Goal: Task Accomplishment & Management: Complete application form

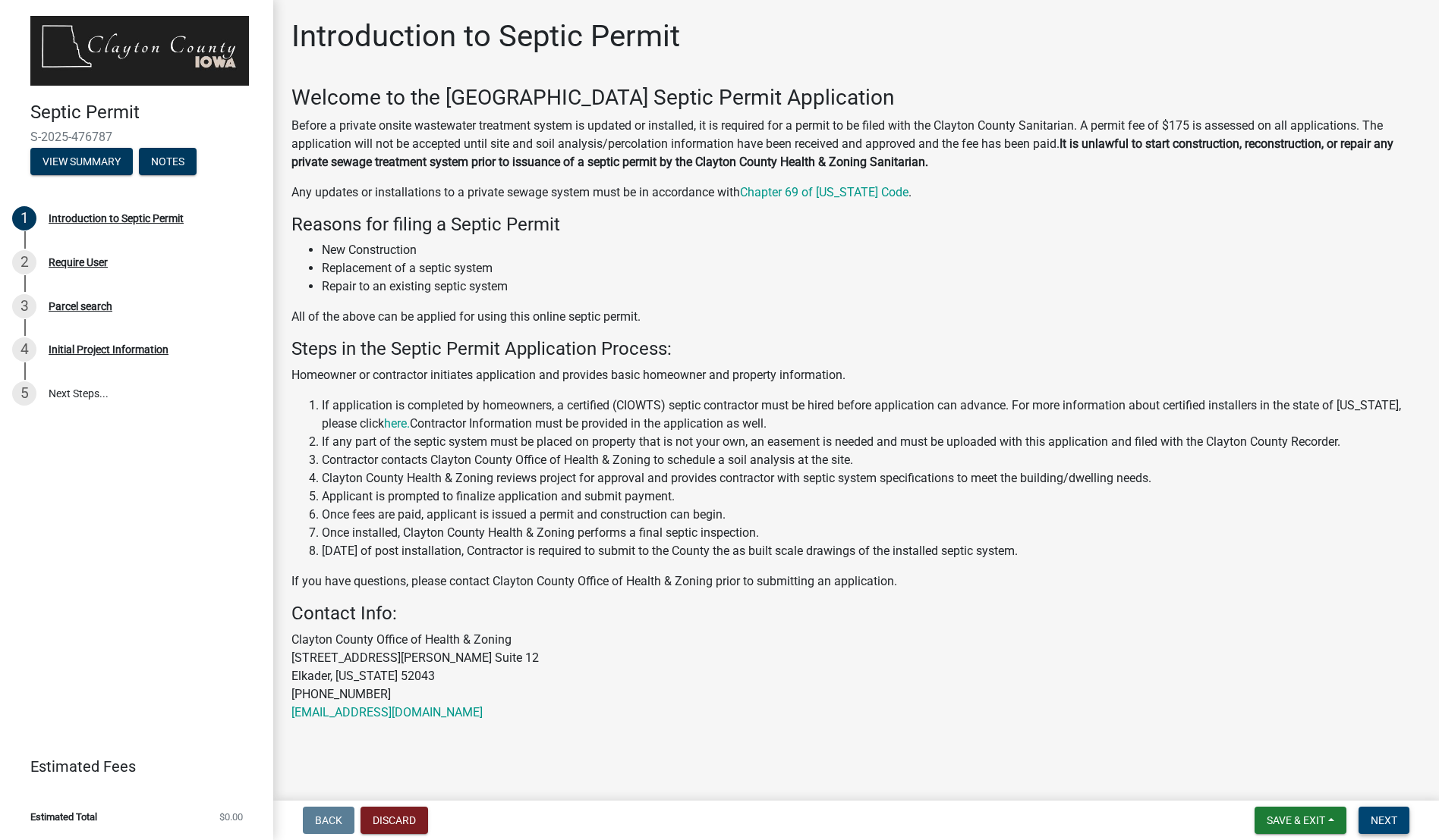
click at [1365, 814] on button "Next" at bounding box center [1383, 820] width 51 height 28
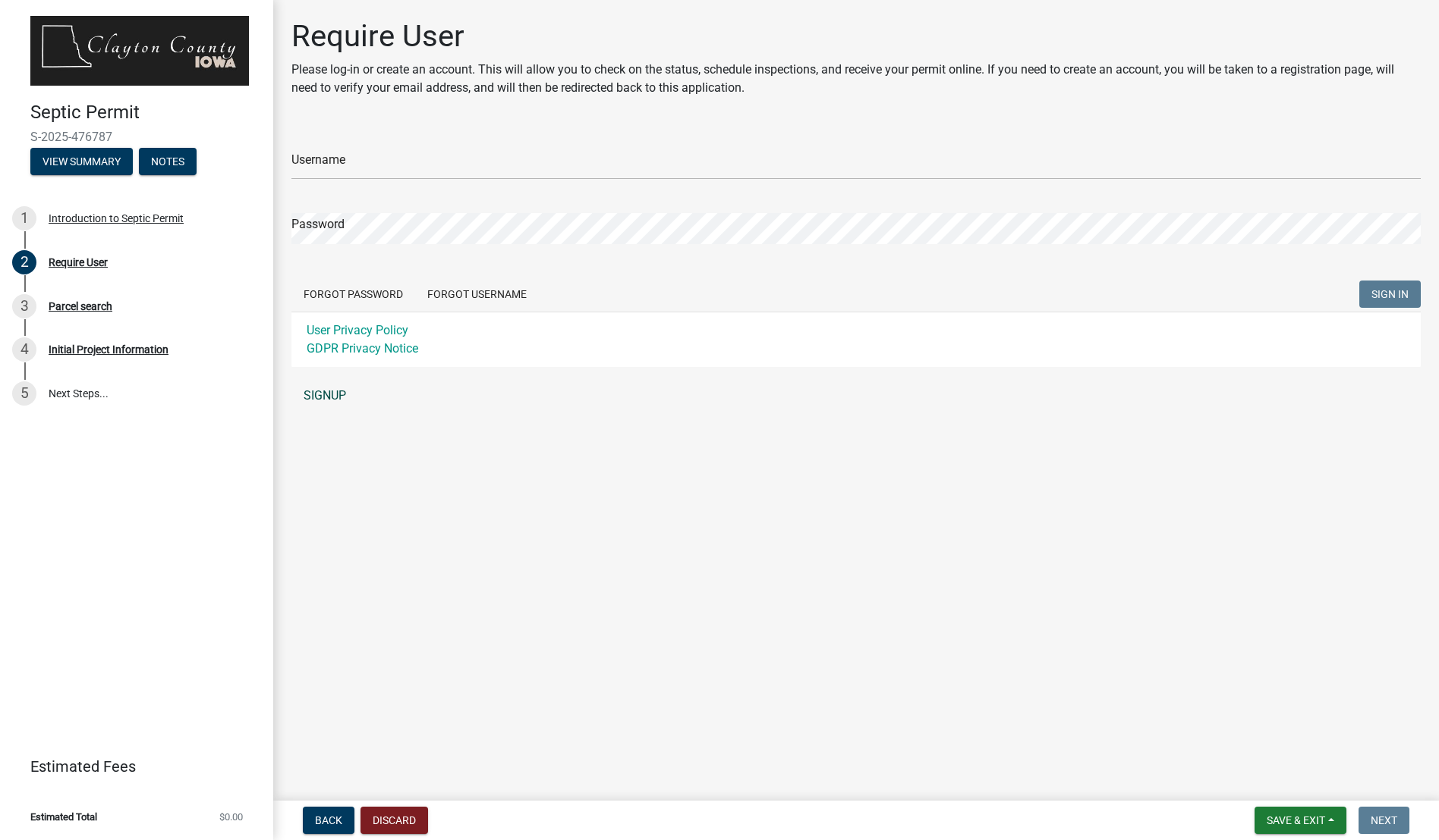
click at [311, 393] on link "SIGNUP" at bounding box center [856, 396] width 1129 height 30
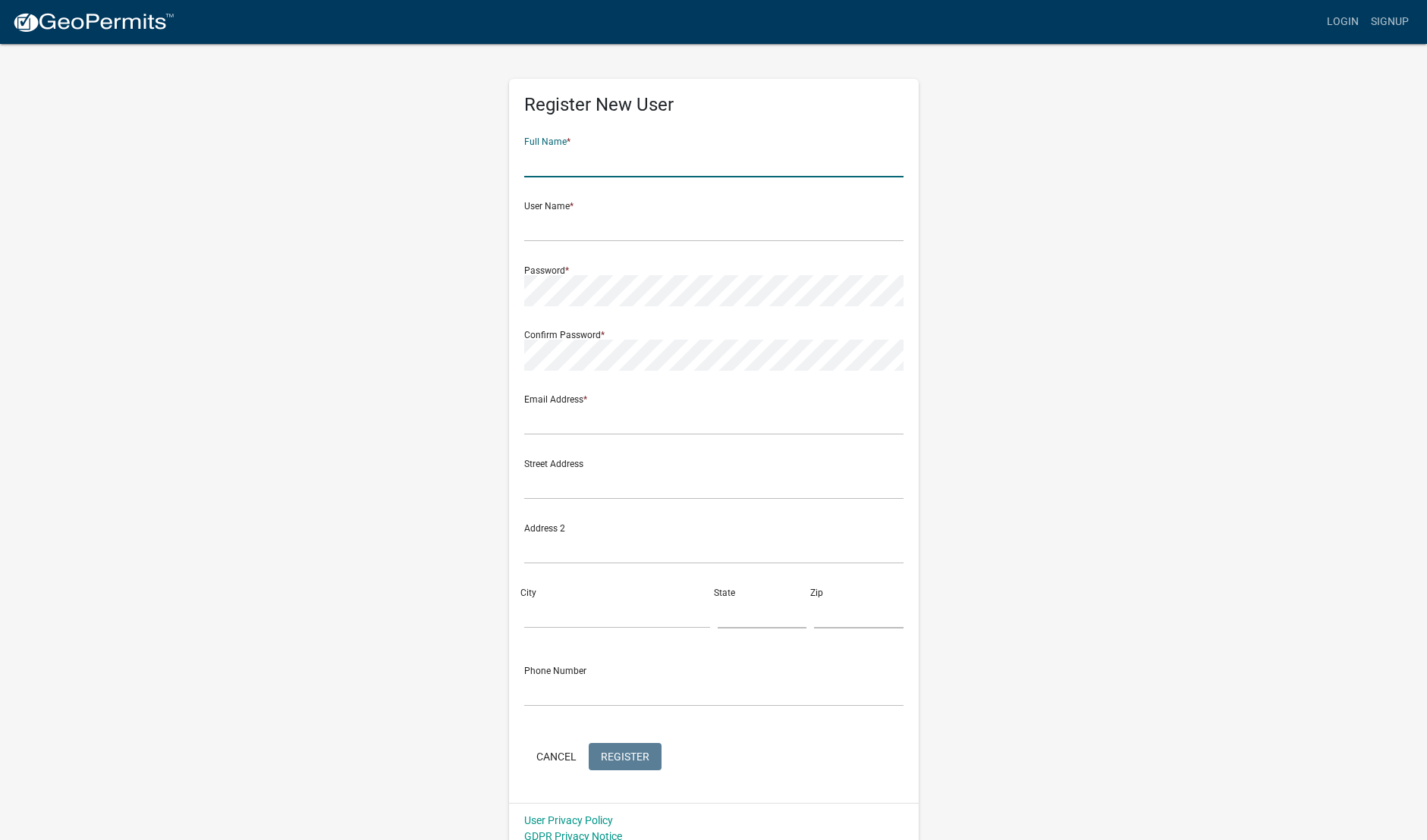
click at [572, 162] on input "text" at bounding box center [714, 162] width 380 height 31
type input "[PERSON_NAME]"
type input "[EMAIL_ADDRESS][DOMAIN_NAME]"
type input "[STREET_ADDRESS][PERSON_NAME]"
type input "[PERSON_NAME]"
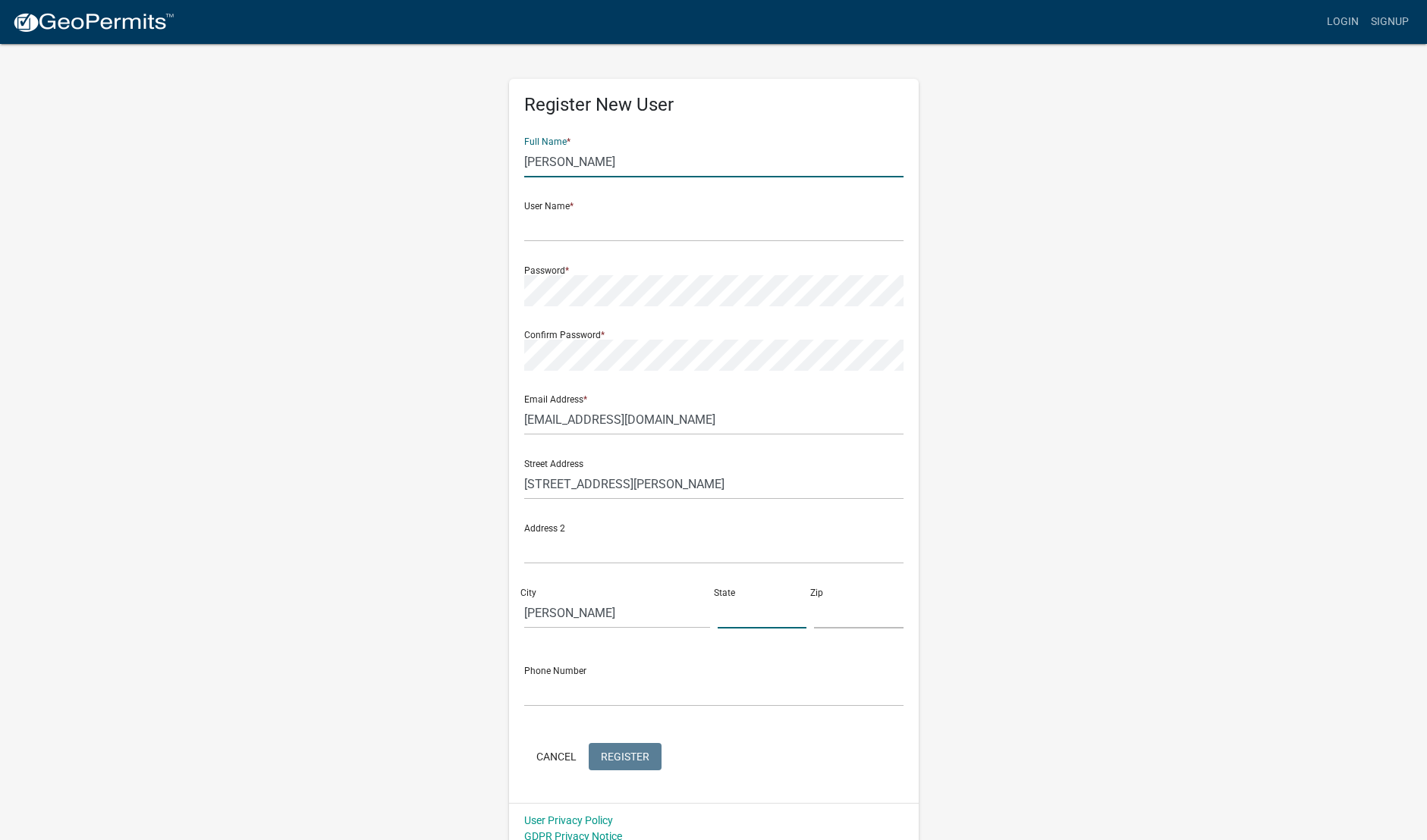
type input "IA"
type input "52002"
type input "5635425565"
click at [629, 231] on input "text" at bounding box center [714, 226] width 380 height 31
type input "andrewryanthomas"
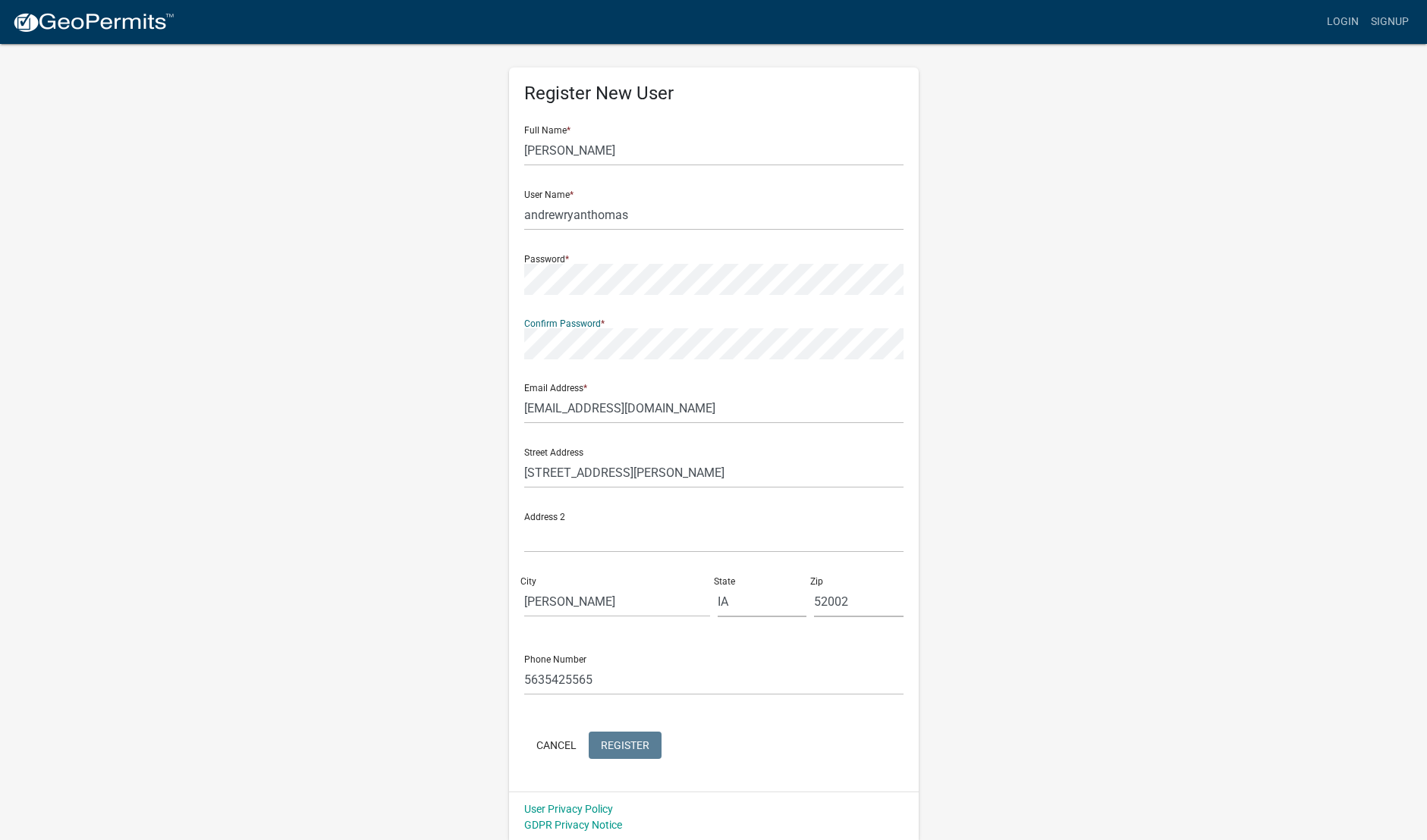
scroll to position [13, 0]
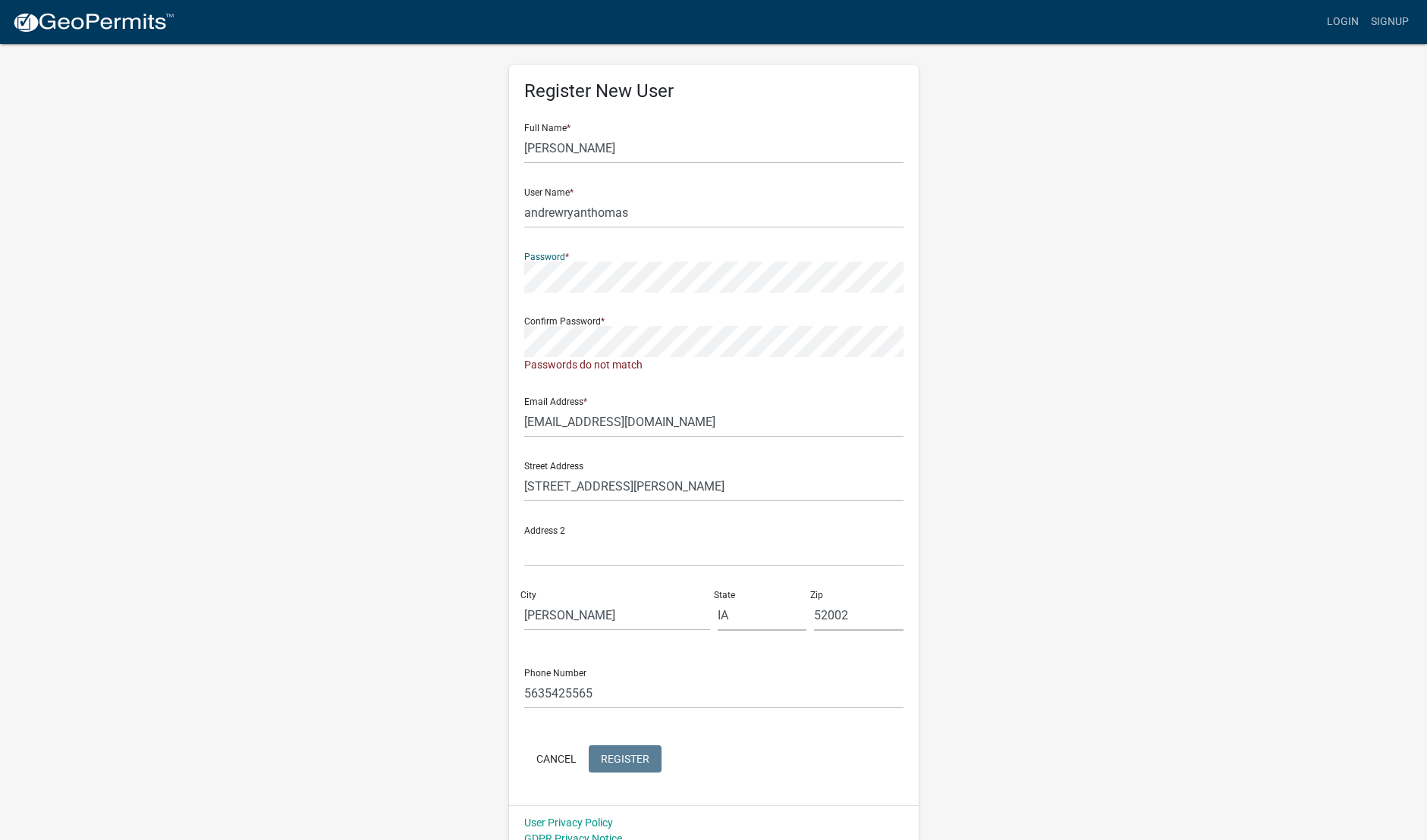
click at [224, 177] on wm-register-view "more_horiz Login Signup Register New User Full Name * [PERSON_NAME] User Name *…" at bounding box center [713, 421] width 1427 height 870
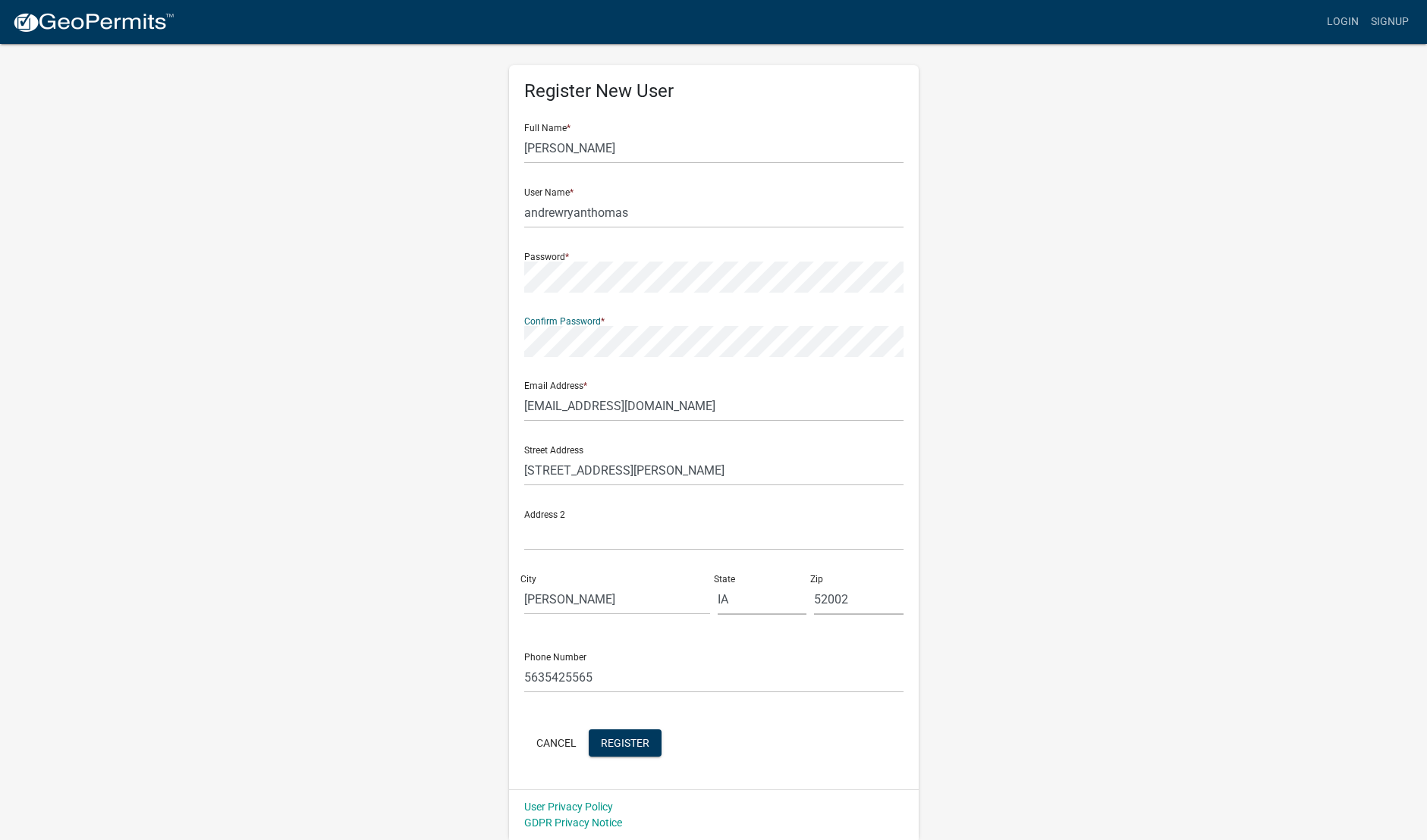
click button "Cancel" at bounding box center [557, 743] width 65 height 28
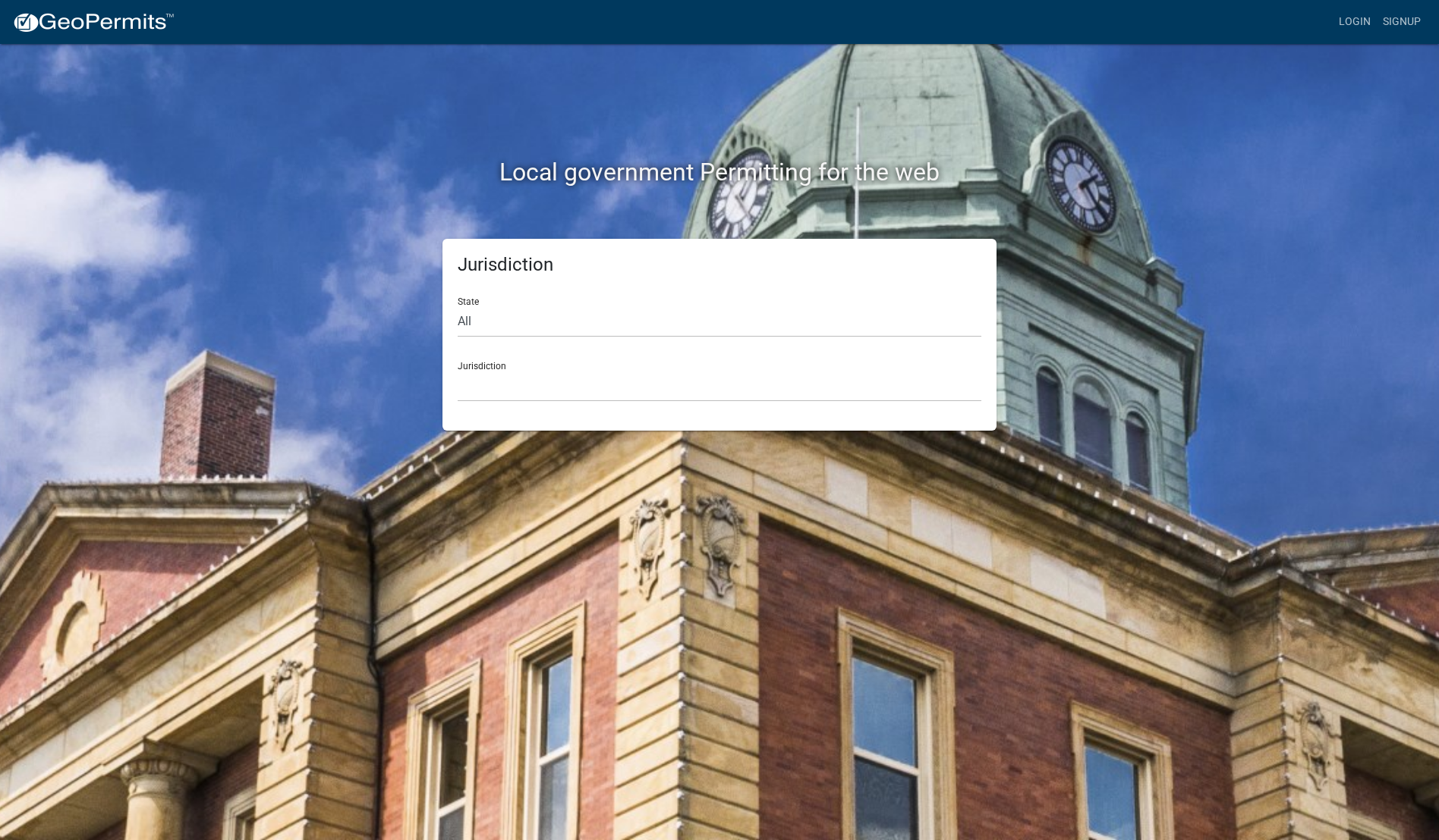
drag, startPoint x: 478, startPoint y: 348, endPoint x: 511, endPoint y: 380, distance: 46.0
click at [478, 348] on form "State All [US_STATE] [US_STATE] [US_STATE] [US_STATE] [US_STATE] [US_STATE] [US…" at bounding box center [720, 343] width 524 height 116
click at [512, 380] on select "[GEOGRAPHIC_DATA], [US_STATE] [GEOGRAPHIC_DATA], [US_STATE][PERSON_NAME][GEOGRA…" at bounding box center [720, 386] width 524 height 31
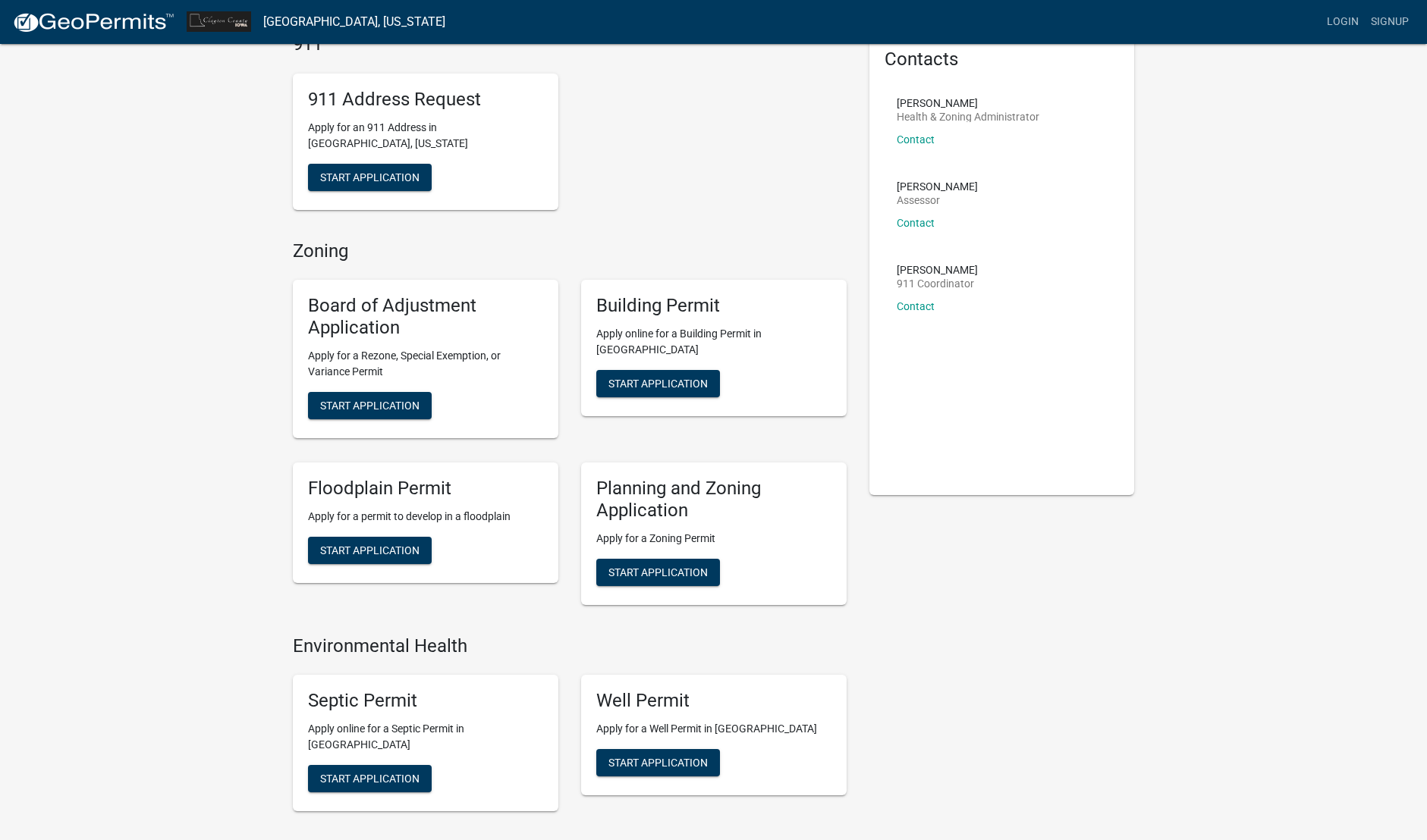
scroll to position [222, 0]
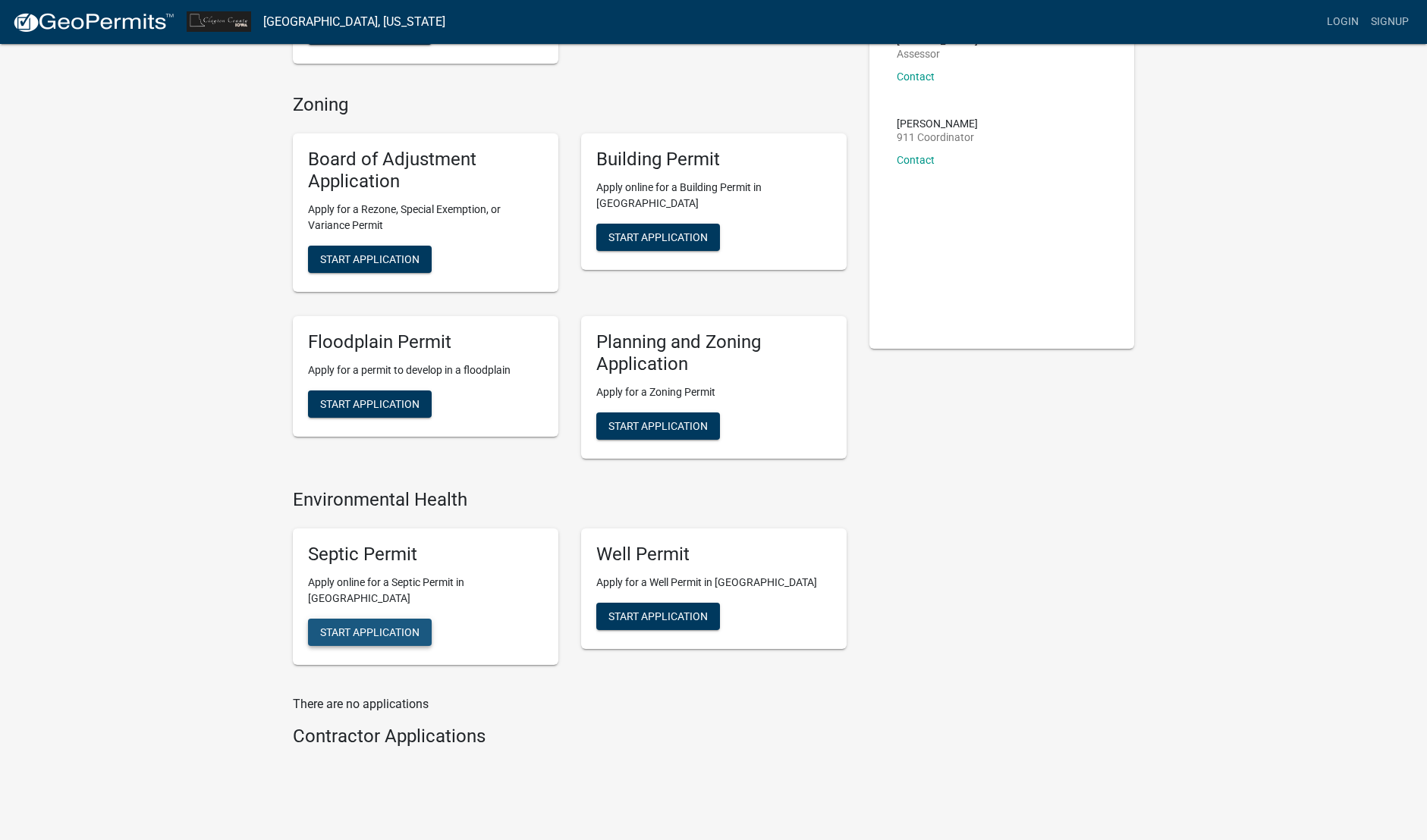
click at [385, 619] on button "Start Application" at bounding box center [369, 632] width 124 height 28
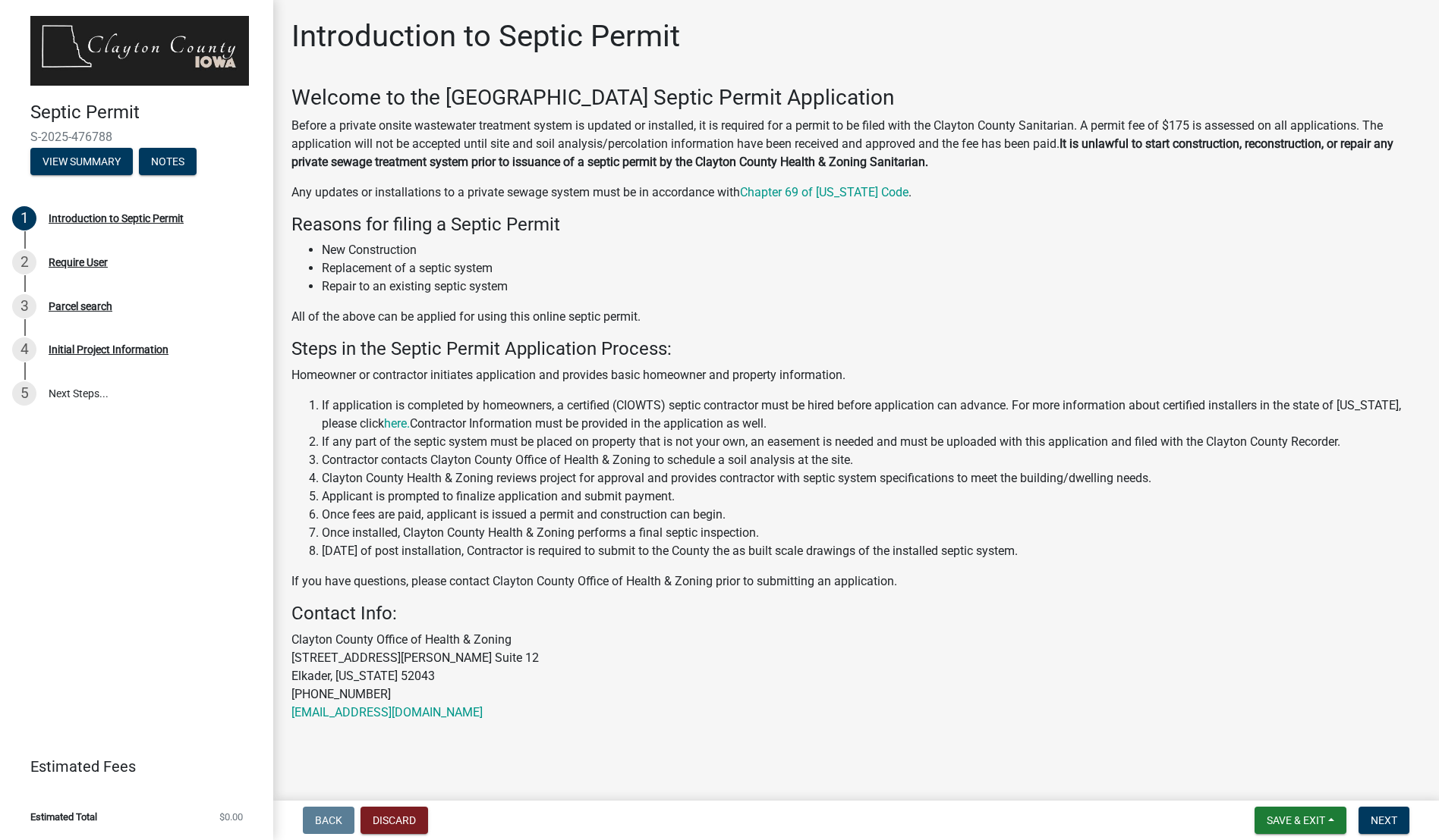
click at [1020, 245] on li "New Construction" at bounding box center [871, 250] width 1098 height 18
click at [1387, 817] on span "Next" at bounding box center [1384, 820] width 27 height 12
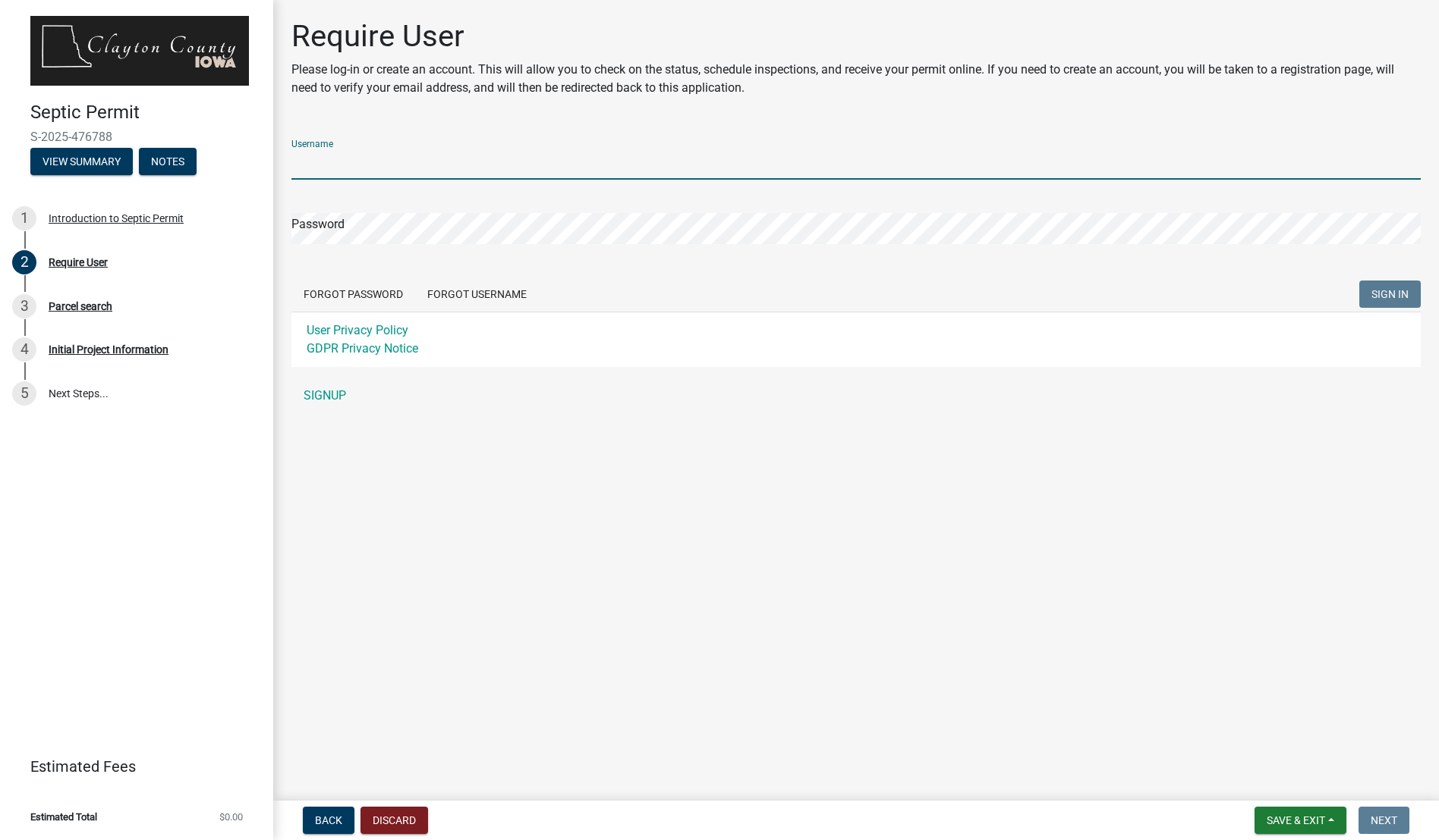
click at [329, 159] on input "Username" at bounding box center [856, 164] width 1129 height 31
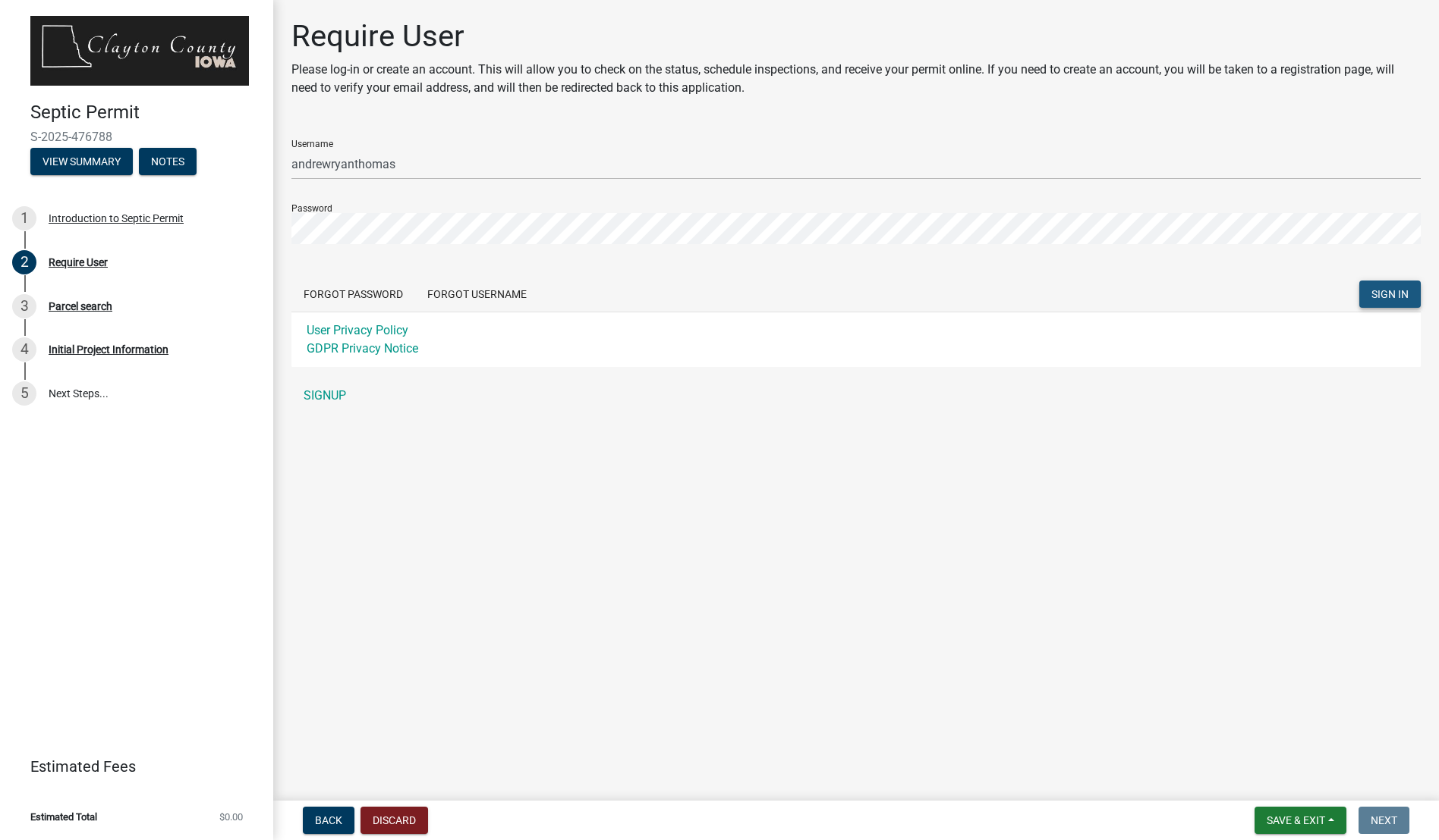
click at [1388, 292] on span "SIGN IN" at bounding box center [1390, 294] width 37 height 12
click at [249, 218] on div "Septic Permit S-2025-476788 View Summary Notes 1 Introduction to Septic Permit …" at bounding box center [720, 420] width 1439 height 840
click at [1414, 293] on button "SIGN IN" at bounding box center [1389, 294] width 61 height 28
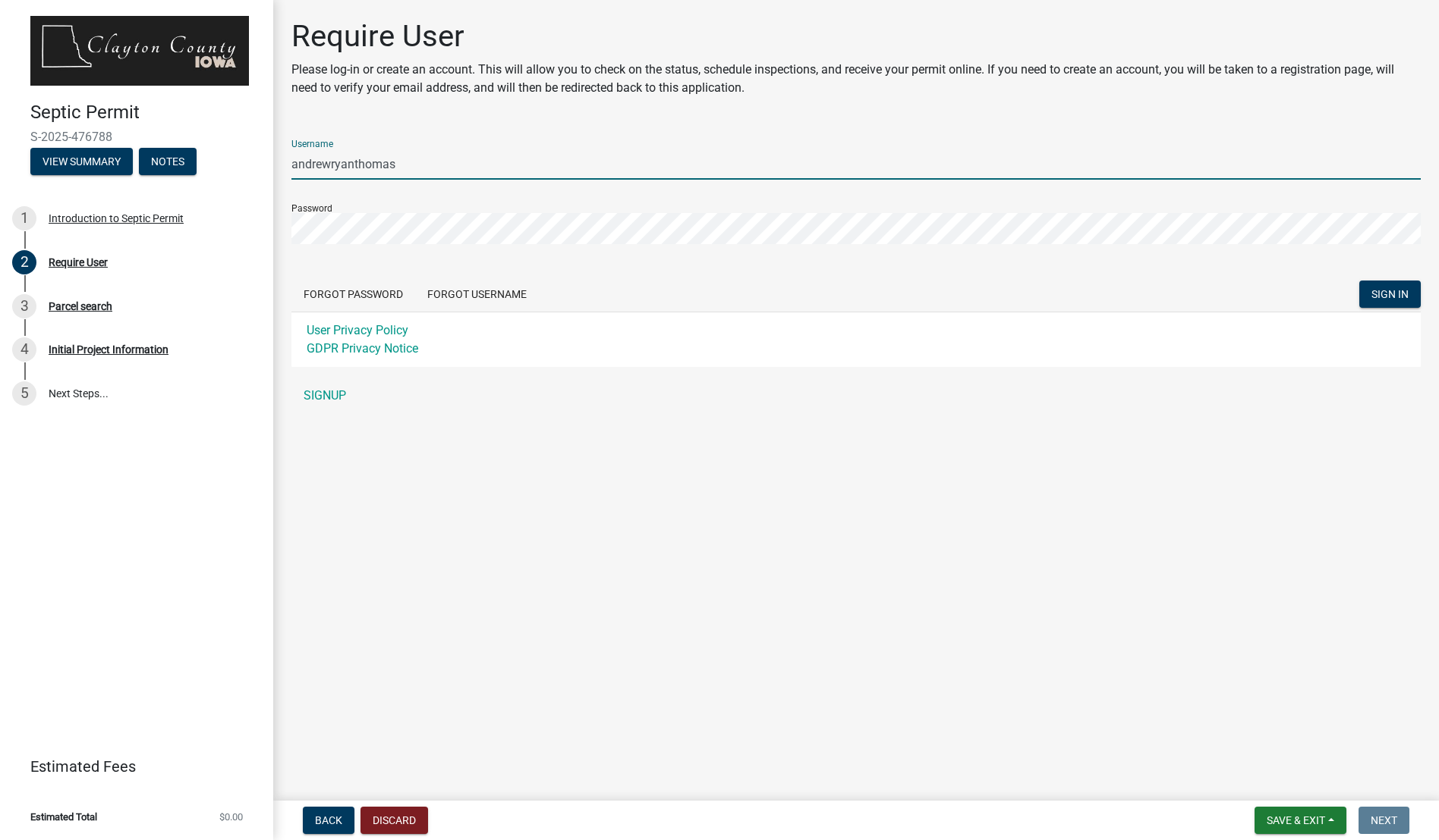
click at [430, 160] on input "andrewryanthomas" at bounding box center [856, 164] width 1129 height 31
type input "[EMAIL_ADDRESS][DOMAIN_NAME]"
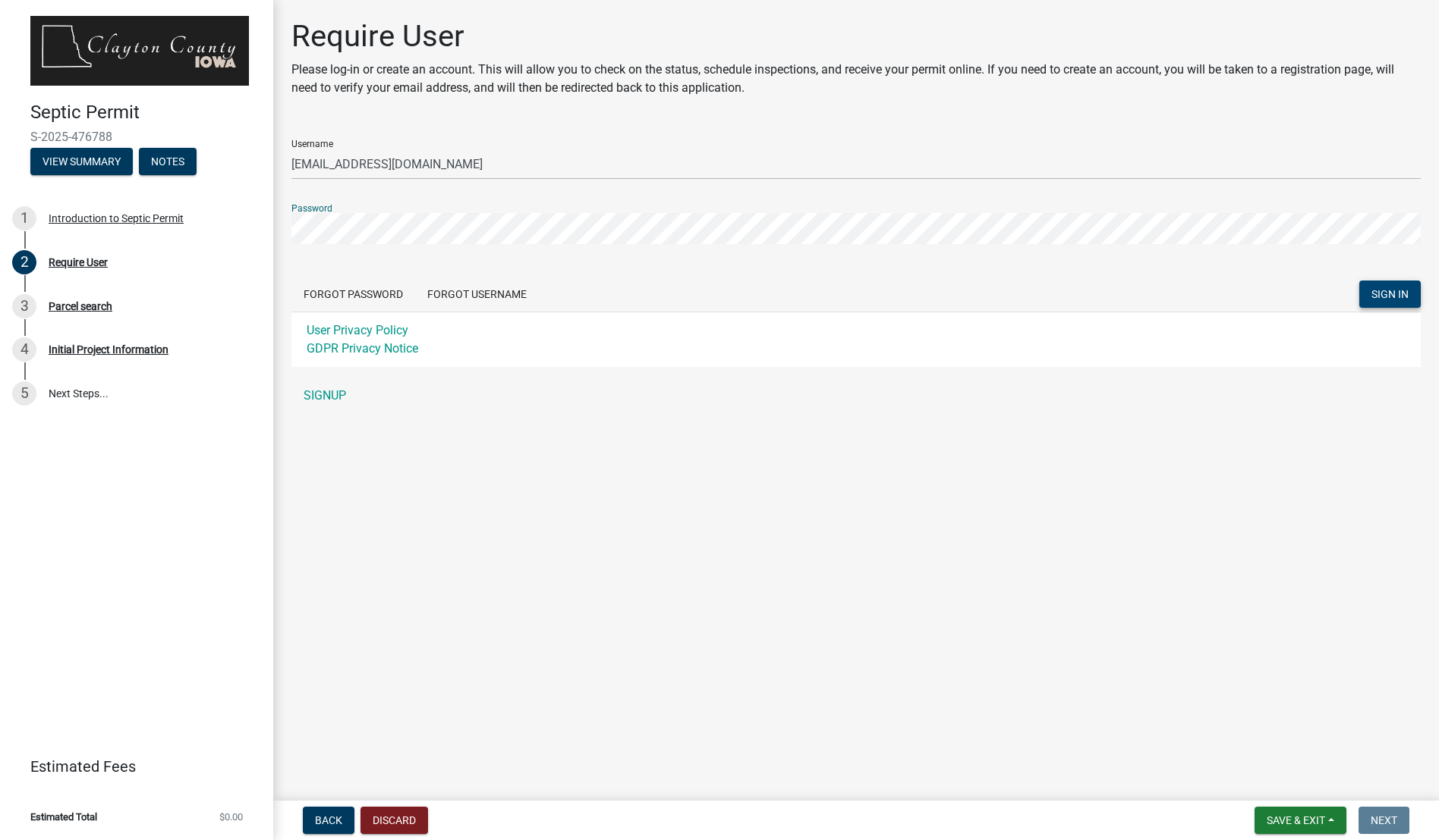
click at [1393, 299] on span "SIGN IN" at bounding box center [1390, 294] width 37 height 12
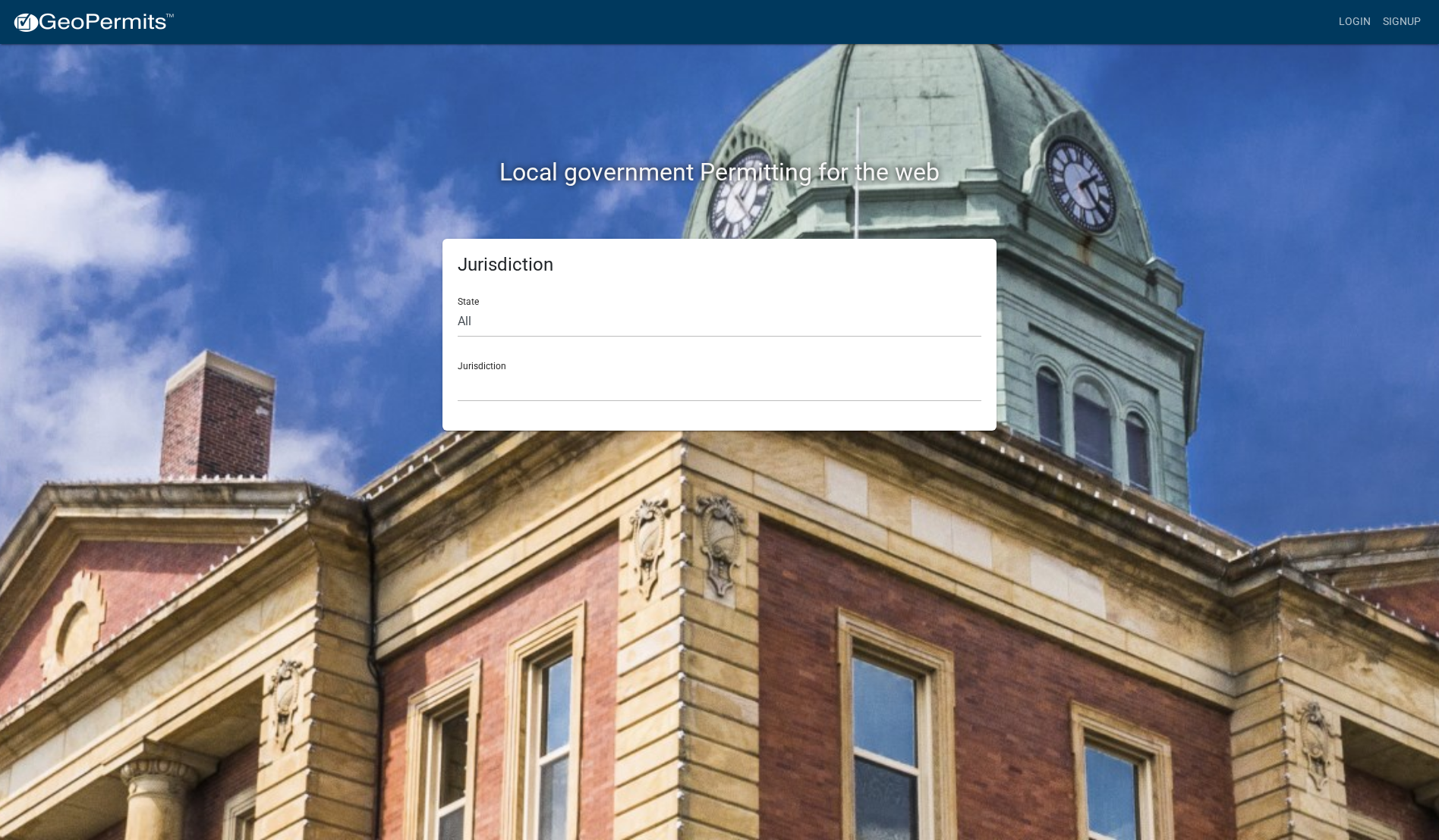
click at [706, 405] on div "Jurisdiction State All Colorado Georgia Indiana Iowa Kansas Minnesota Ohio Sout…" at bounding box center [719, 335] width 554 height 192
drag, startPoint x: 699, startPoint y: 392, endPoint x: 642, endPoint y: 378, distance: 58.7
click at [699, 392] on select "[GEOGRAPHIC_DATA], [US_STATE] [GEOGRAPHIC_DATA], [US_STATE][PERSON_NAME][GEOGRA…" at bounding box center [720, 386] width 524 height 31
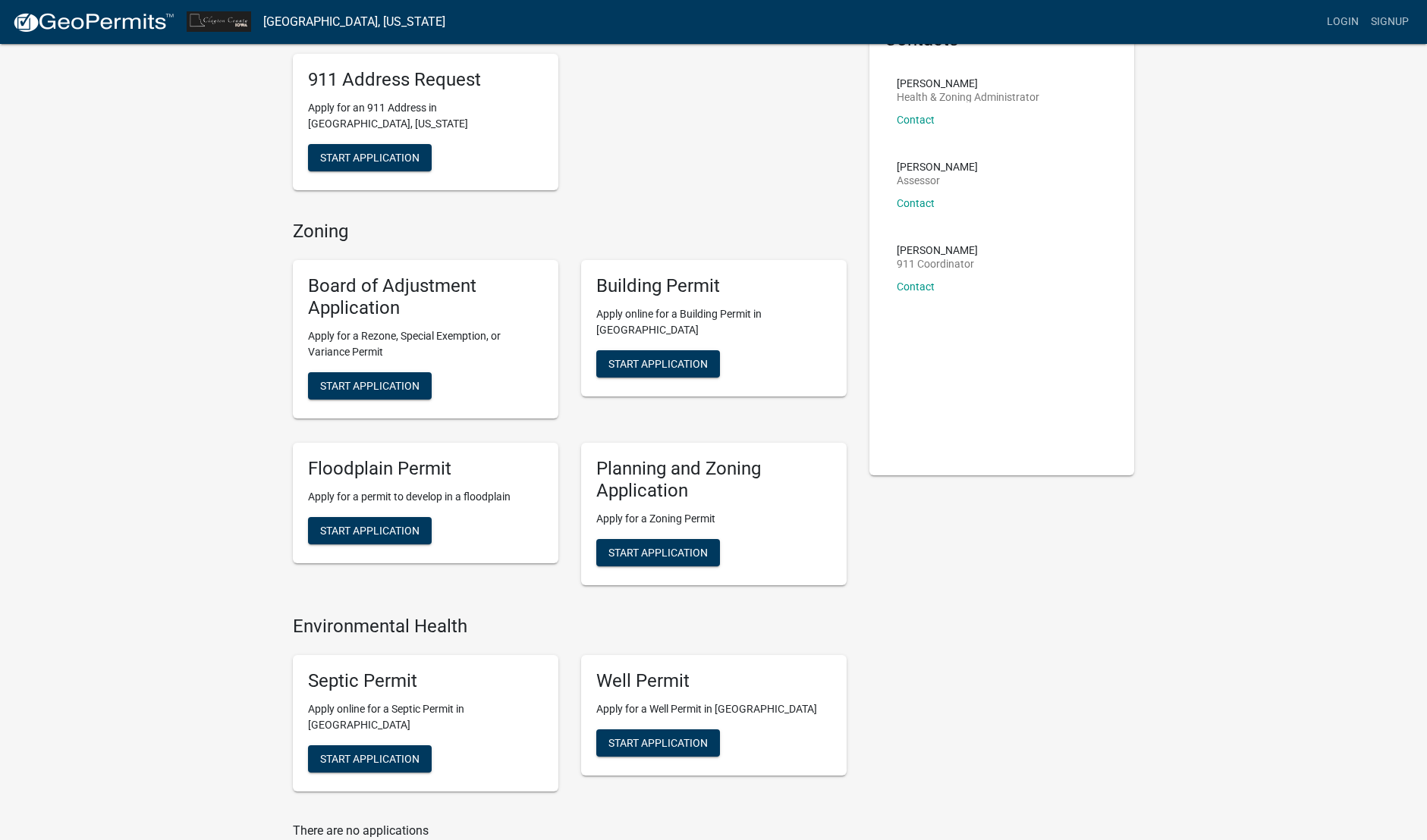
scroll to position [222, 0]
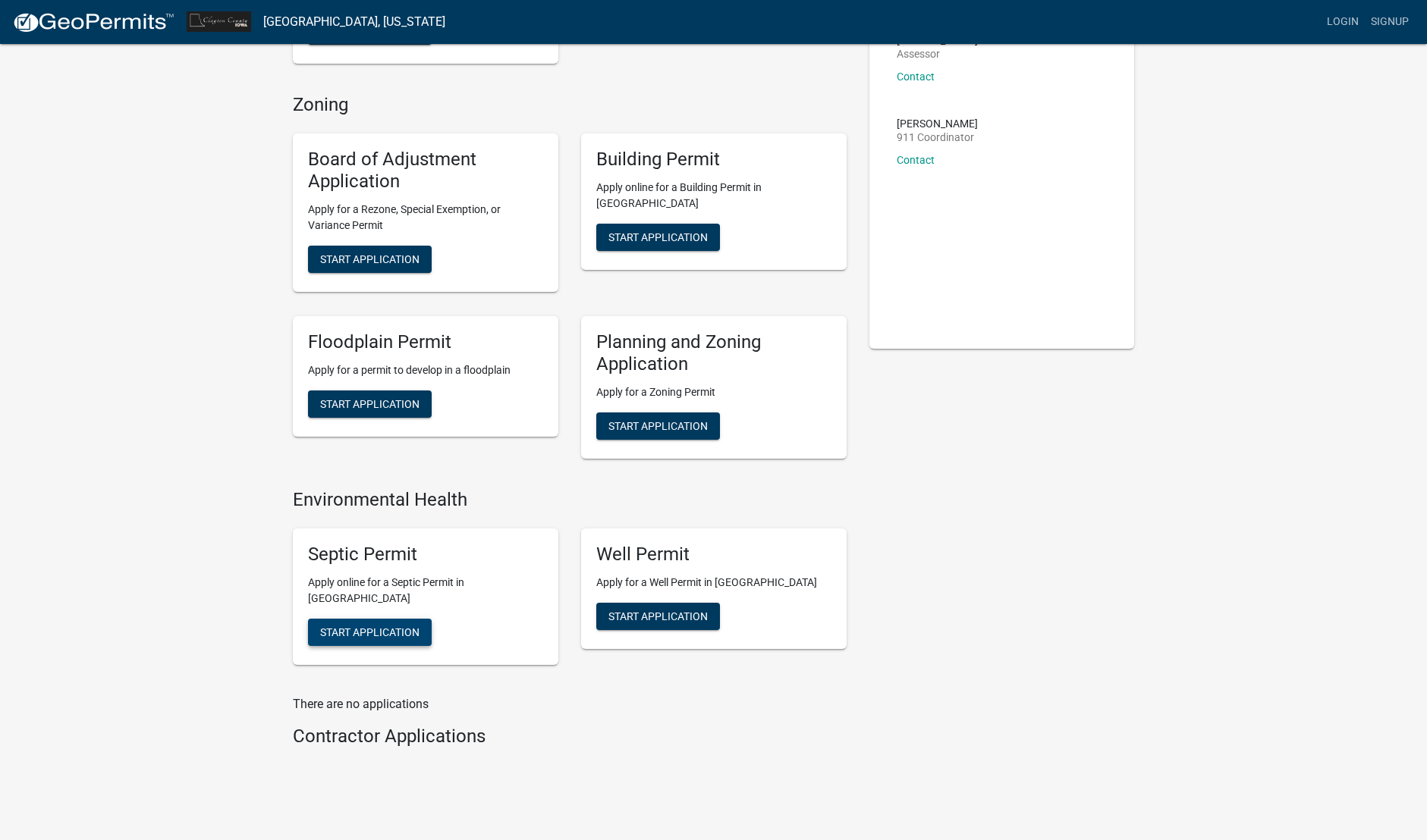
click at [397, 627] on span "Start Application" at bounding box center [370, 633] width 100 height 12
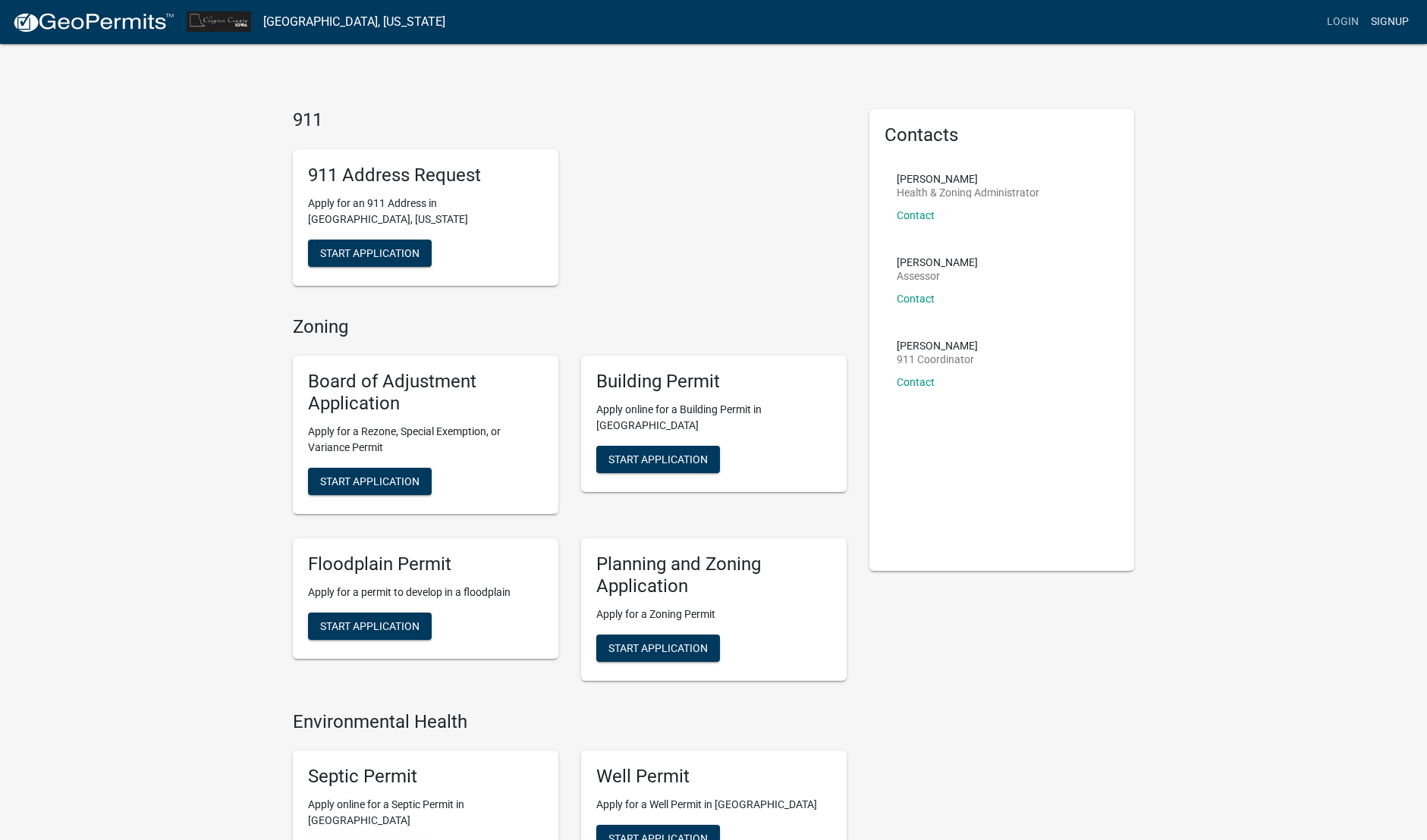
click at [1403, 8] on link "Signup" at bounding box center [1390, 22] width 50 height 28
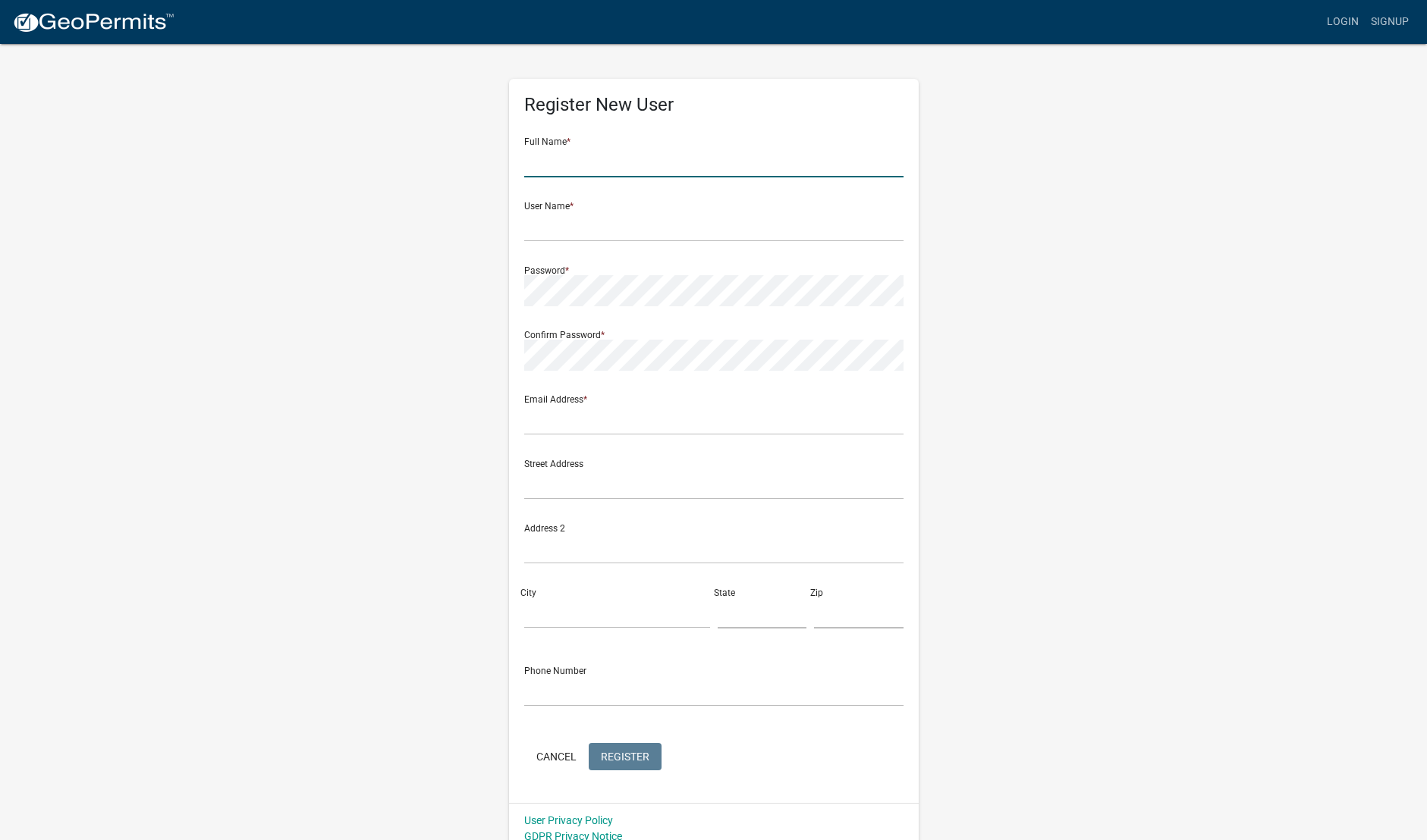
click at [724, 165] on input "text" at bounding box center [714, 162] width 380 height 31
type input "[PERSON_NAME]"
type input "andrewryanthomas"
type input "[EMAIL_ADDRESS][DOMAIN_NAME]"
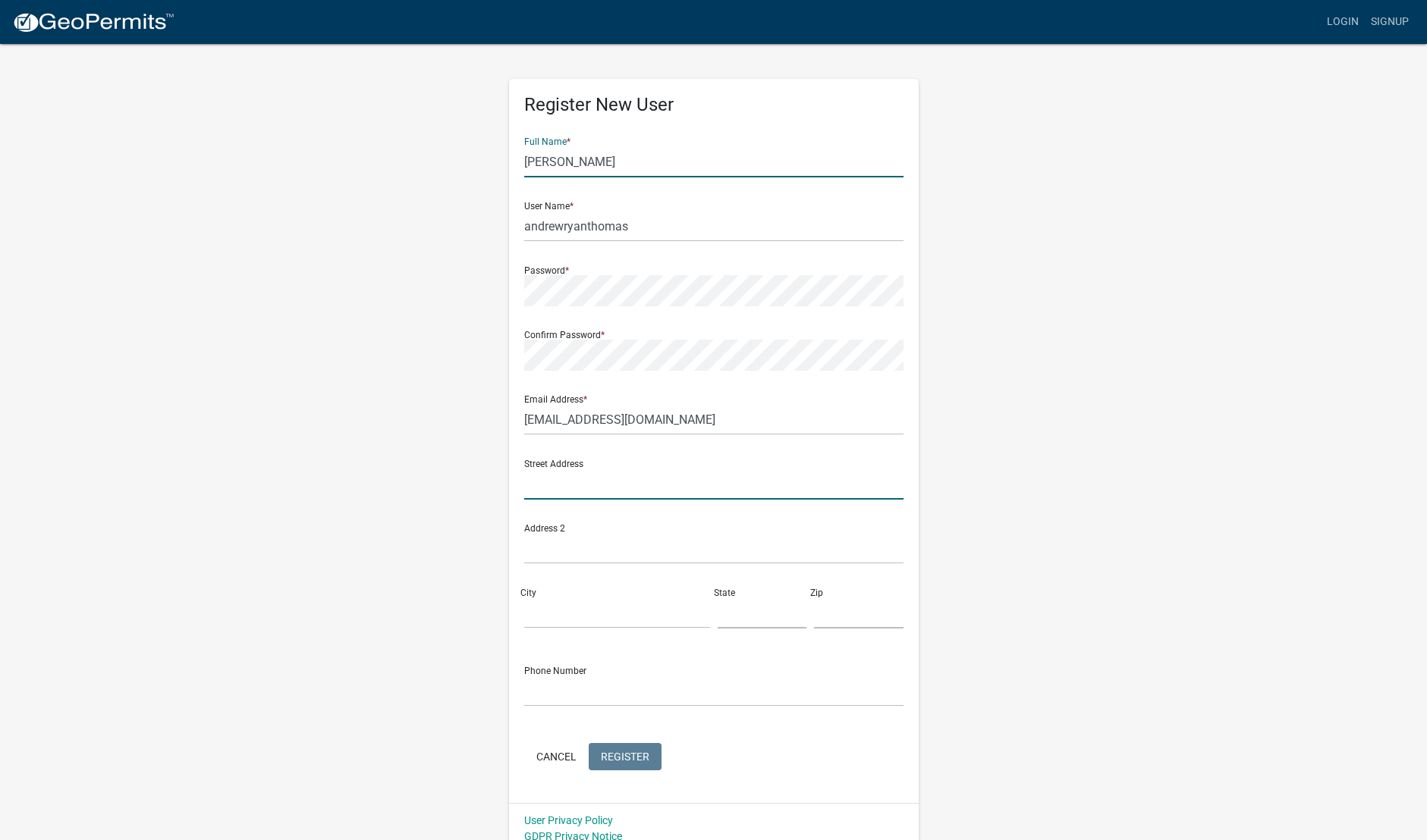
type input "[STREET_ADDRESS][PERSON_NAME]"
type input "[PERSON_NAME]"
type input "IA"
type input "52002"
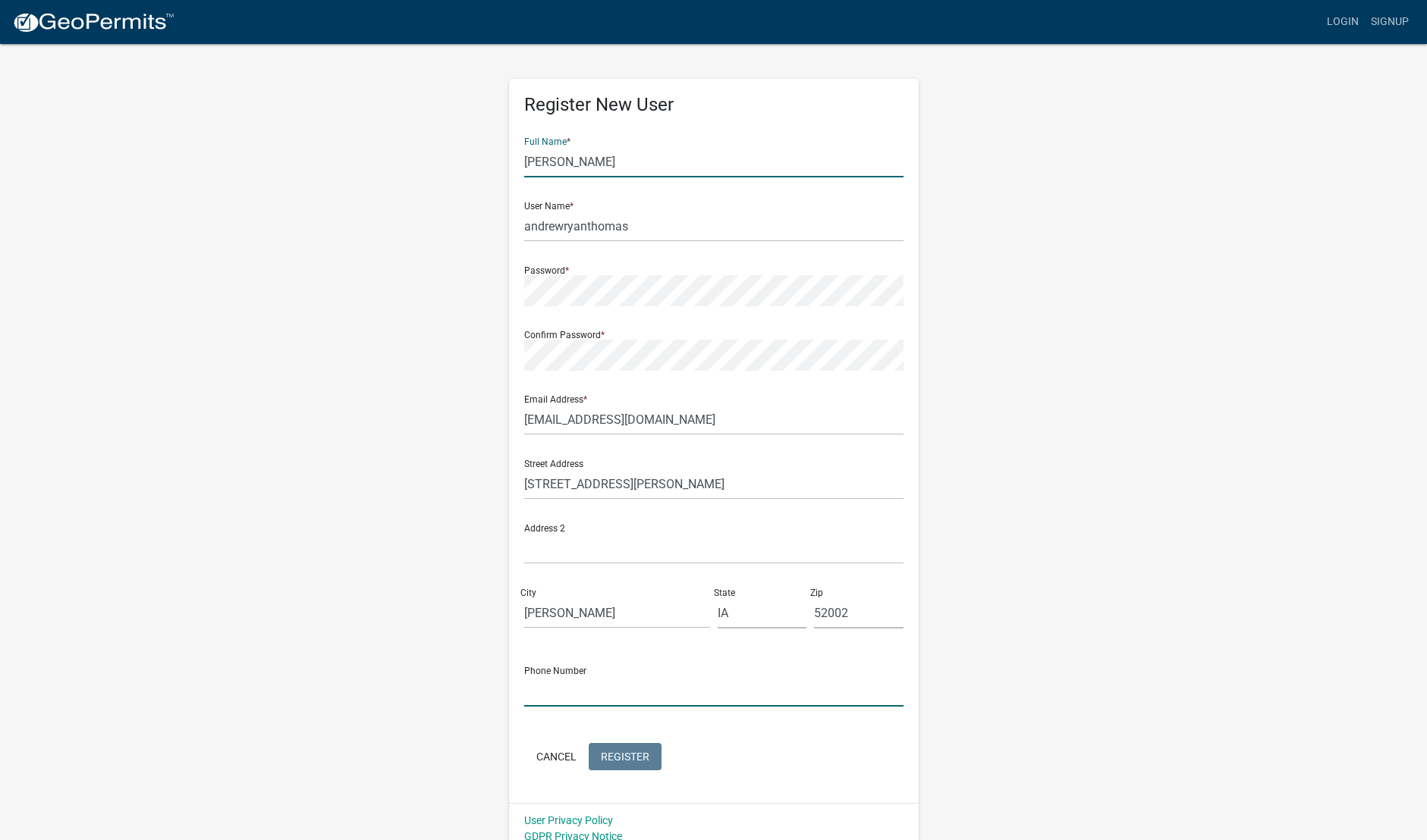
type input "5635425565"
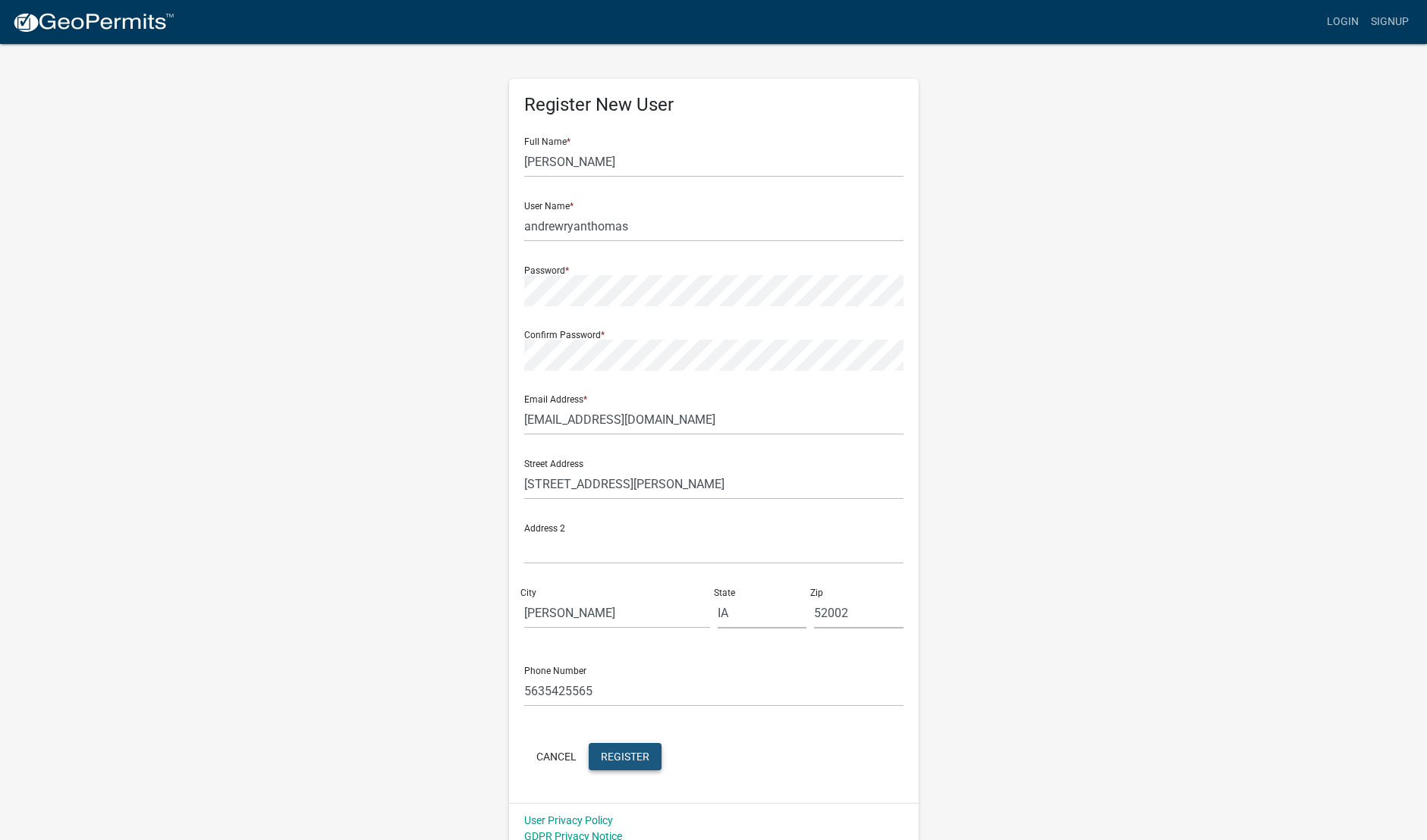
click at [646, 759] on span "Register" at bounding box center [625, 756] width 49 height 12
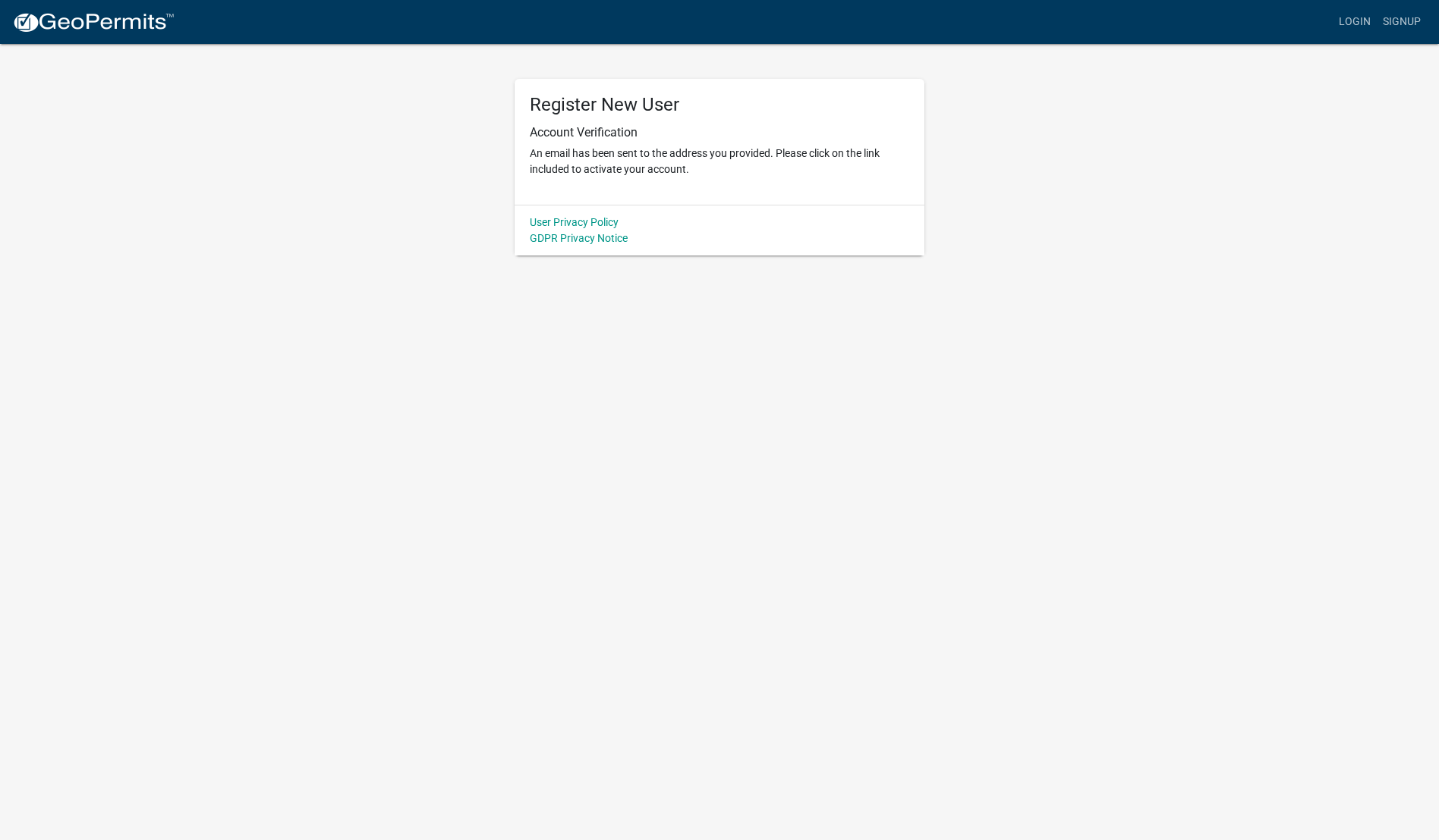
click at [230, 358] on body "Internet Explorer does NOT work with GeoPermits. Get a new browser for more sec…" at bounding box center [720, 420] width 1439 height 840
drag, startPoint x: 453, startPoint y: 148, endPoint x: 490, endPoint y: 136, distance: 38.9
click at [453, 148] on div "Register New User Account Verification An email has been sent to the address yo…" at bounding box center [720, 149] width 865 height 213
click at [1361, 24] on link "Login" at bounding box center [1354, 22] width 44 height 28
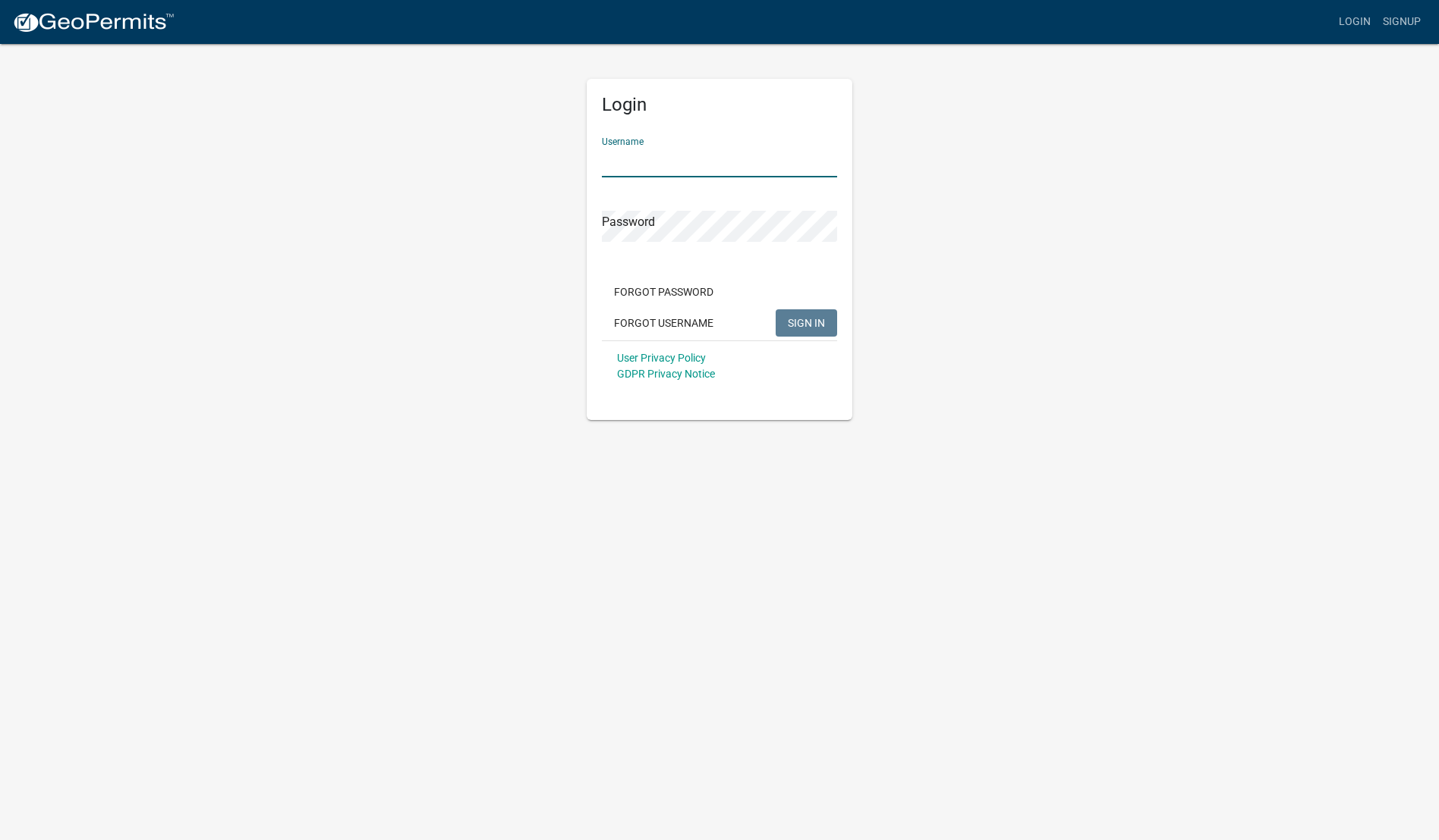
click at [731, 160] on input "Username" at bounding box center [720, 162] width 236 height 31
type input "[EMAIL_ADDRESS][DOMAIN_NAME]"
click at [776, 309] on button "SIGN IN" at bounding box center [806, 323] width 61 height 28
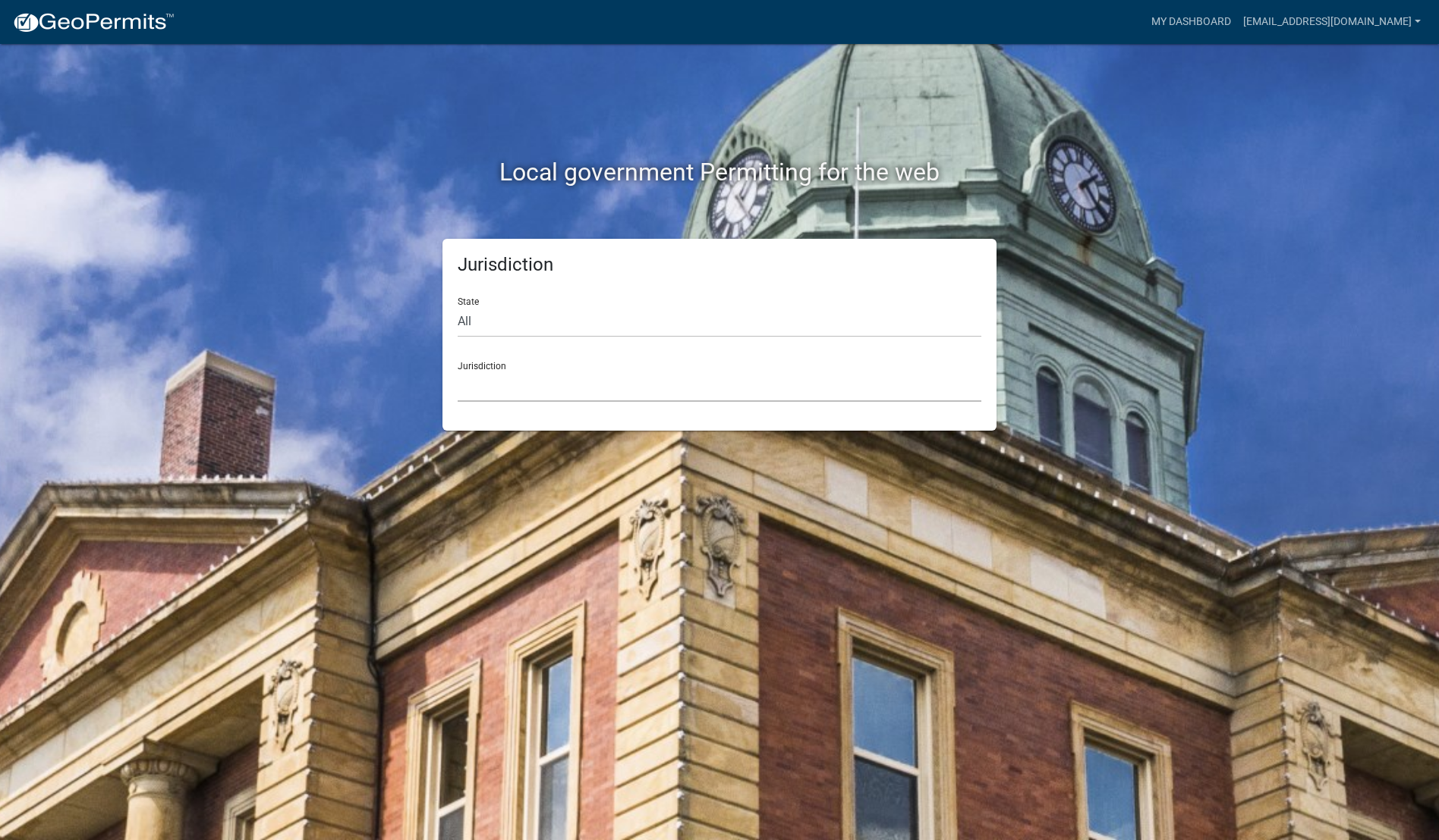
click at [593, 380] on select "[GEOGRAPHIC_DATA], [US_STATE] [GEOGRAPHIC_DATA], [US_STATE][PERSON_NAME][GEOGRA…" at bounding box center [720, 386] width 524 height 31
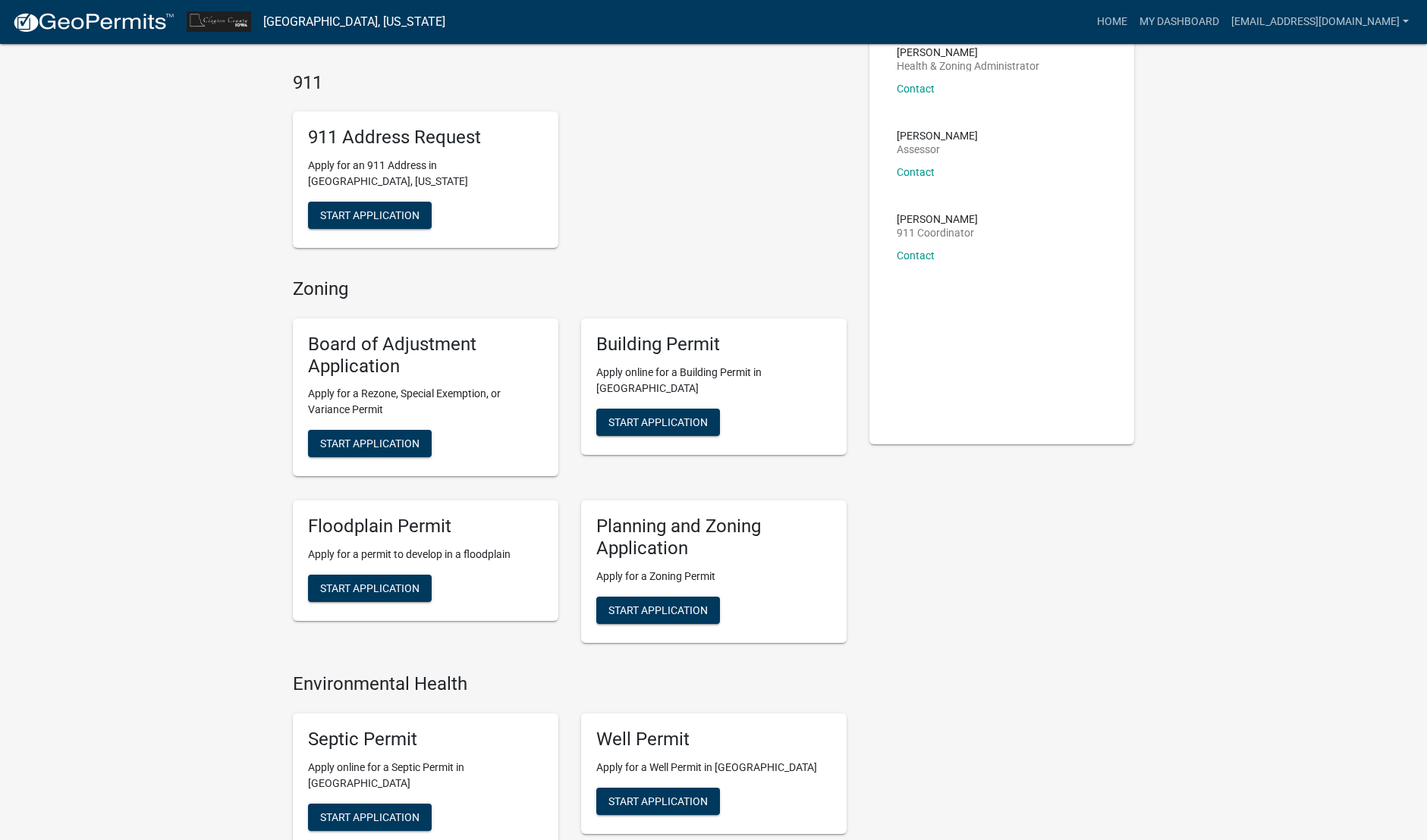
scroll to position [152, 0]
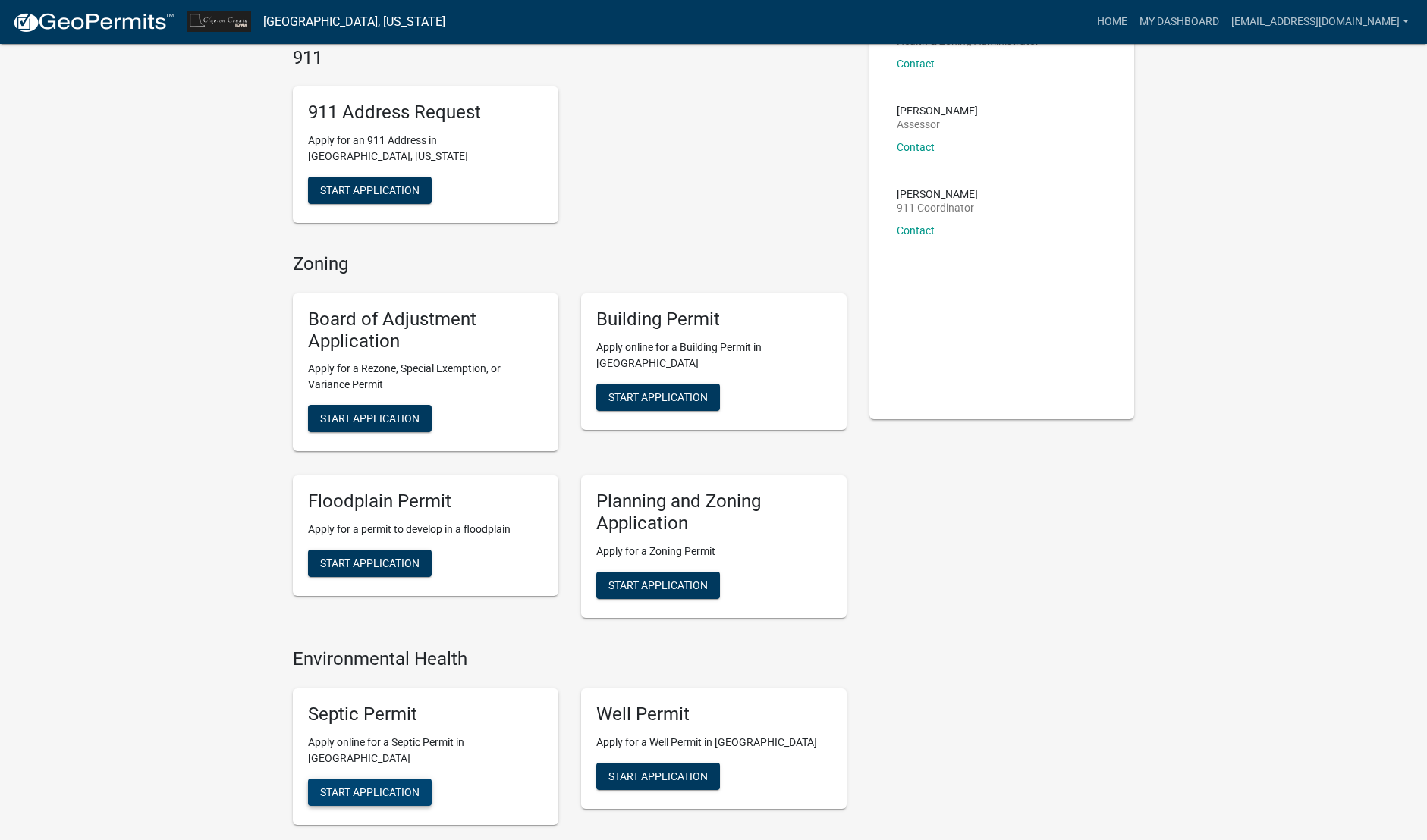
click at [413, 786] on span "Start Application" at bounding box center [370, 792] width 100 height 12
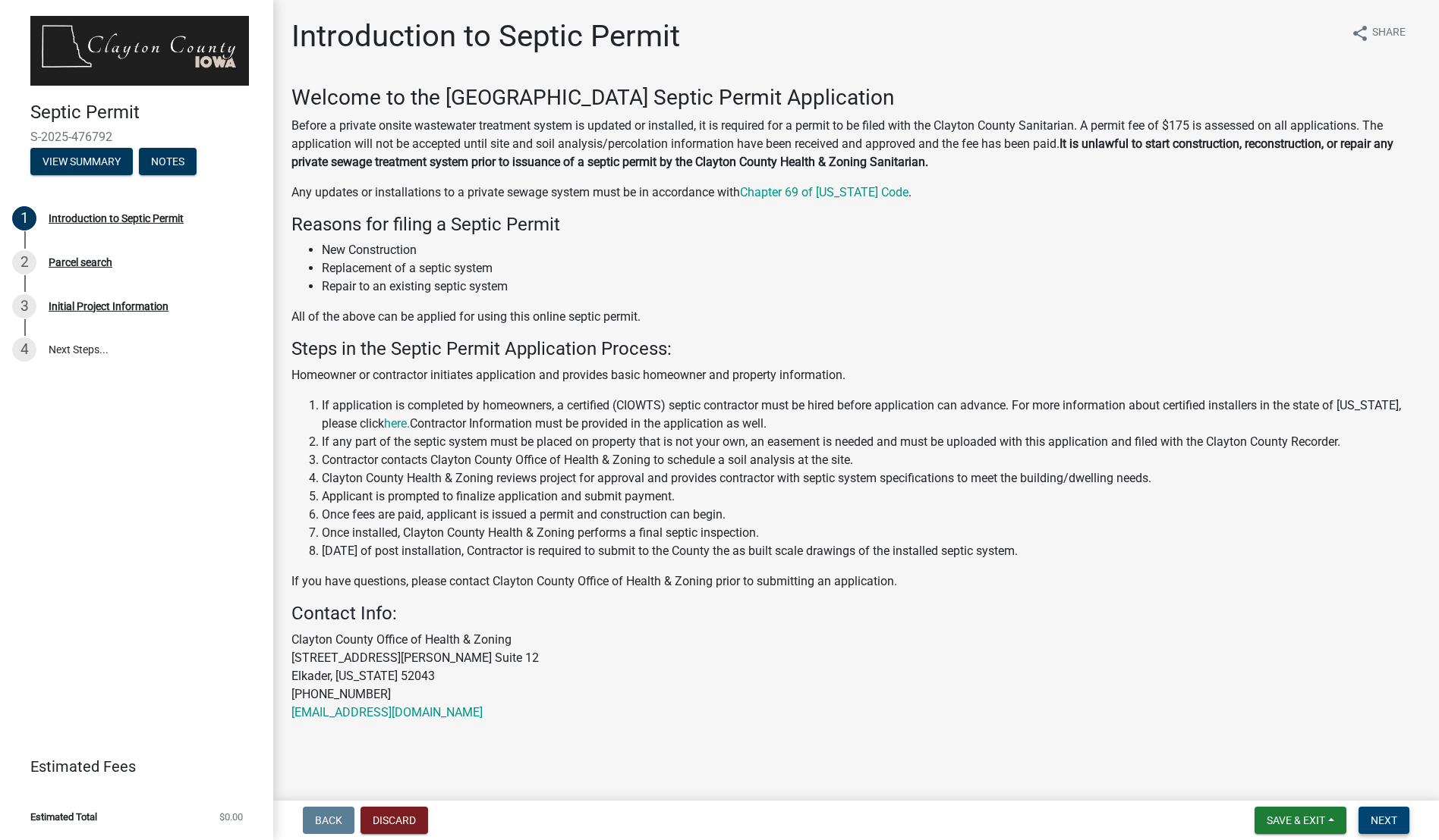
click at [1393, 813] on button "Next" at bounding box center [1383, 820] width 51 height 28
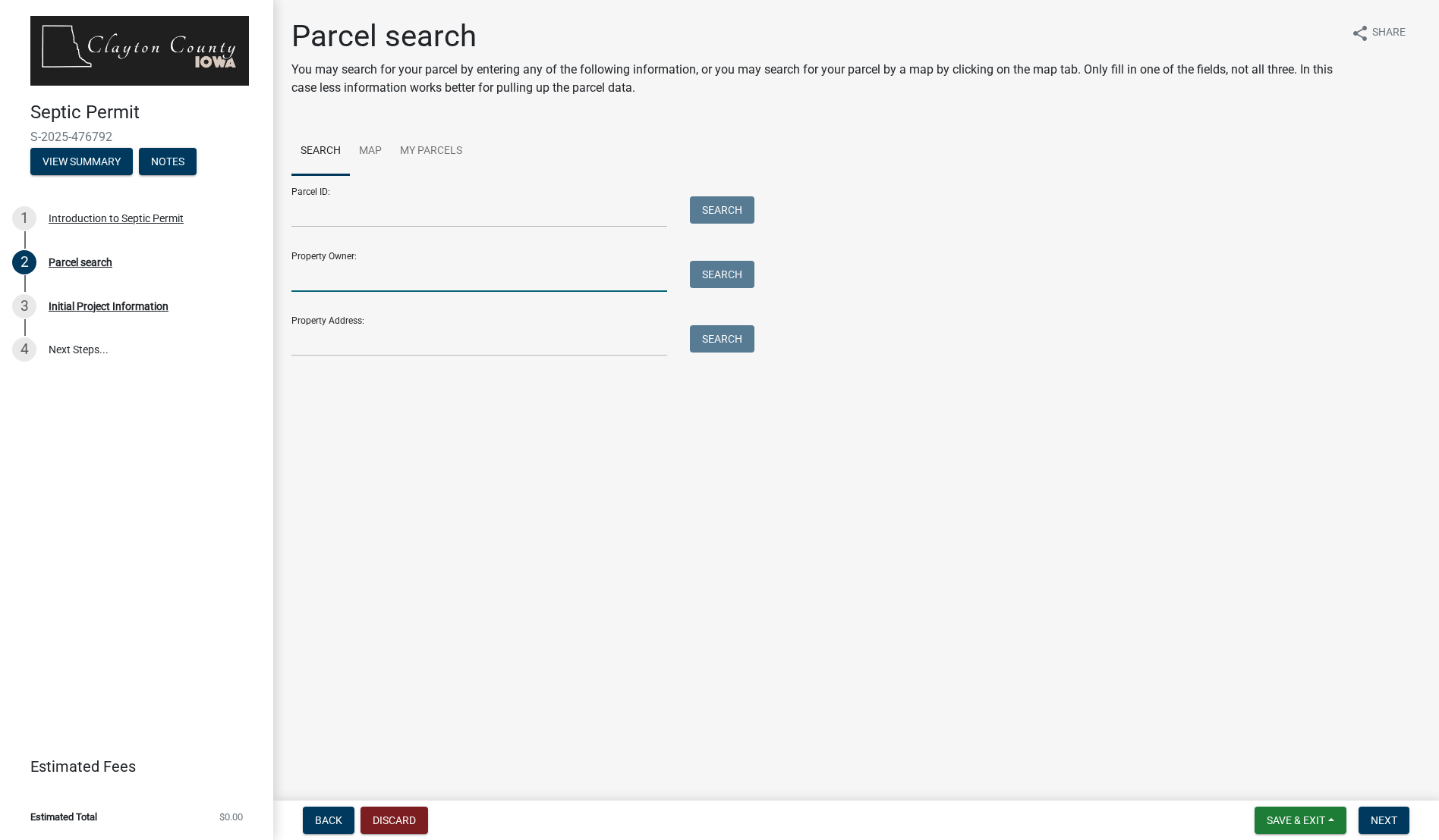
click at [407, 280] on input "Property Owner:" at bounding box center [479, 276] width 375 height 31
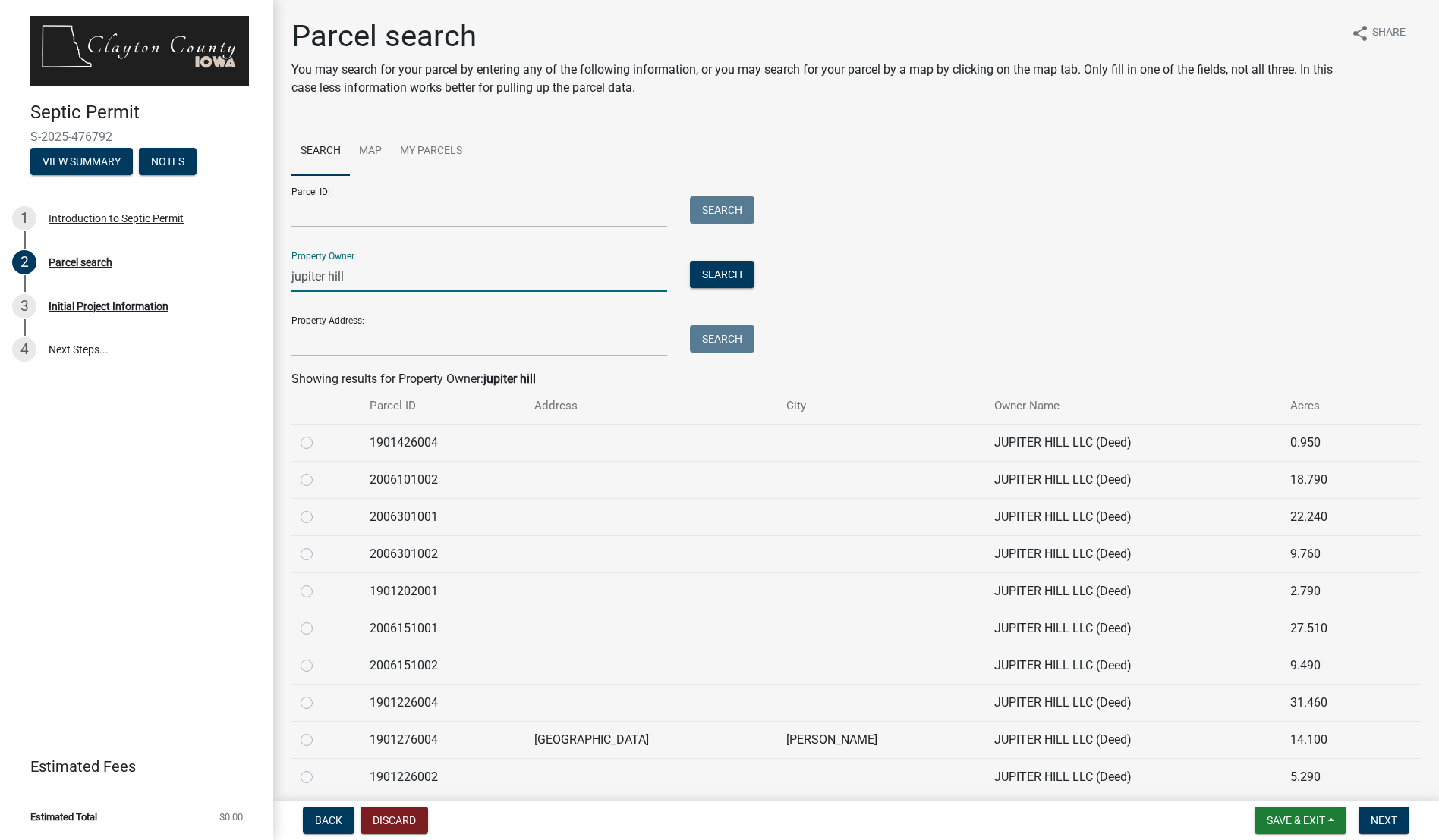
type input "jupiter hill"
click at [318, 732] on label at bounding box center [318, 732] width 0 height 0
click at [318, 741] on input "radio" at bounding box center [323, 736] width 10 height 10
radio input "true"
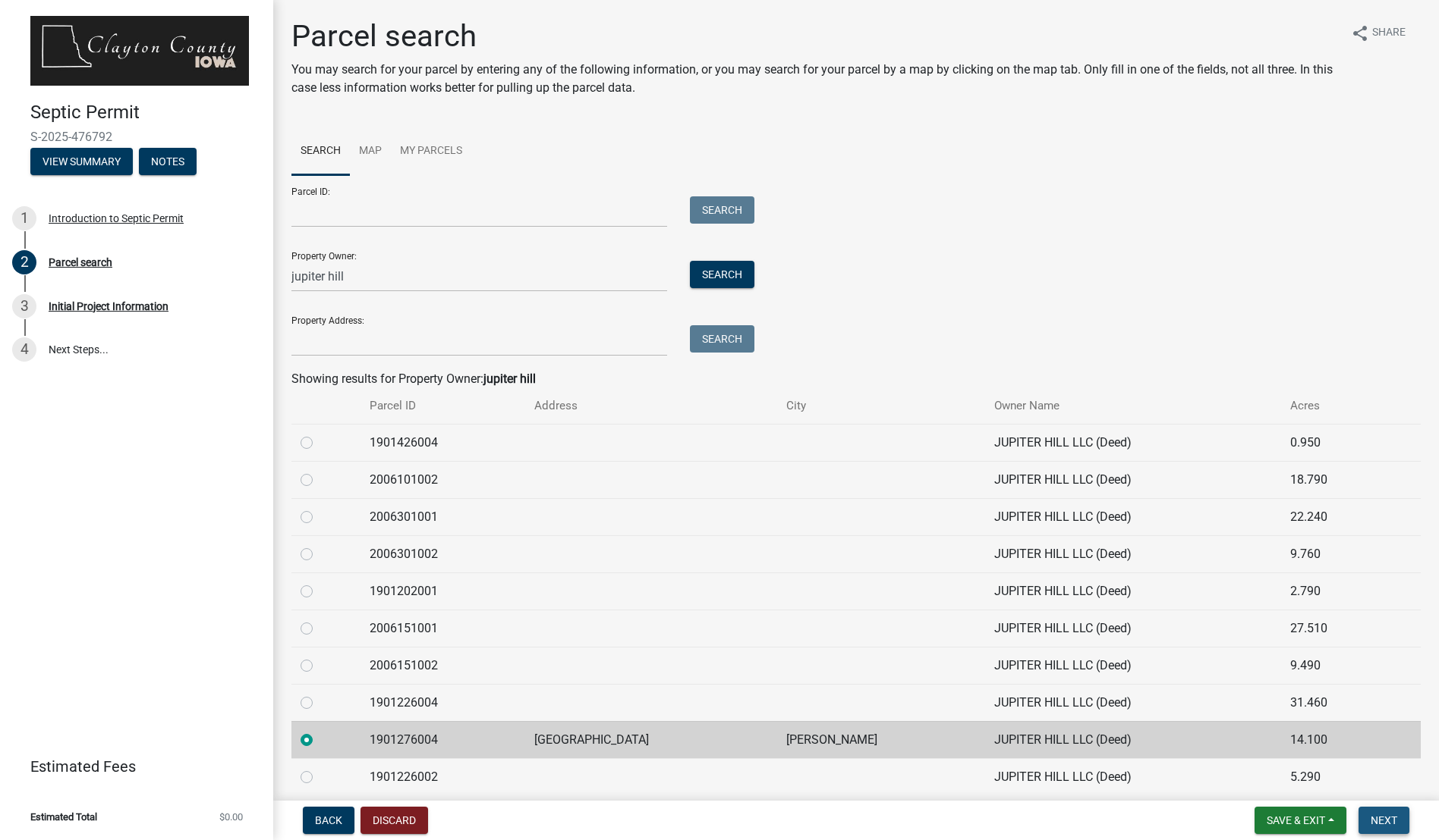
click at [1393, 820] on span "Next" at bounding box center [1384, 820] width 27 height 12
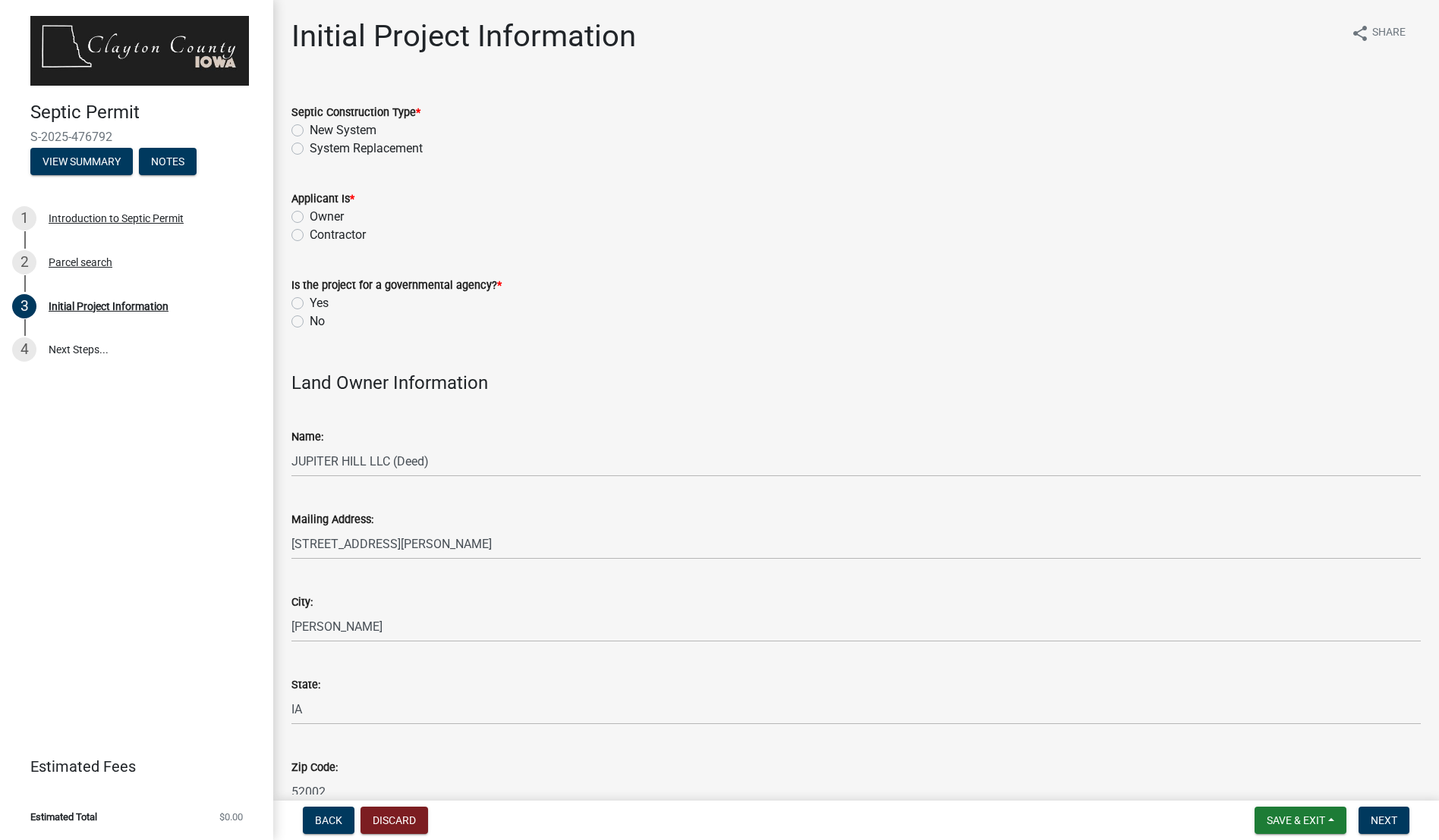
click at [310, 128] on label "New System" at bounding box center [342, 131] width 67 height 18
click at [310, 128] on input "New System" at bounding box center [314, 126] width 10 height 10
radio input "true"
click at [310, 214] on label "Owner" at bounding box center [326, 217] width 34 height 18
click at [310, 214] on input "Owner" at bounding box center [314, 212] width 10 height 10
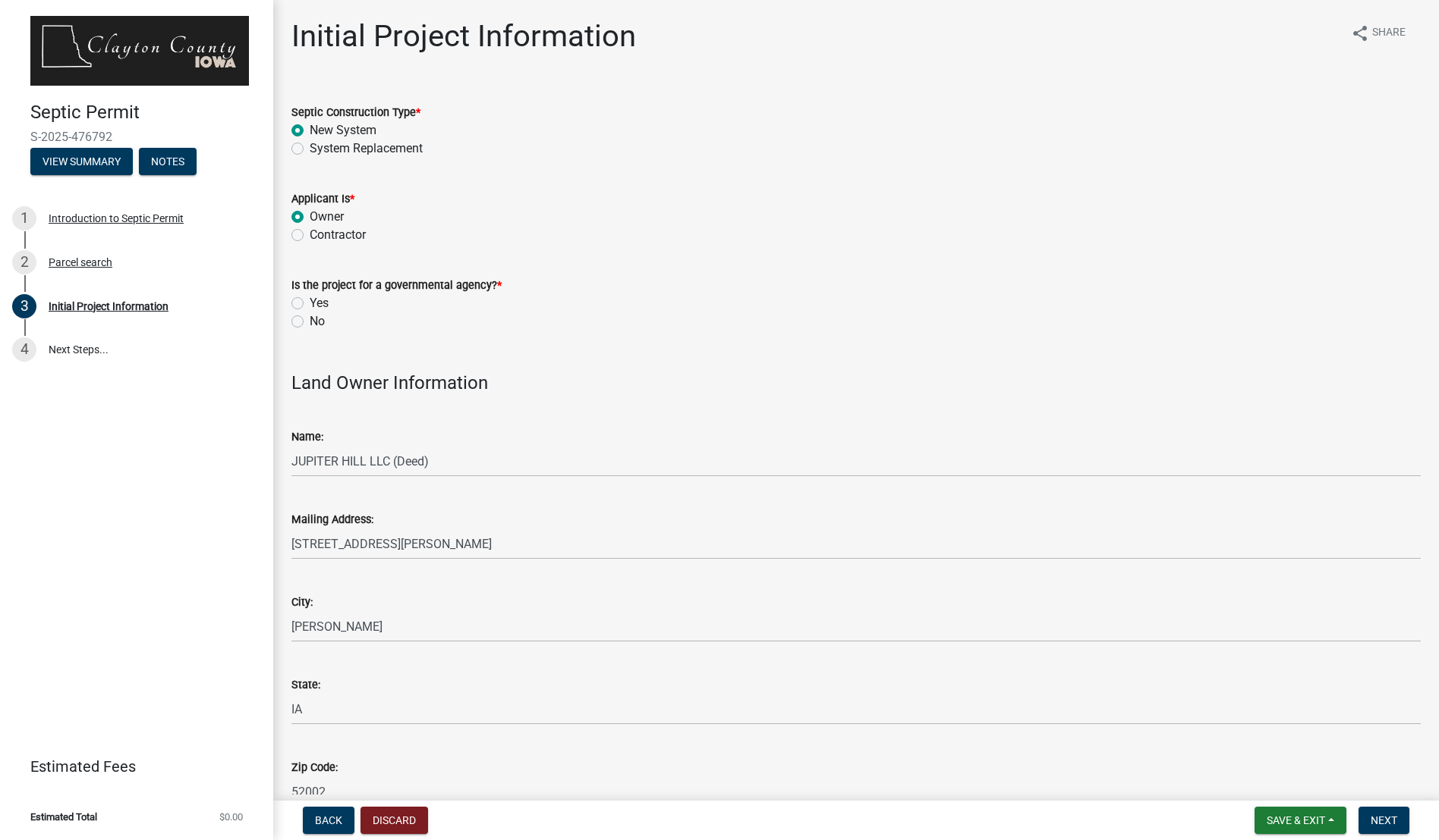
radio input "true"
click at [310, 324] on label "No" at bounding box center [317, 322] width 15 height 18
click at [310, 323] on input "No" at bounding box center [314, 317] width 10 height 10
radio input "true"
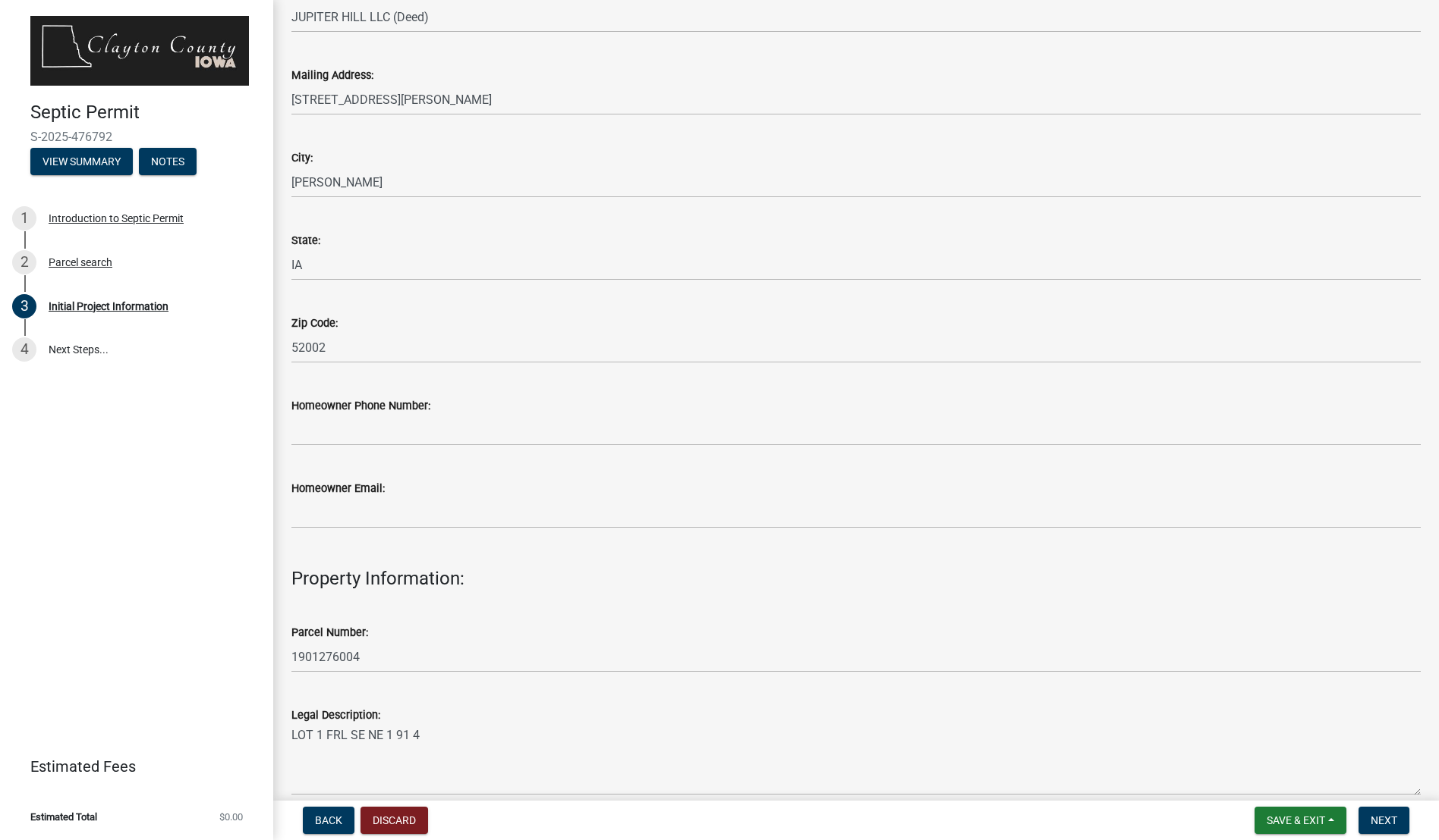
scroll to position [455, 0]
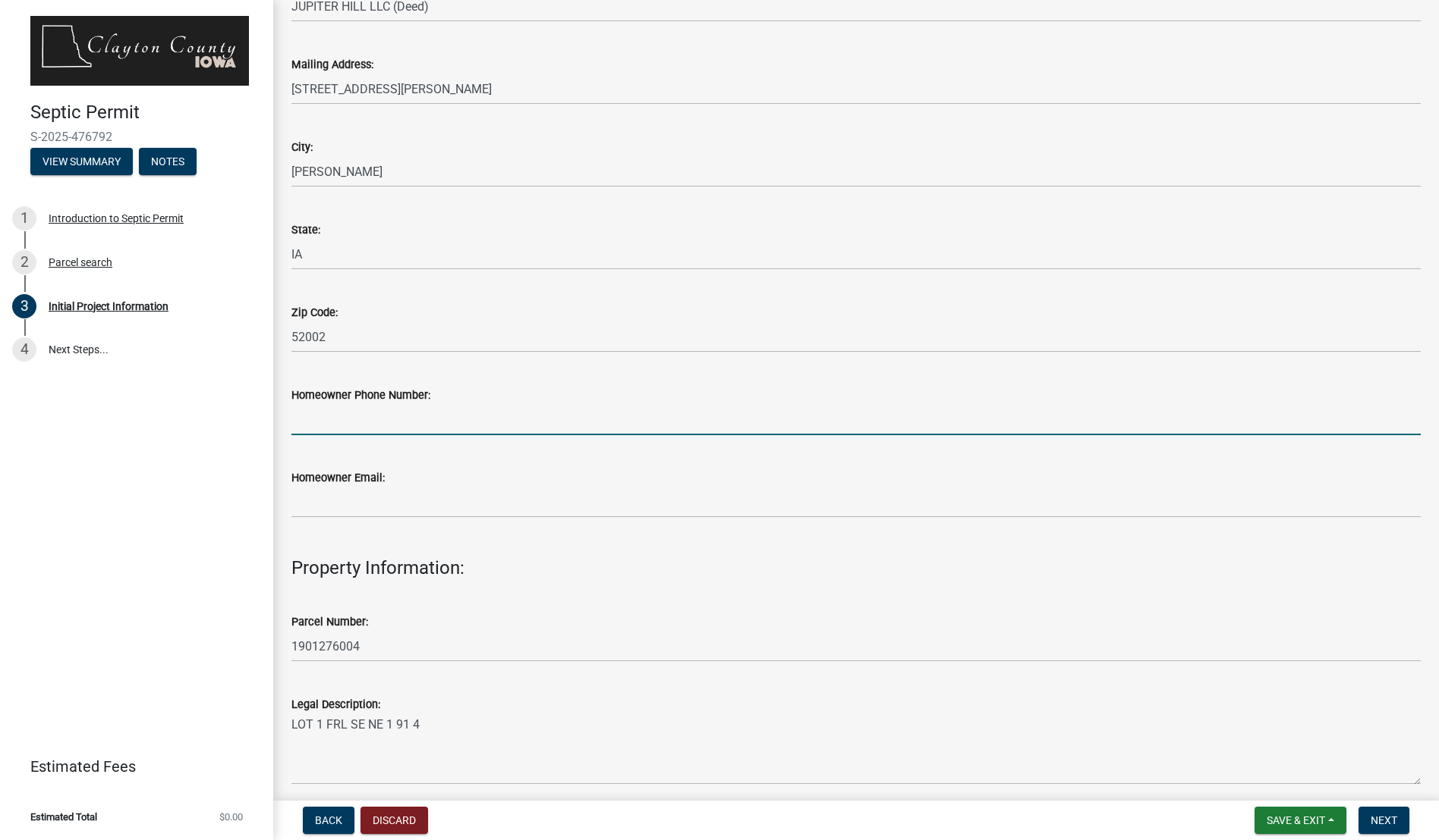
click at [585, 432] on input "Homeowner Phone Number:" at bounding box center [856, 420] width 1129 height 31
type input "5635425565"
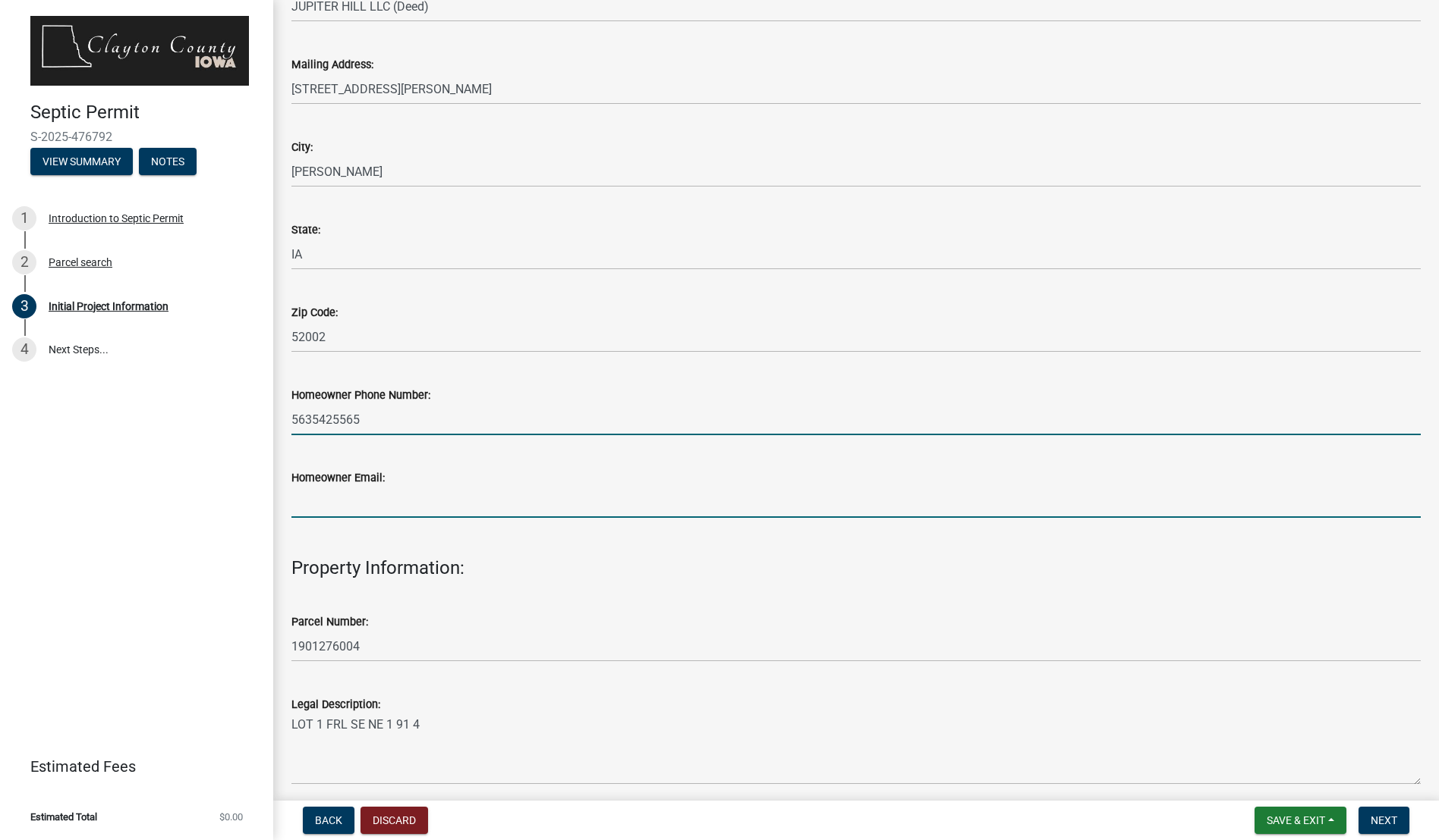
type input "[EMAIL_ADDRESS][DOMAIN_NAME]"
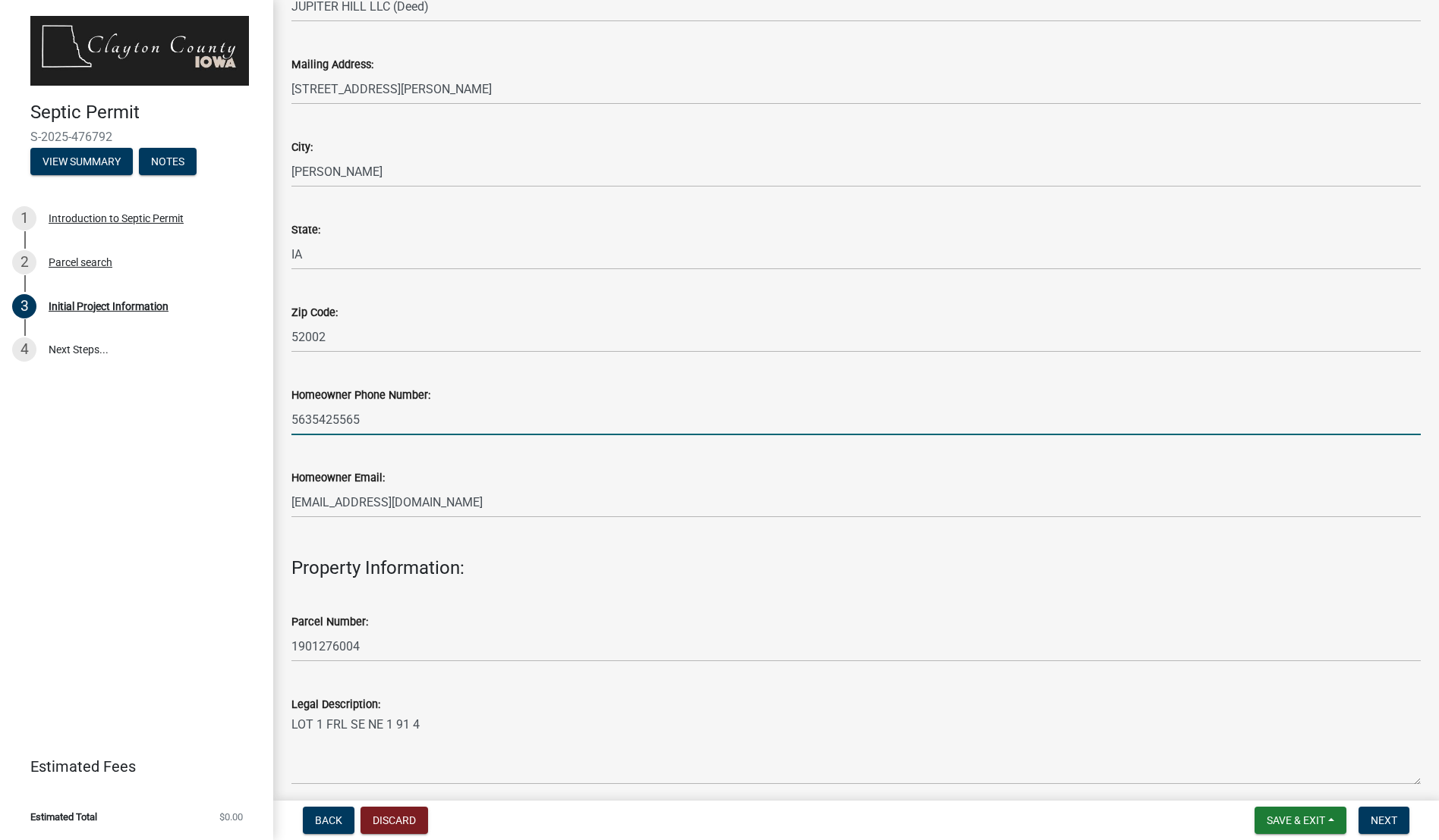
type input "52002"
type input "xxx-xx-xxxx"
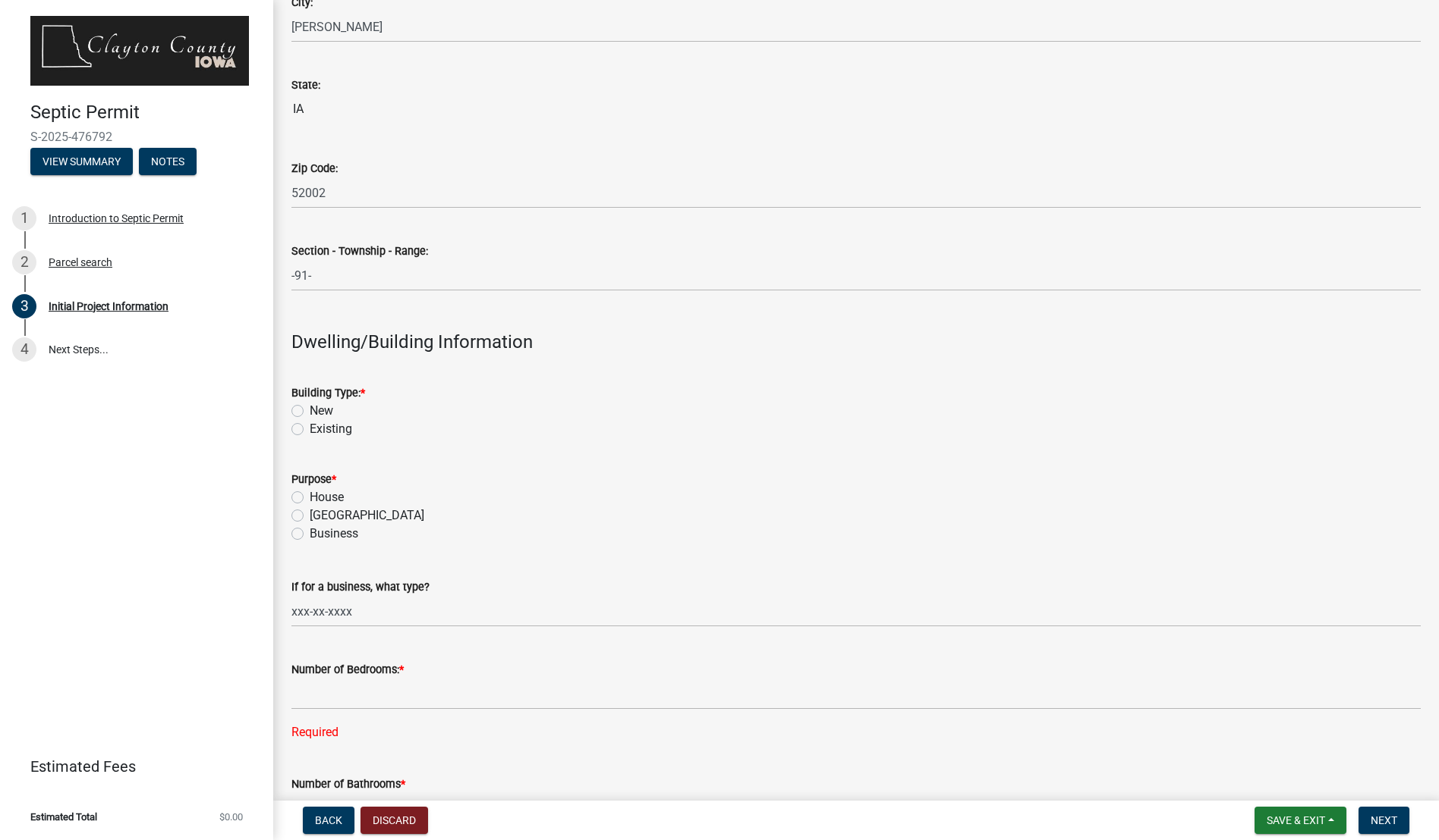
scroll to position [1365, 0]
click at [310, 407] on label "New" at bounding box center [321, 409] width 23 height 18
click at [310, 407] on input "New" at bounding box center [314, 404] width 10 height 10
radio input "true"
click at [310, 508] on label "Accessory Building" at bounding box center [366, 513] width 115 height 18
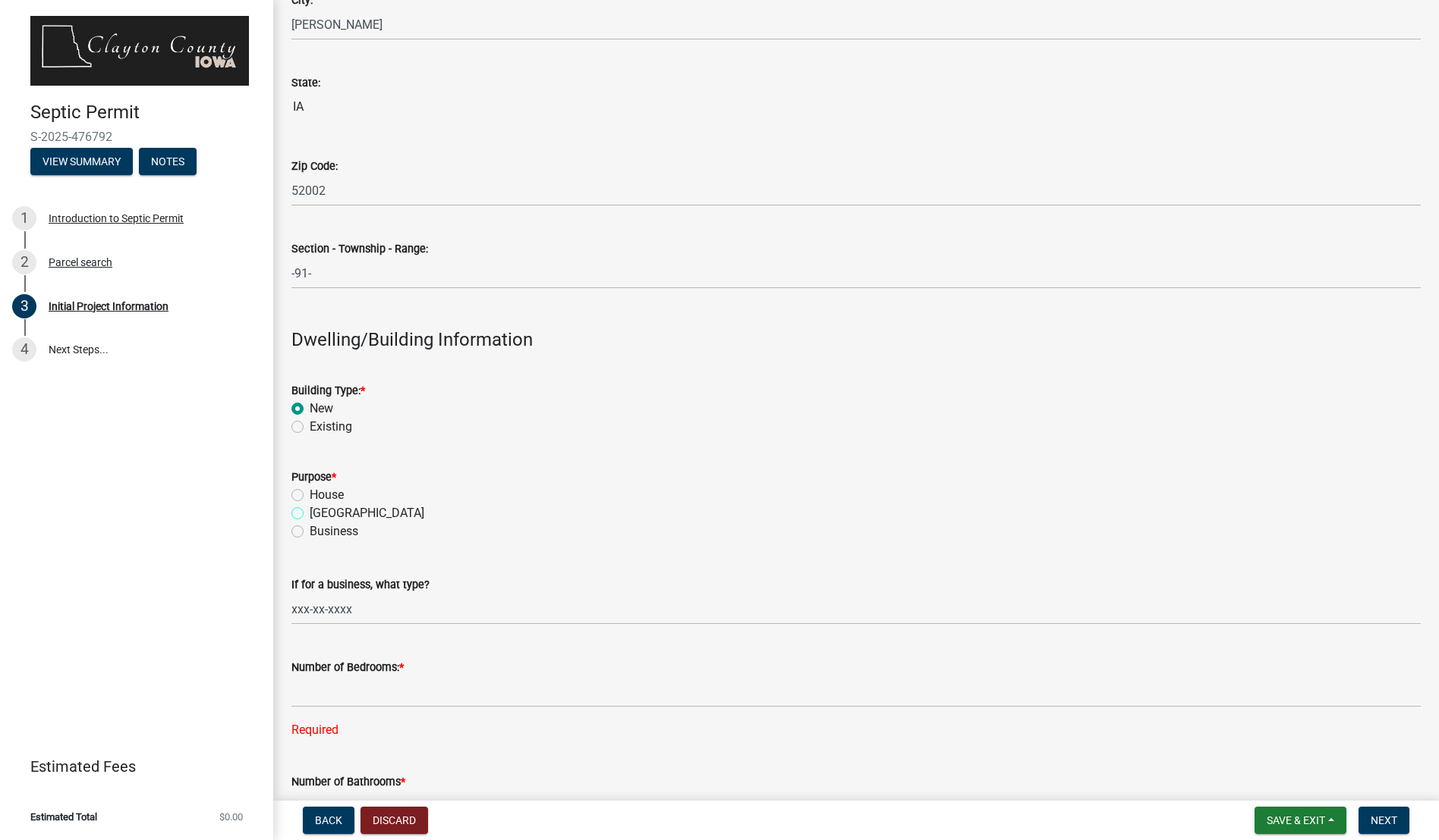
click at [310, 508] on input "Accessory Building" at bounding box center [314, 508] width 10 height 10
radio input "true"
click at [430, 605] on input "xxx-xx-xxxx" at bounding box center [856, 609] width 1129 height 31
click at [591, 507] on div "Accessory Building" at bounding box center [856, 513] width 1129 height 18
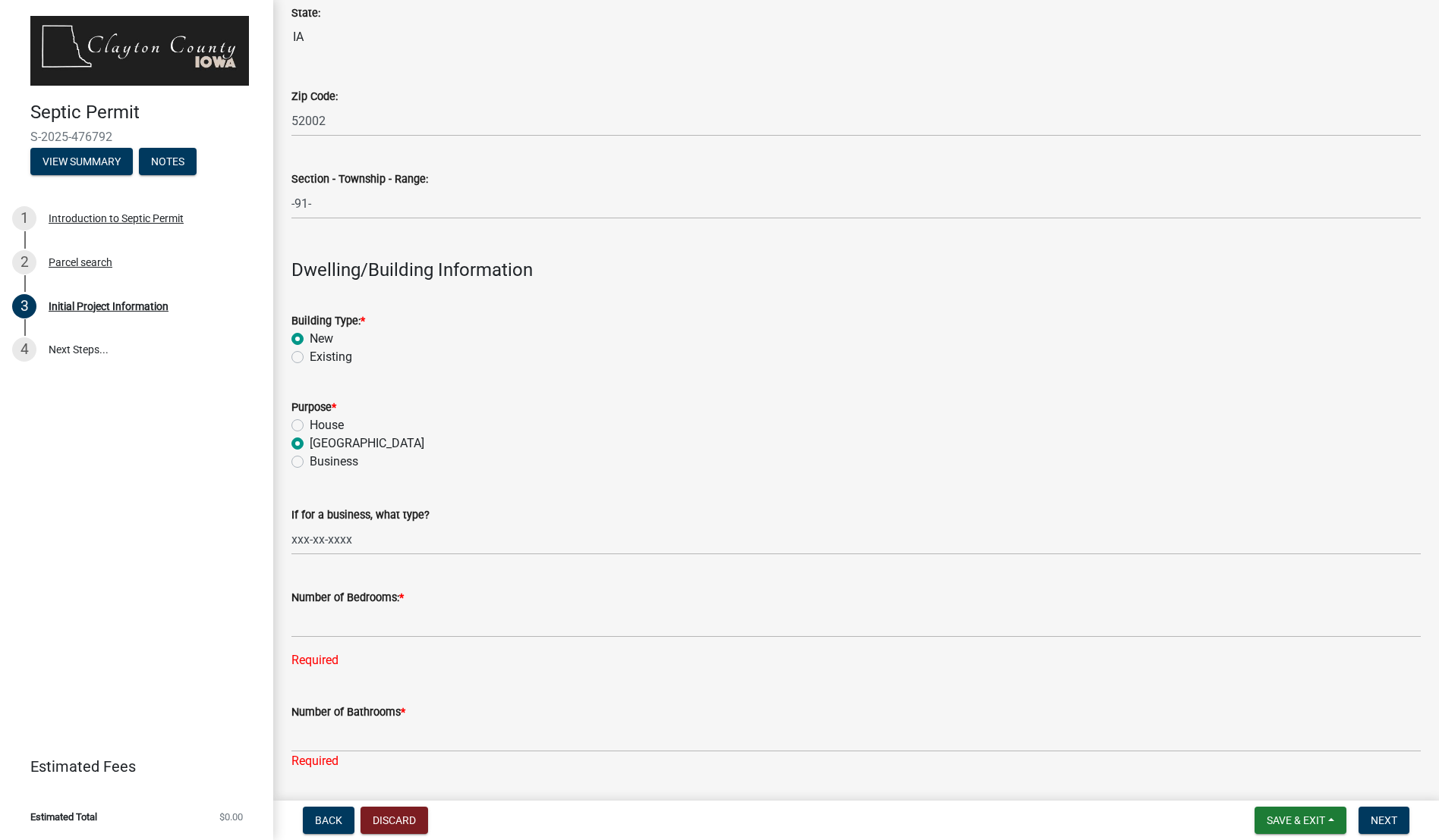
scroll to position [1516, 0]
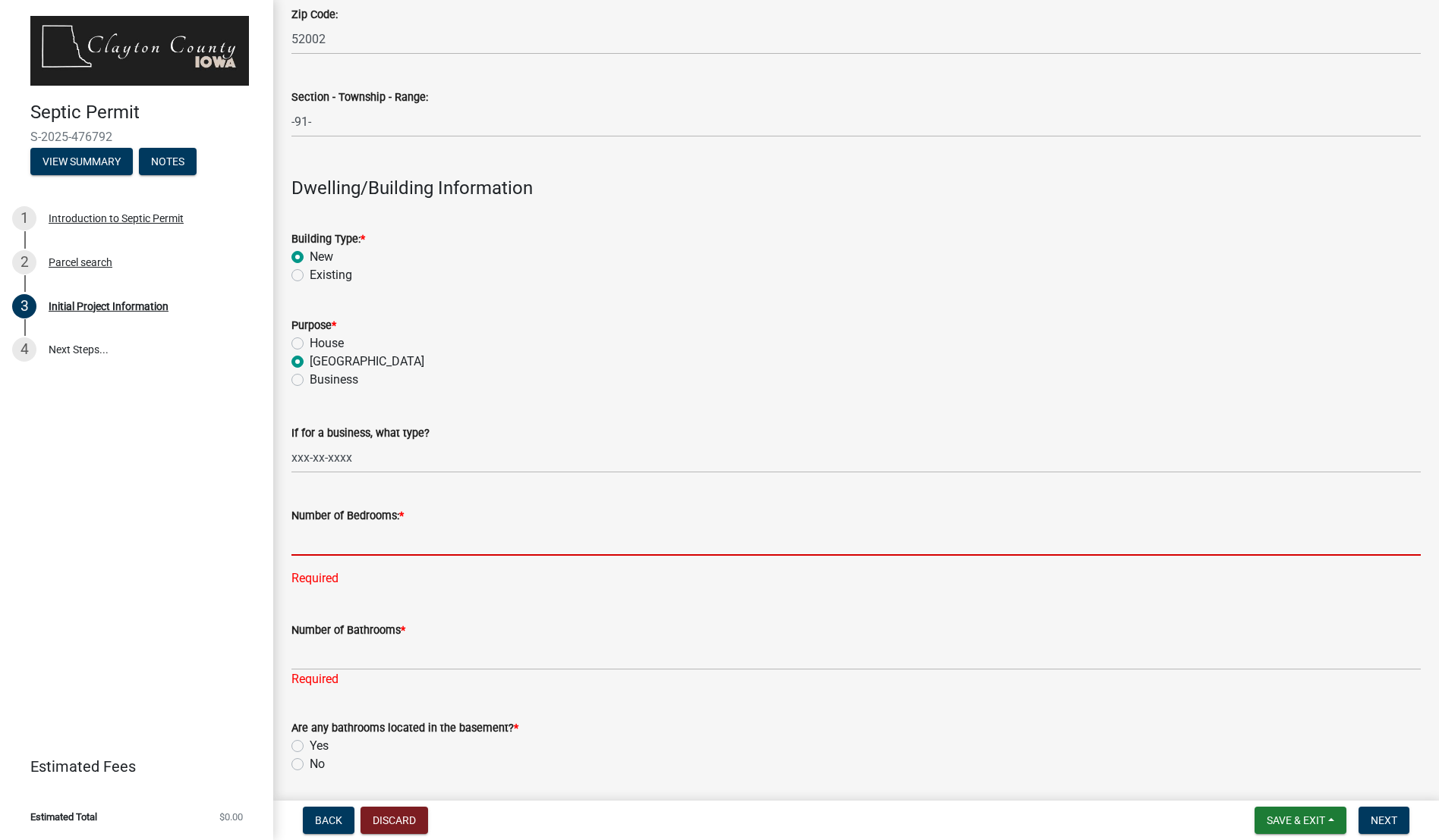
click at [501, 540] on input "text" at bounding box center [856, 540] width 1129 height 31
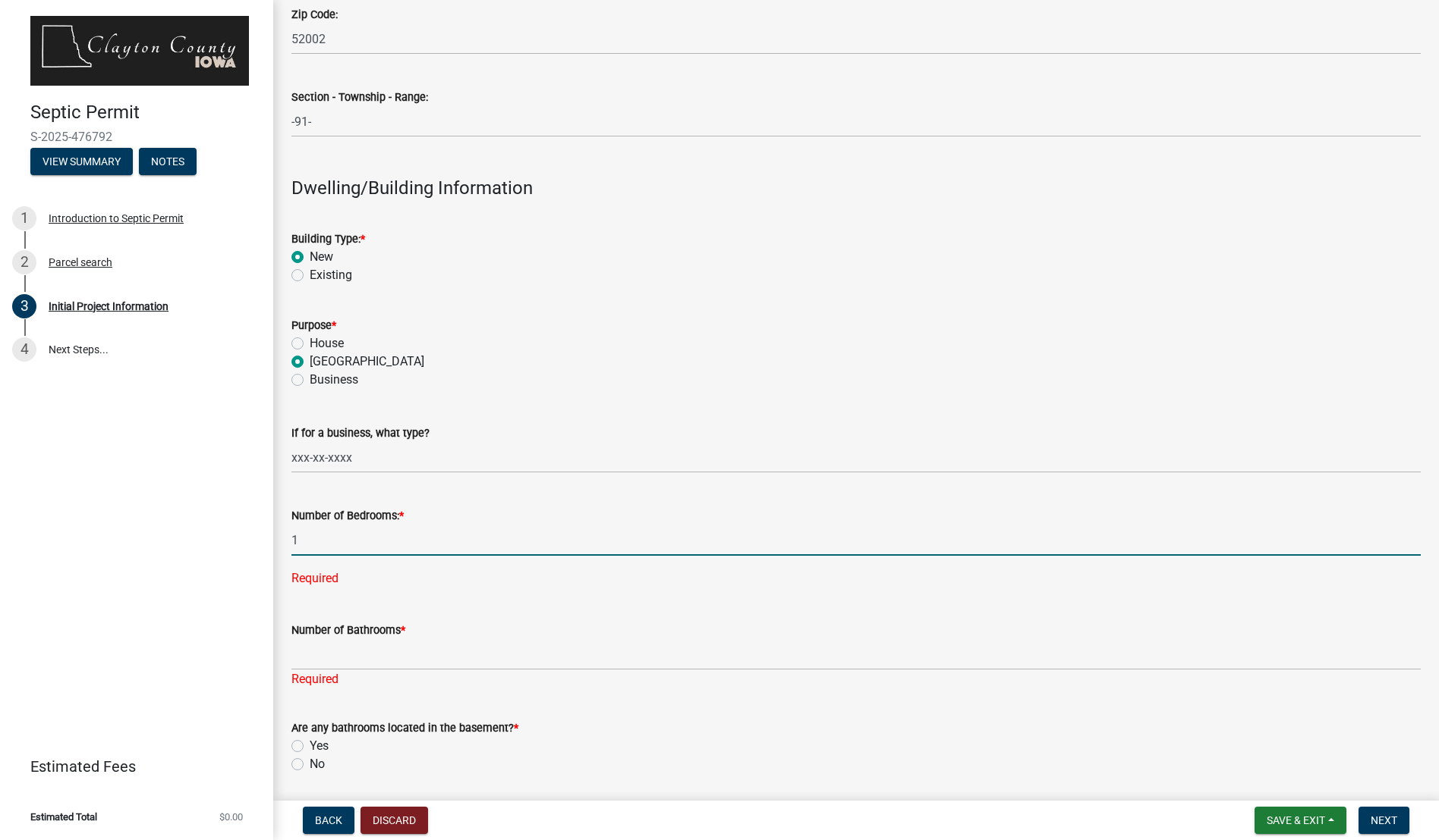
type input "1"
click at [468, 644] on div "Number of Bathrooms * Required" at bounding box center [856, 644] width 1129 height 89
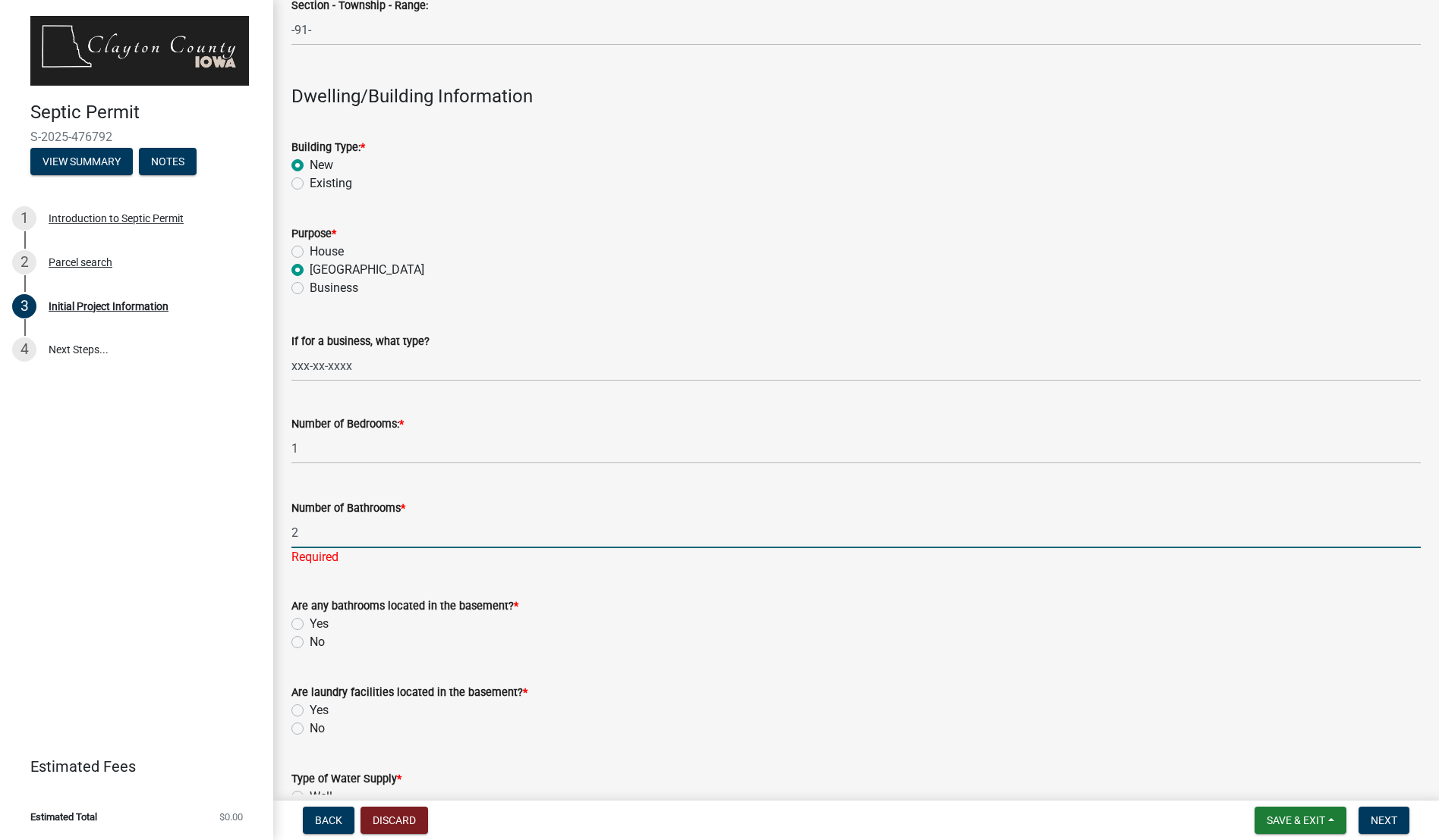
scroll to position [1744, 0]
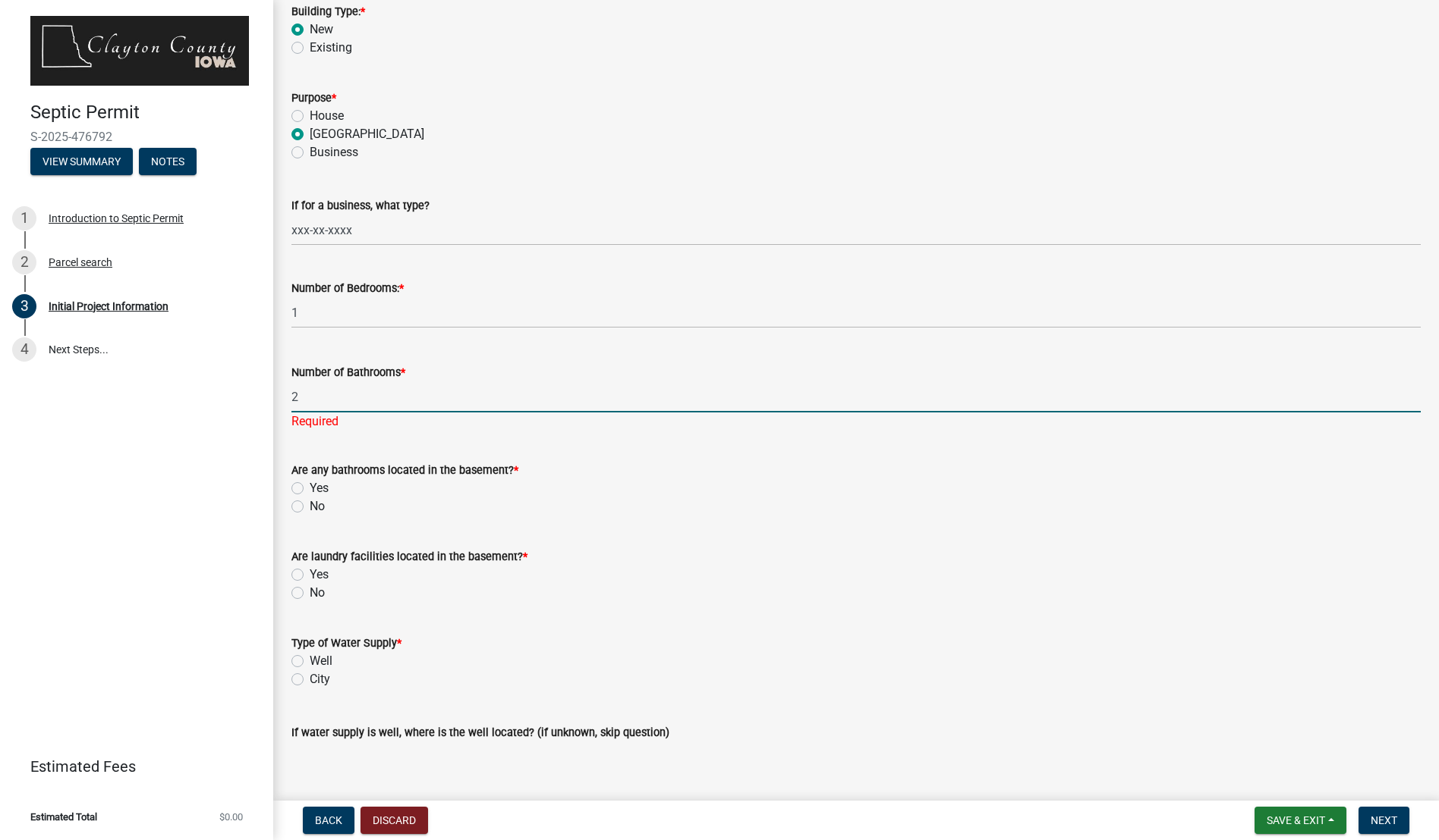
type input "2"
click at [303, 509] on wm-data-entity-input "Are any bathrooms located in the basement? * Yes No" at bounding box center [856, 485] width 1129 height 86
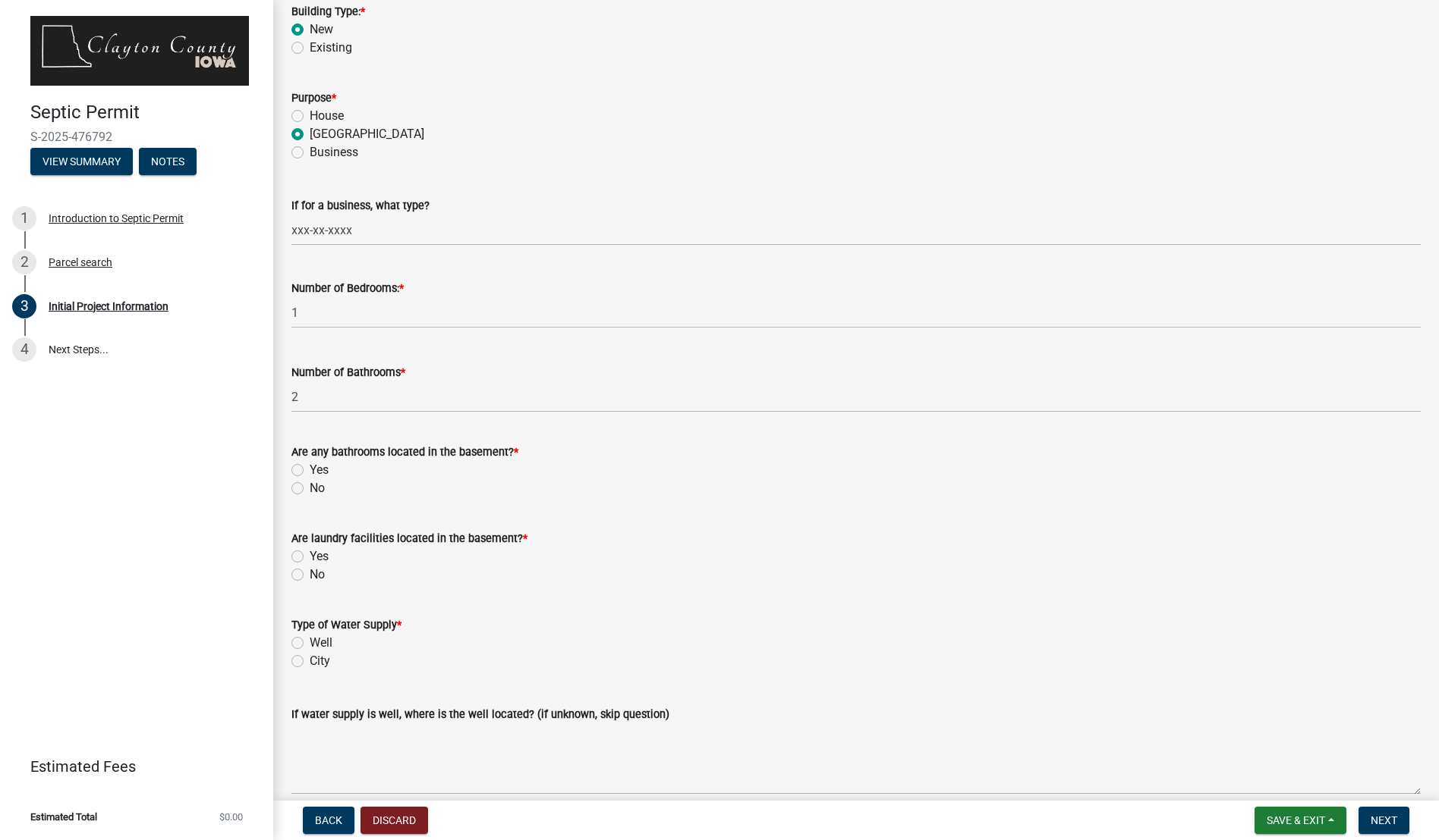
click at [310, 490] on label "No" at bounding box center [317, 488] width 15 height 18
click at [310, 489] on input "No" at bounding box center [314, 484] width 10 height 10
radio input "true"
click at [310, 571] on label "No" at bounding box center [317, 575] width 15 height 18
click at [310, 571] on input "No" at bounding box center [314, 571] width 10 height 10
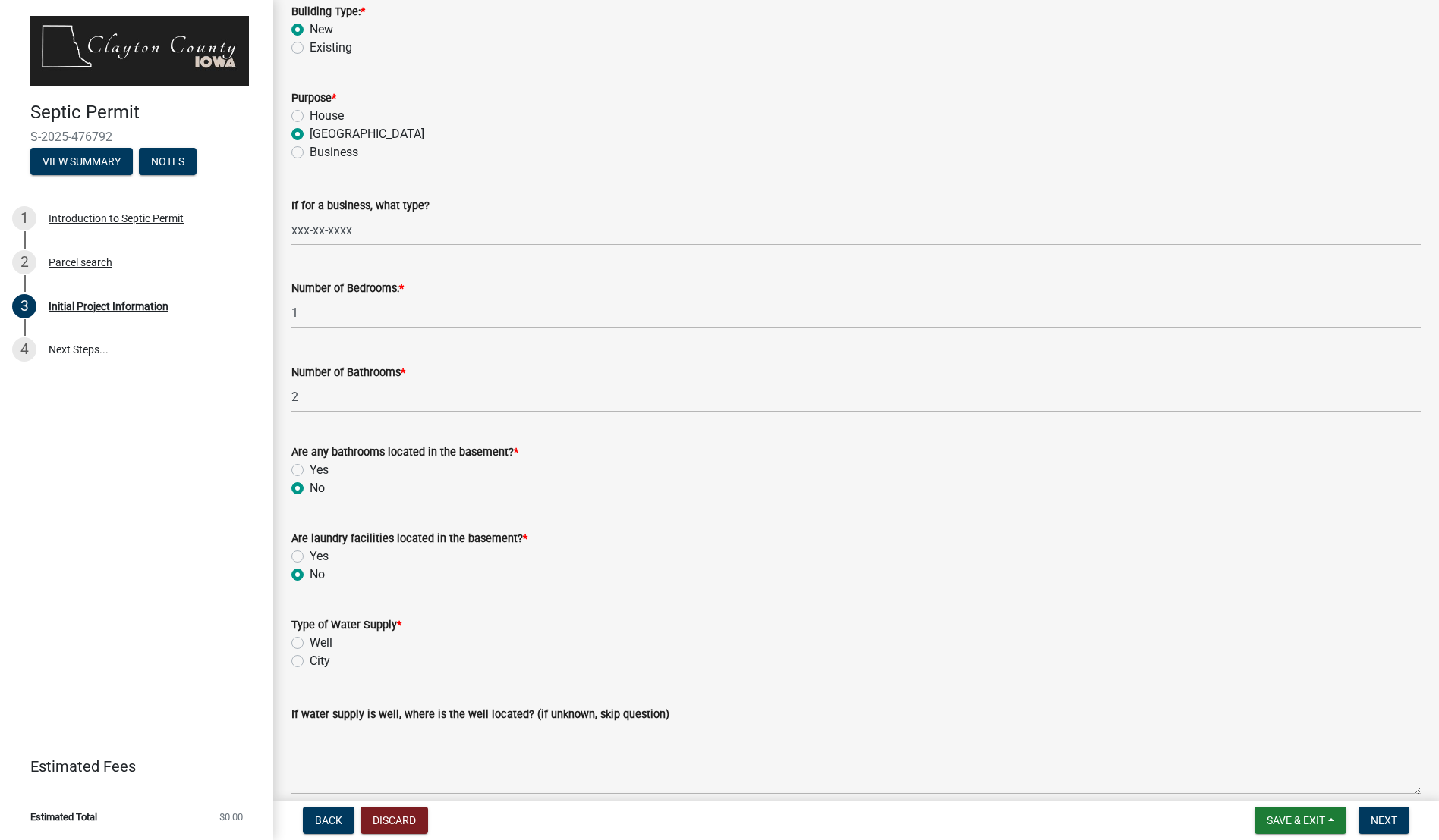
radio input "true"
click at [310, 644] on label "Well" at bounding box center [321, 643] width 23 height 18
click at [310, 644] on input "Well" at bounding box center [314, 638] width 10 height 10
radio input "true"
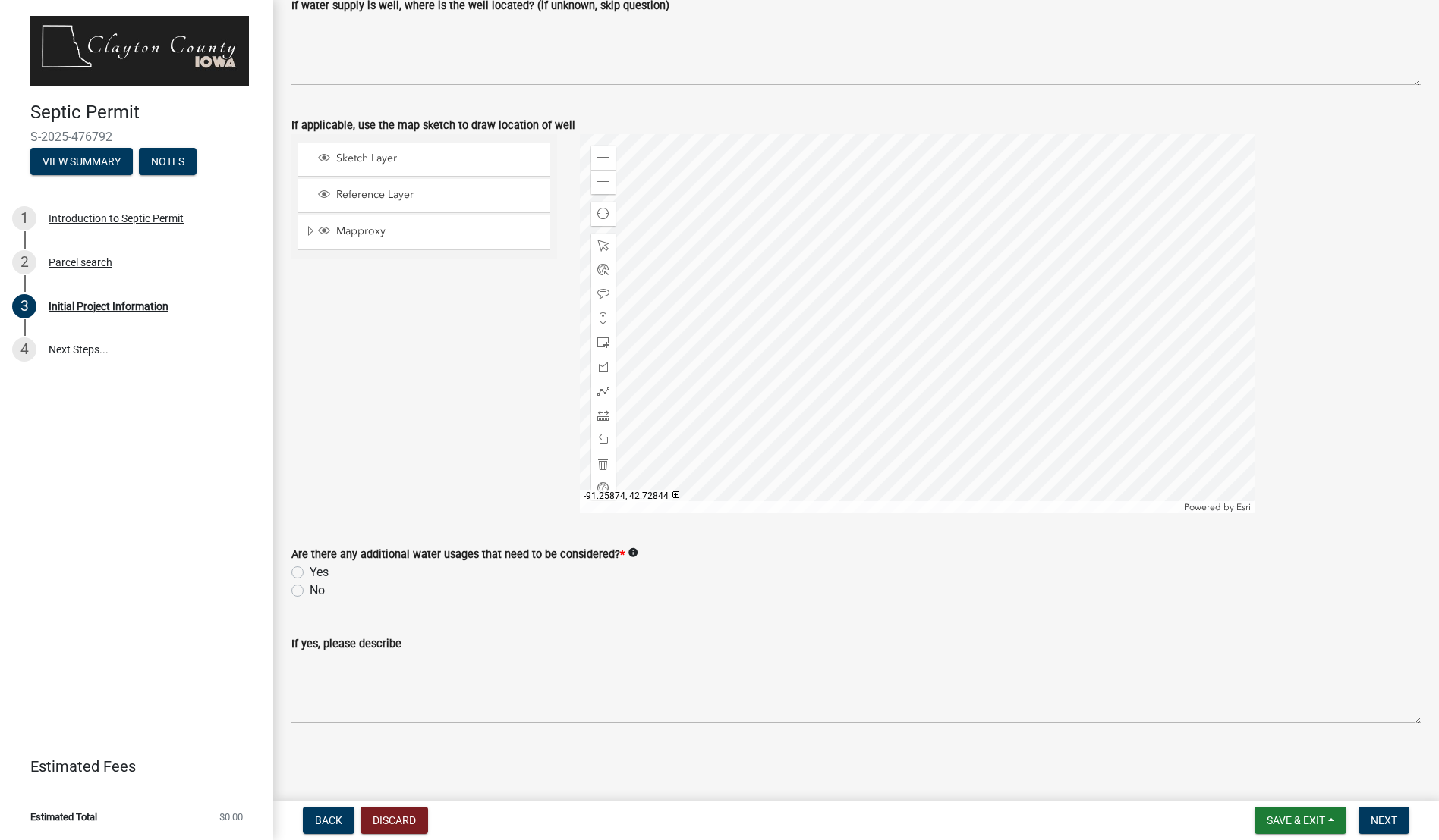
scroll to position [2454, 0]
click at [310, 567] on label "Yes" at bounding box center [318, 572] width 19 height 18
click at [310, 567] on input "Yes" at bounding box center [314, 567] width 10 height 10
radio input "true"
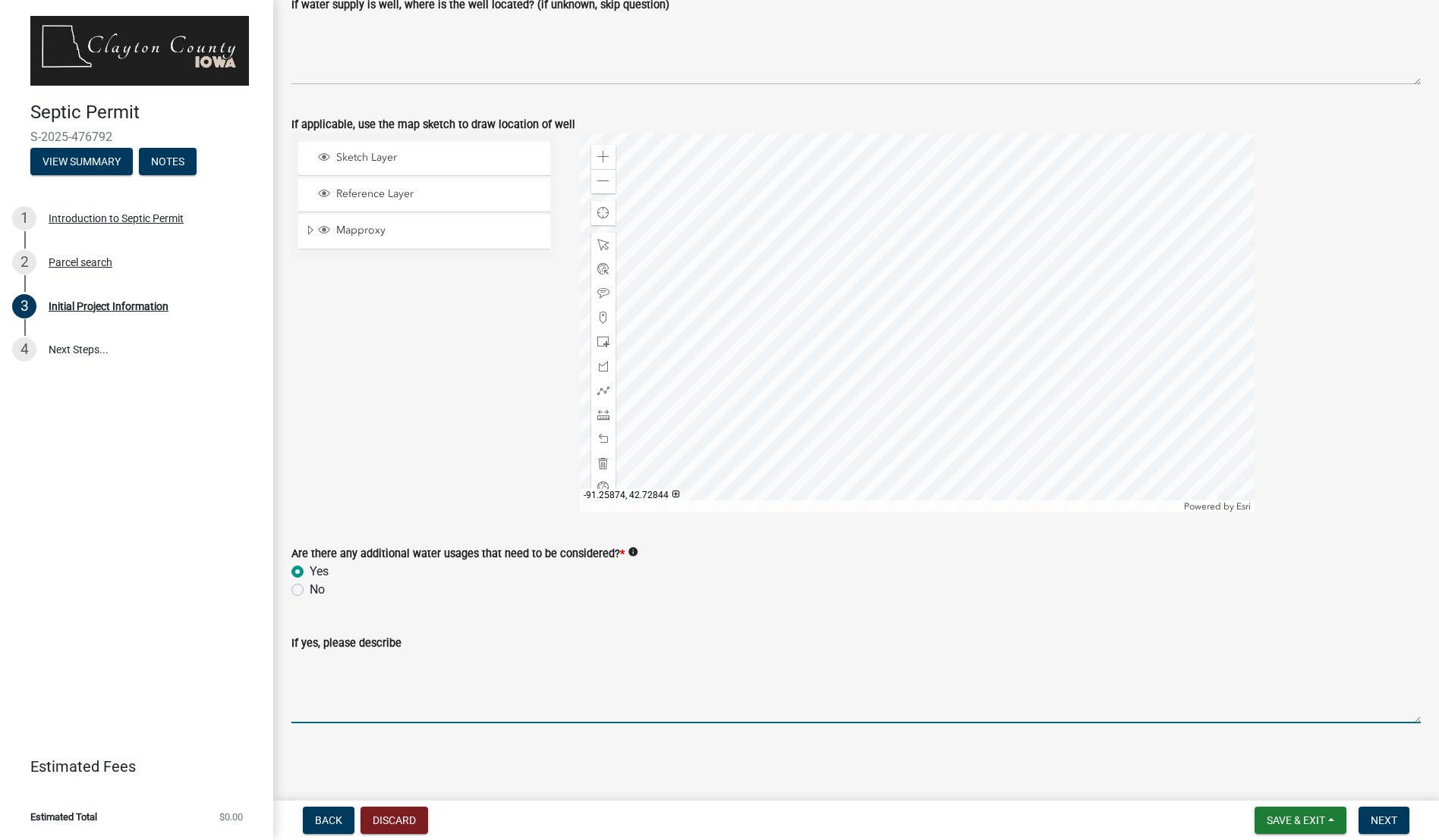
click at [325, 713] on textarea "If yes, please describe" at bounding box center [856, 688] width 1129 height 71
drag, startPoint x: 350, startPoint y: 678, endPoint x: 365, endPoint y: 702, distance: 28.3
click at [354, 684] on textarea "If yes, please describe" at bounding box center [856, 688] width 1129 height 71
click at [377, 709] on textarea "If yes, please describe" at bounding box center [856, 688] width 1129 height 71
type textarea "G"
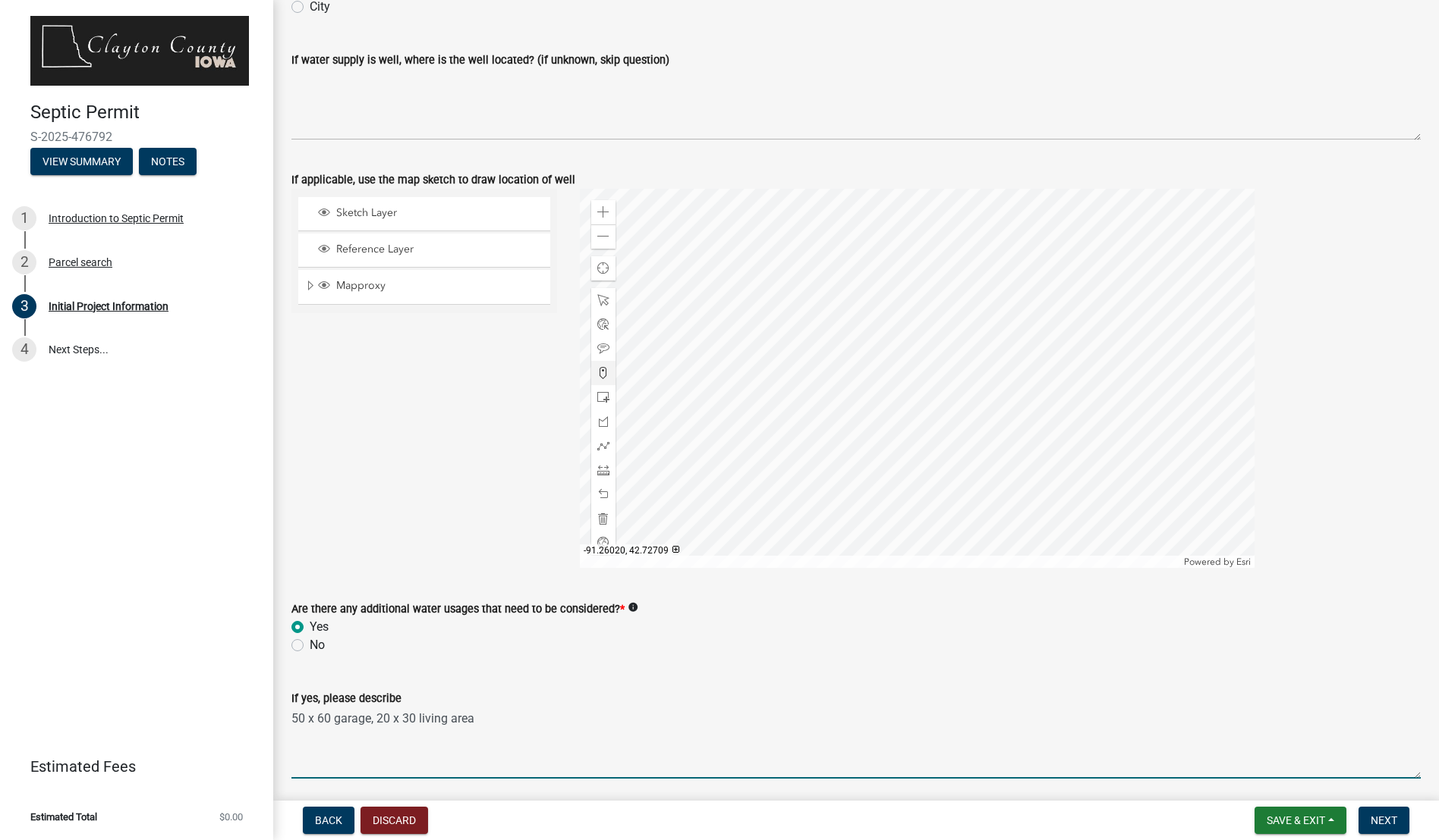
scroll to position [2379, 0]
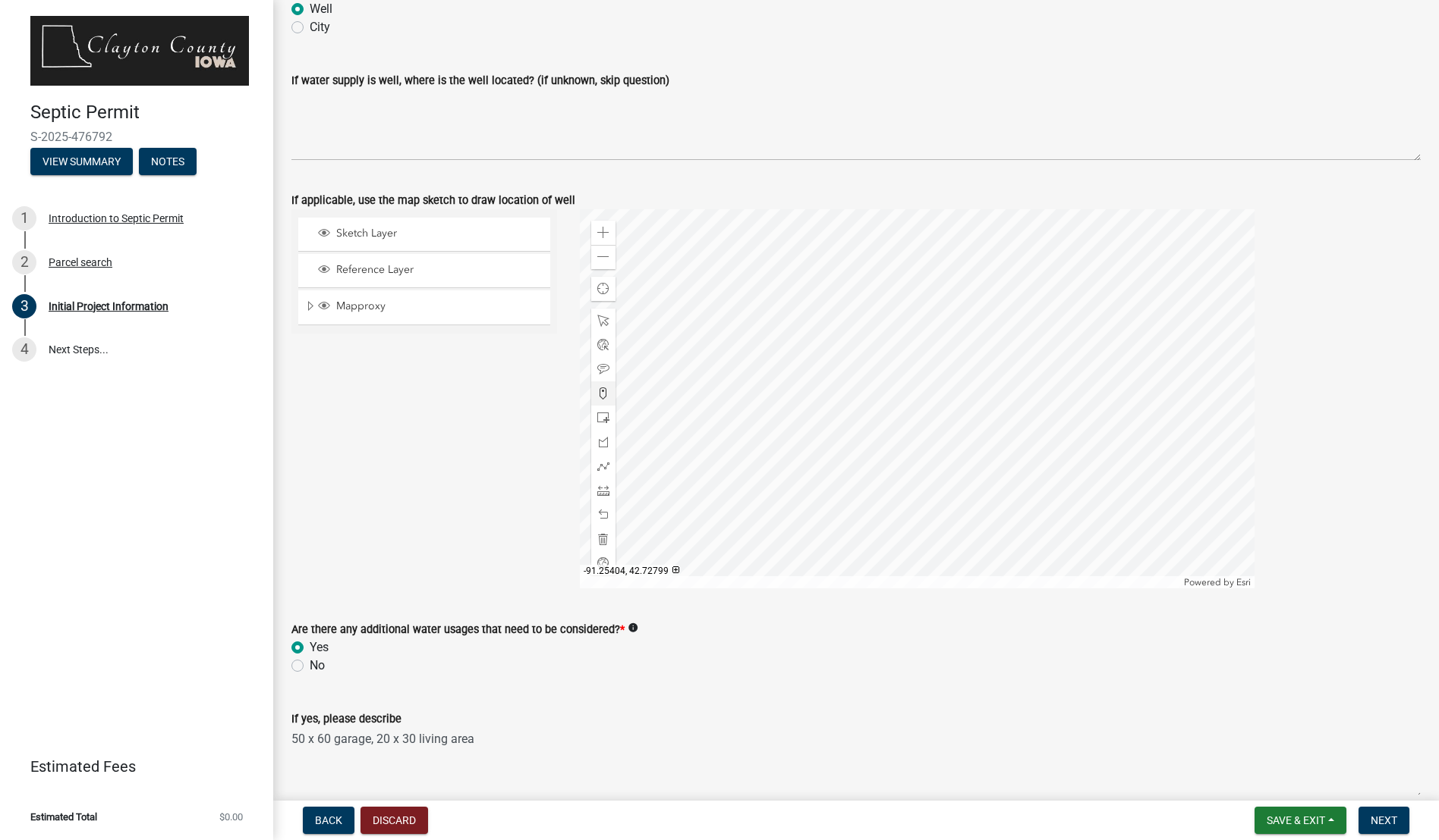
type textarea "50 x 60 garage, 20 x 30 living area"
click at [950, 485] on div at bounding box center [917, 398] width 675 height 380
click at [955, 400] on div at bounding box center [917, 398] width 675 height 380
drag, startPoint x: 398, startPoint y: 230, endPoint x: 569, endPoint y: 375, distance: 224.2
click at [398, 230] on span "Sketch Layer" at bounding box center [438, 233] width 213 height 13
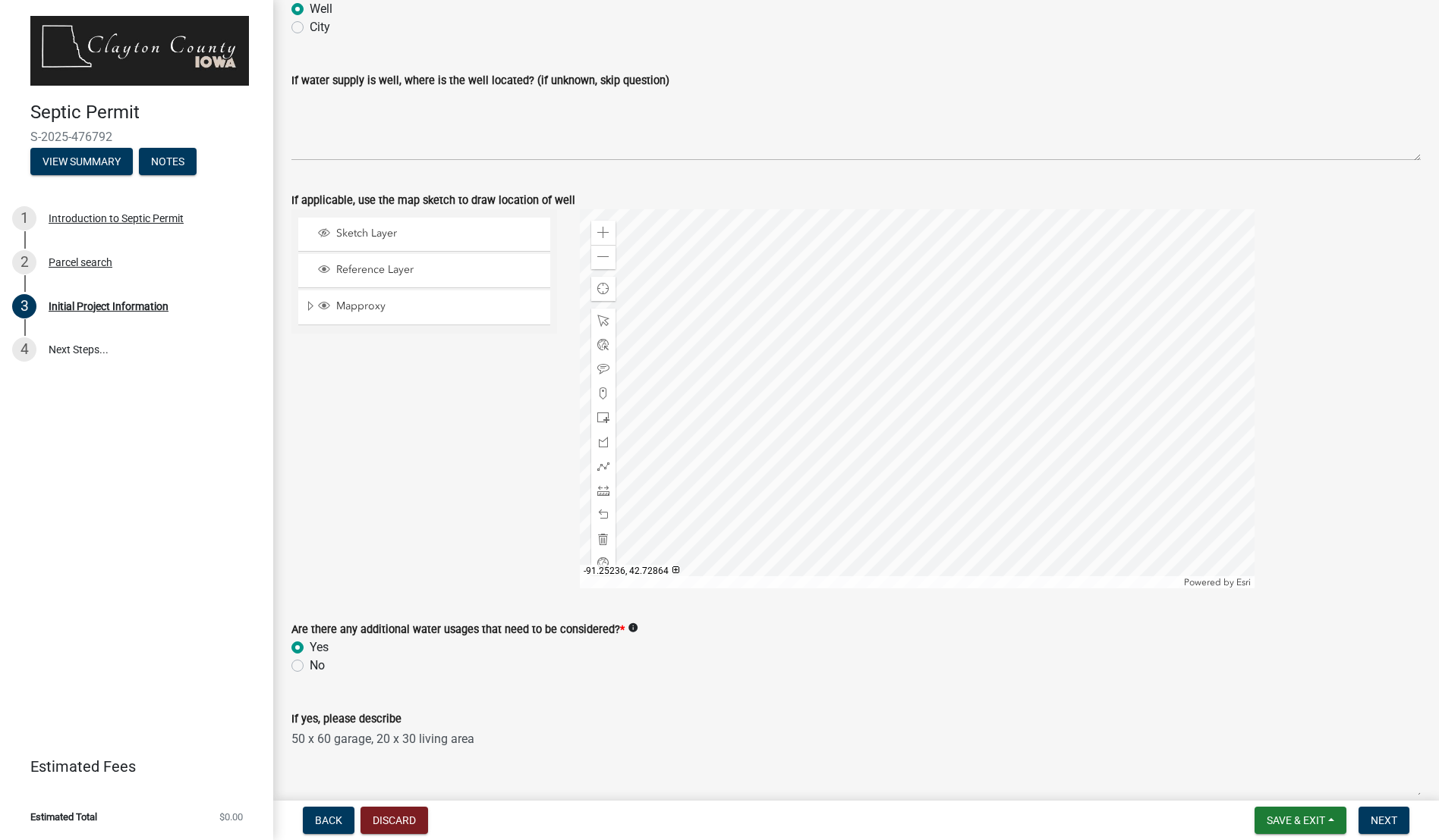
click at [938, 395] on div at bounding box center [917, 398] width 675 height 380
click at [600, 322] on span at bounding box center [603, 321] width 12 height 12
click at [949, 406] on div at bounding box center [917, 398] width 675 height 380
click at [598, 408] on div at bounding box center [603, 417] width 24 height 24
click at [953, 419] on div at bounding box center [917, 398] width 675 height 380
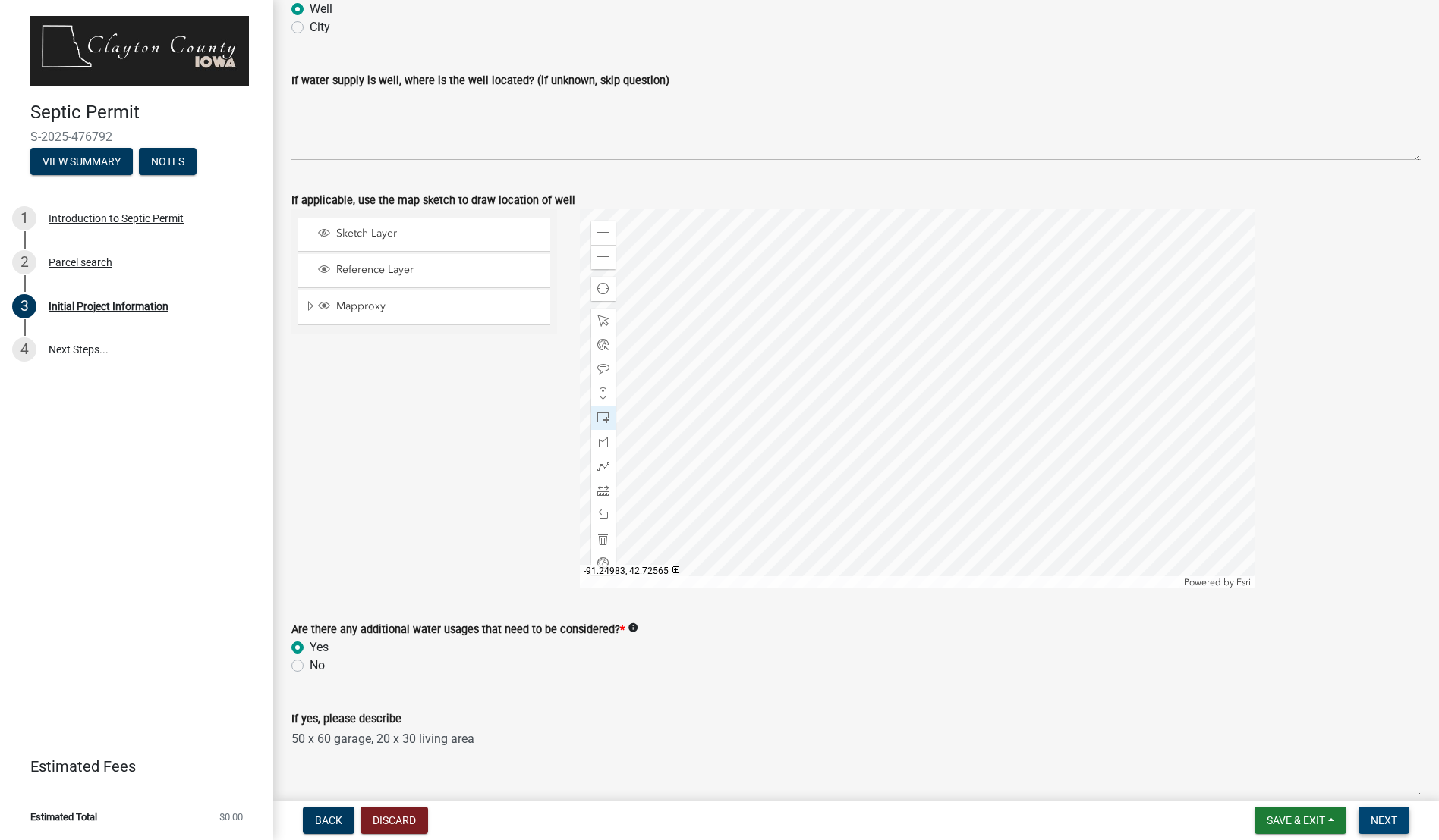
click at [1378, 821] on span "Next" at bounding box center [1384, 820] width 27 height 12
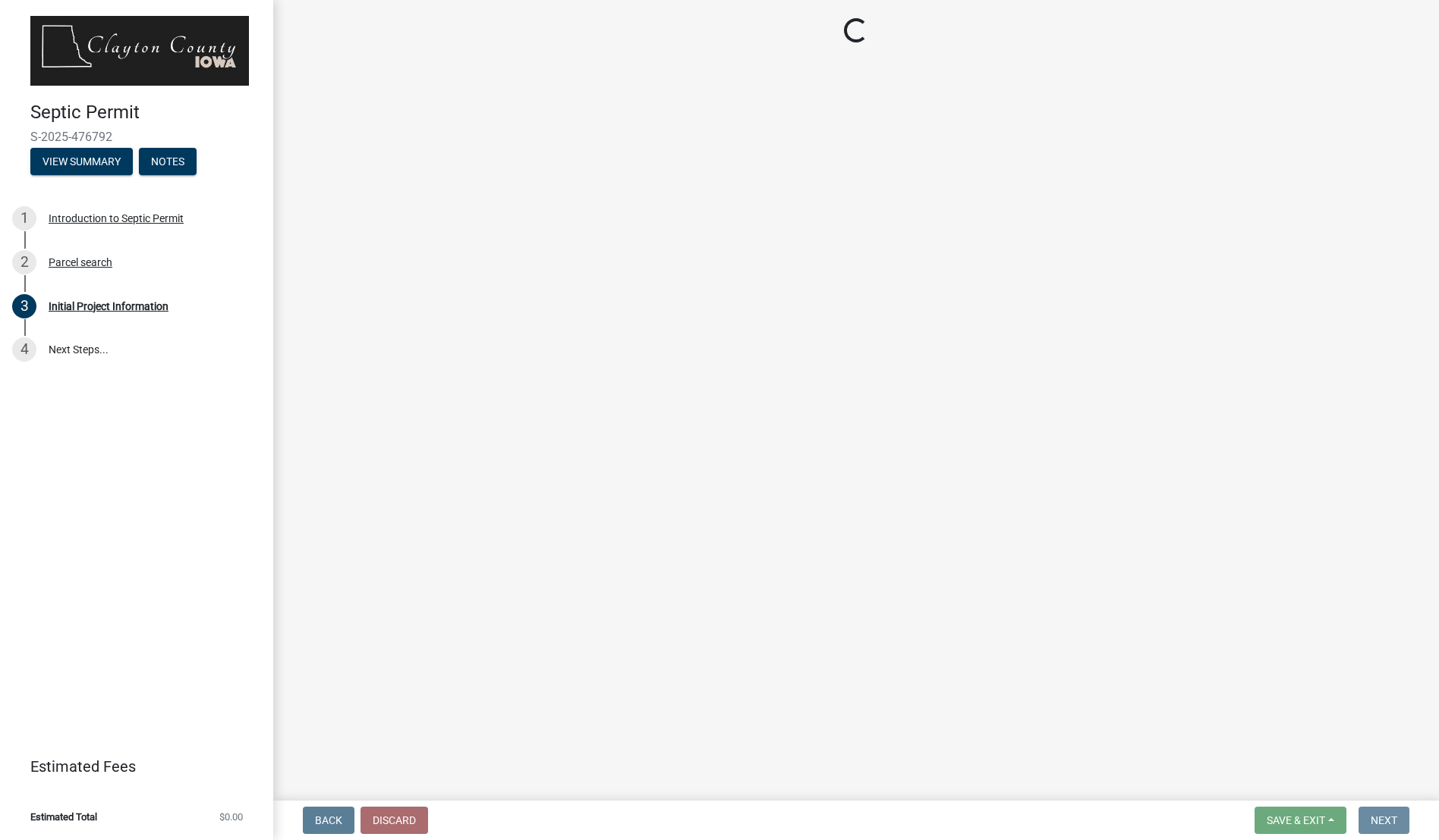
scroll to position [0, 0]
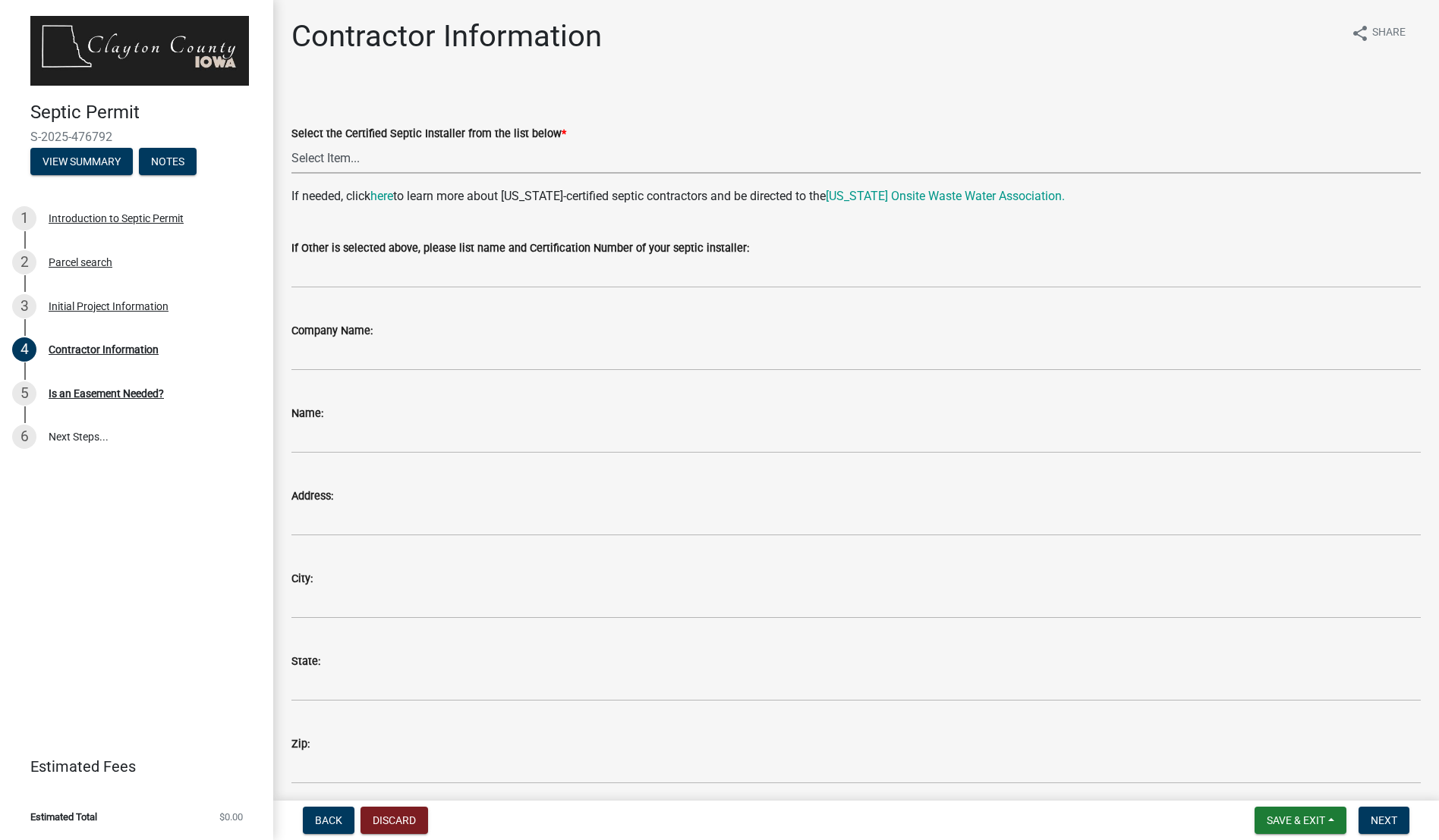
click at [342, 163] on select "Select Item... John Bonart |CIOWTS ID#509990 M. B. Construction | Mark Bries | …" at bounding box center [856, 157] width 1129 height 31
click at [292, 142] on select "Select Item... John Bonart |CIOWTS ID#509990 M. B. Construction | Mark Bries | …" at bounding box center [856, 157] width 1129 height 31
select select "02ea8e49-5b87-46e3-81d7-1e3e9c8b1a43"
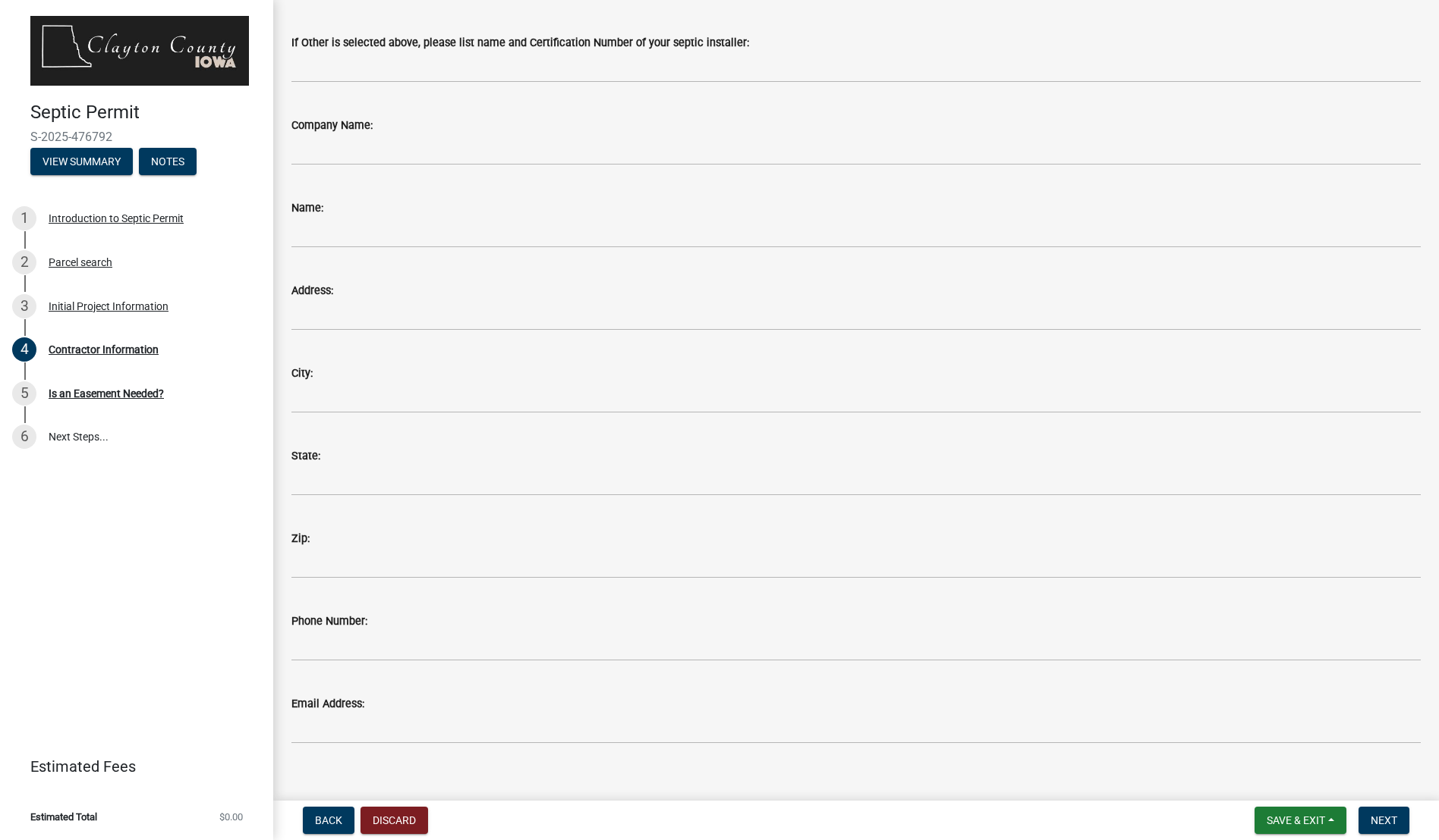
scroll to position [226, 0]
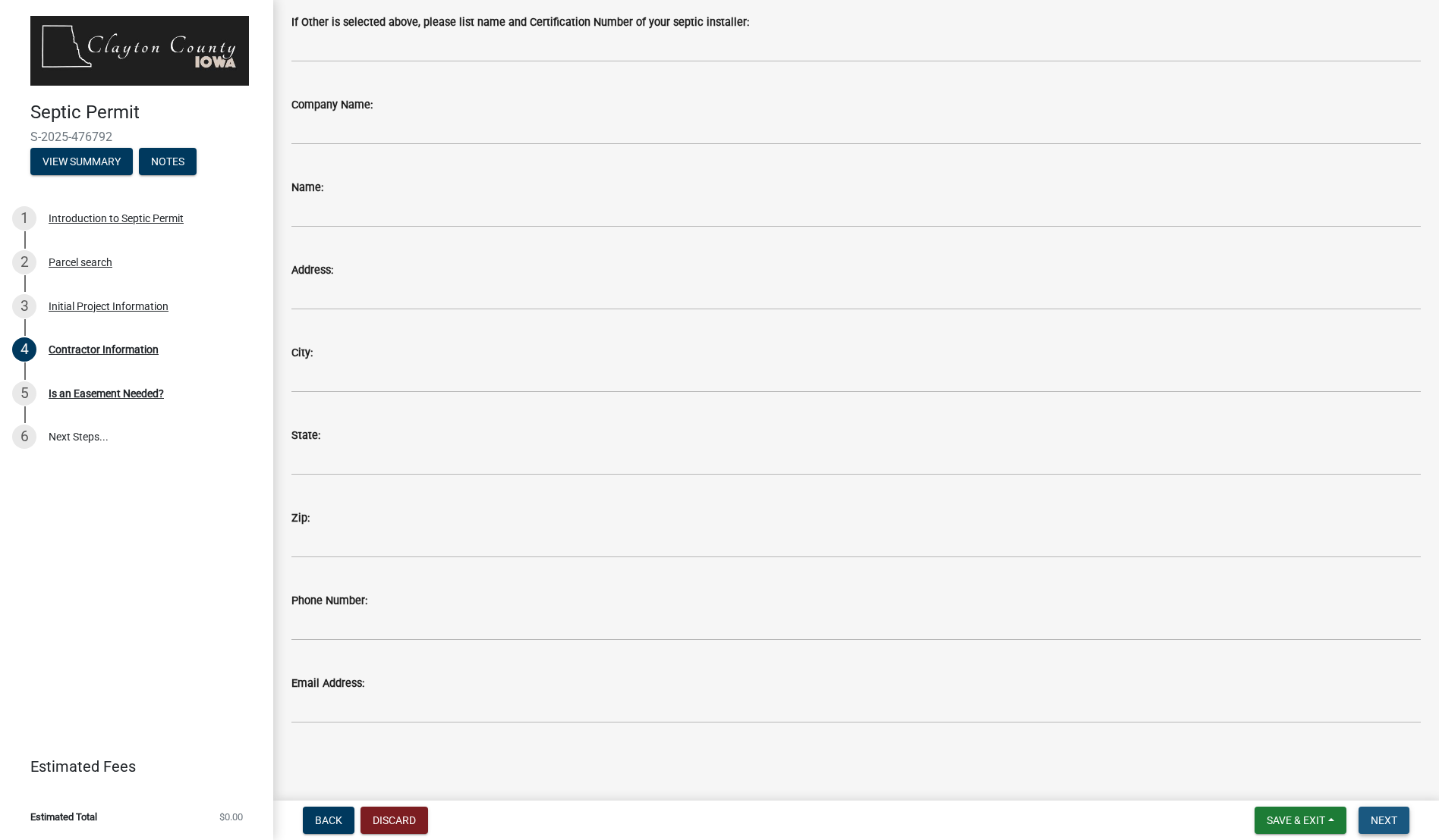
click at [1380, 814] on span "Next" at bounding box center [1384, 820] width 27 height 12
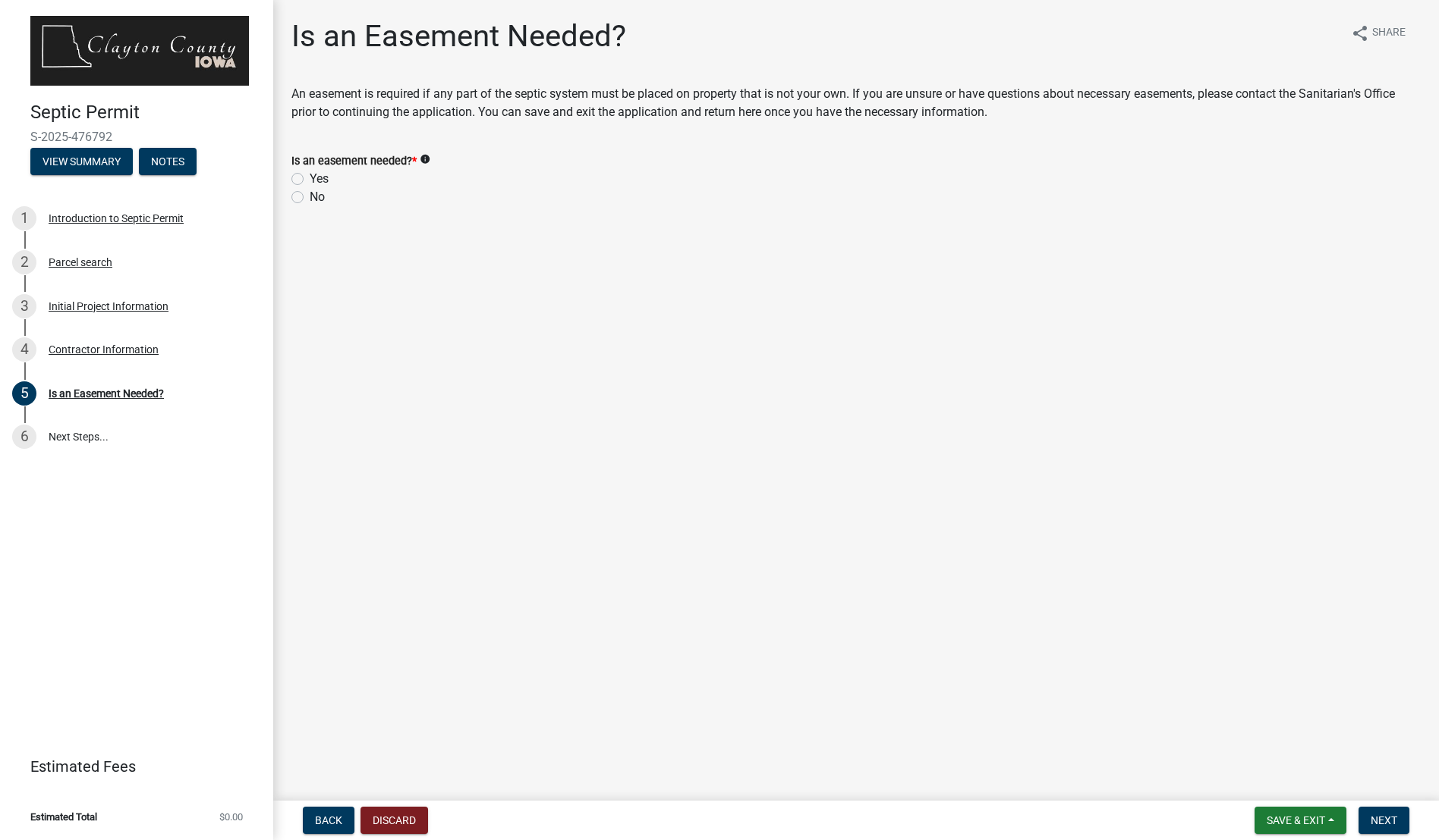
click at [310, 196] on label "No" at bounding box center [317, 197] width 15 height 18
click at [310, 196] on input "No" at bounding box center [314, 193] width 10 height 10
radio input "true"
drag, startPoint x: 713, startPoint y: 107, endPoint x: 720, endPoint y: 118, distance: 13.0
click at [713, 107] on p "An easement is required if any part of the septic system must be placed on prop…" at bounding box center [856, 103] width 1129 height 36
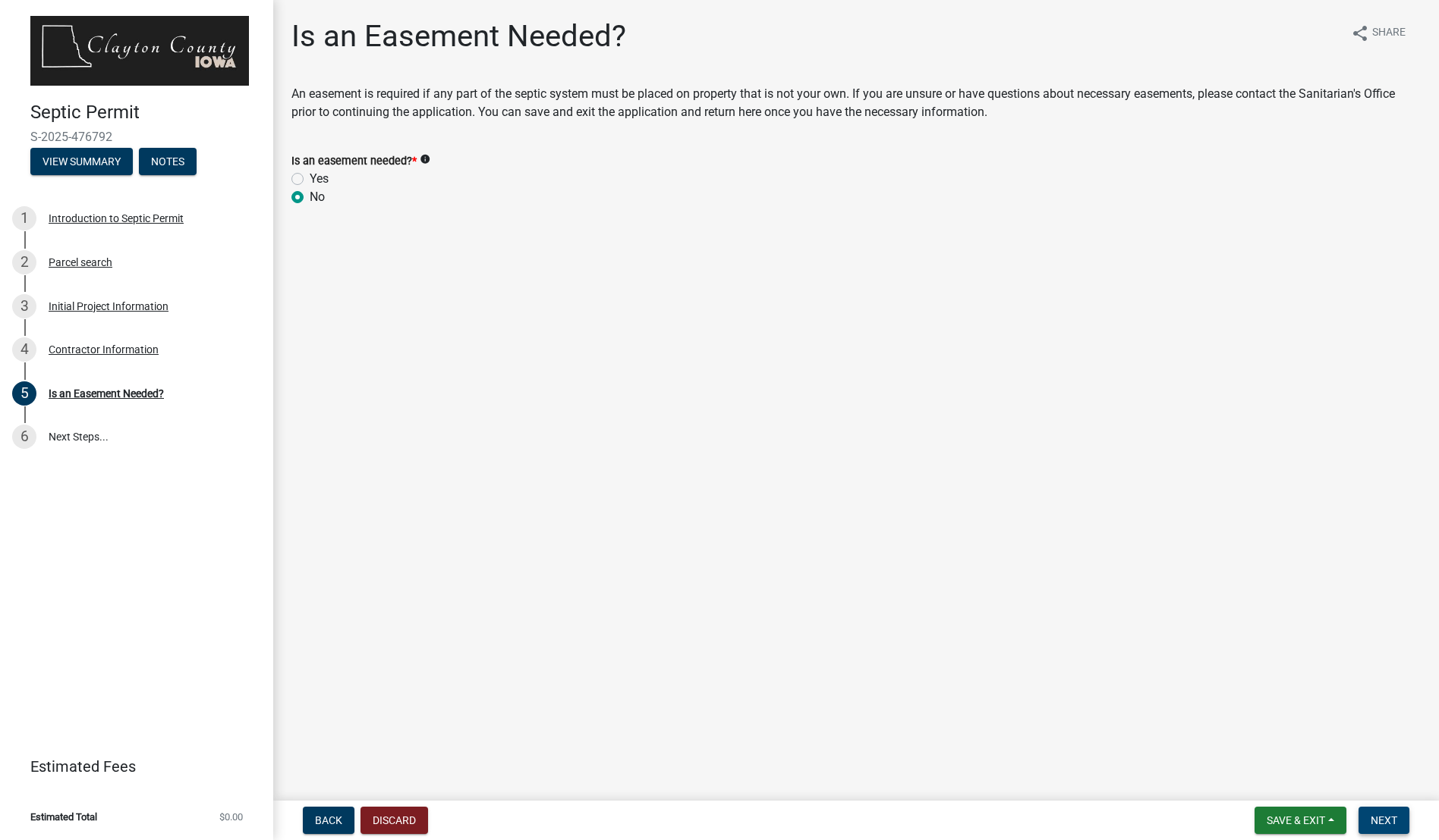
click at [1388, 824] on span "Next" at bounding box center [1384, 820] width 27 height 12
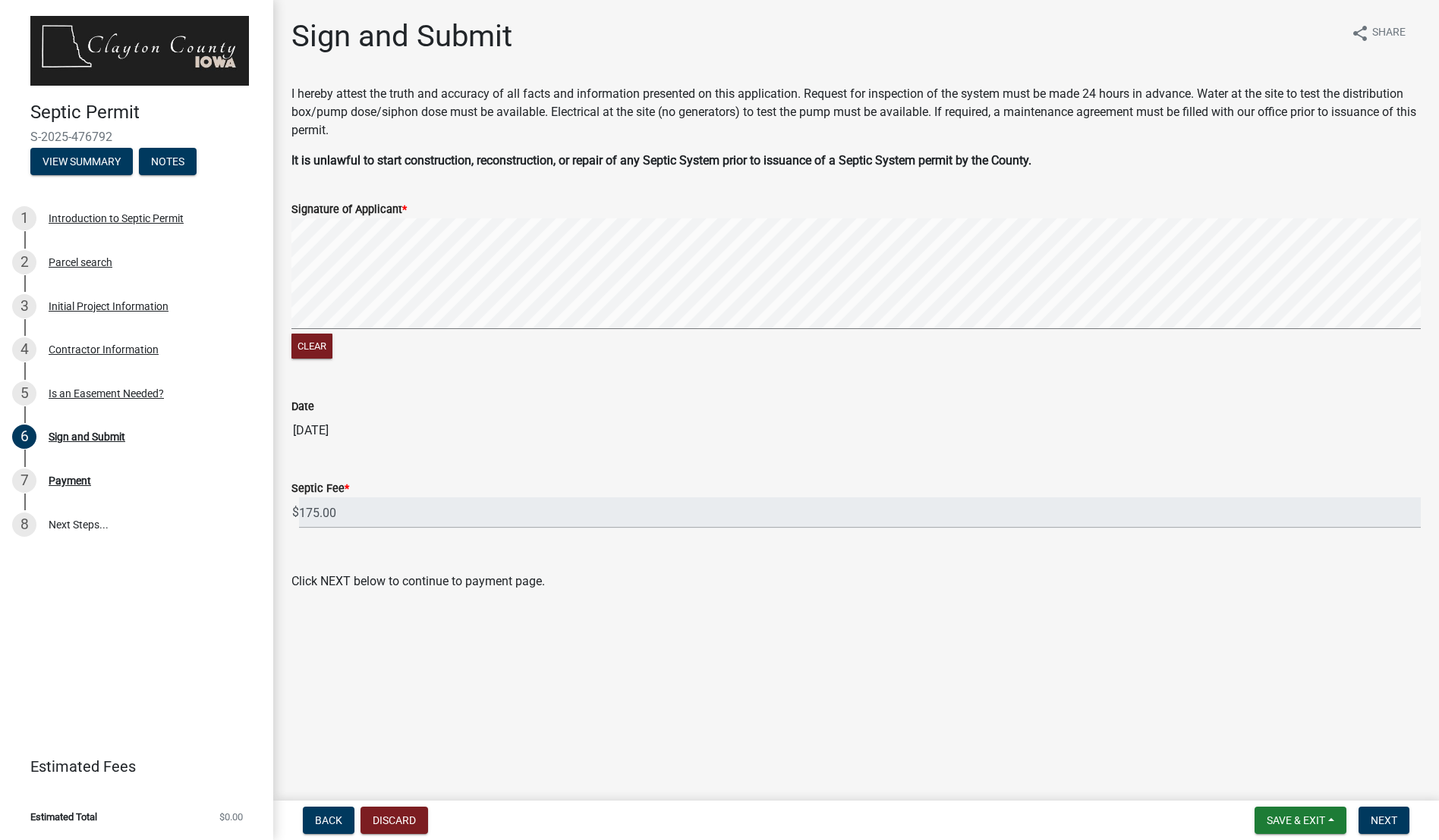
click at [1036, 342] on div "Clear" at bounding box center [856, 291] width 1129 height 144
click at [1384, 817] on span "Next" at bounding box center [1384, 820] width 27 height 12
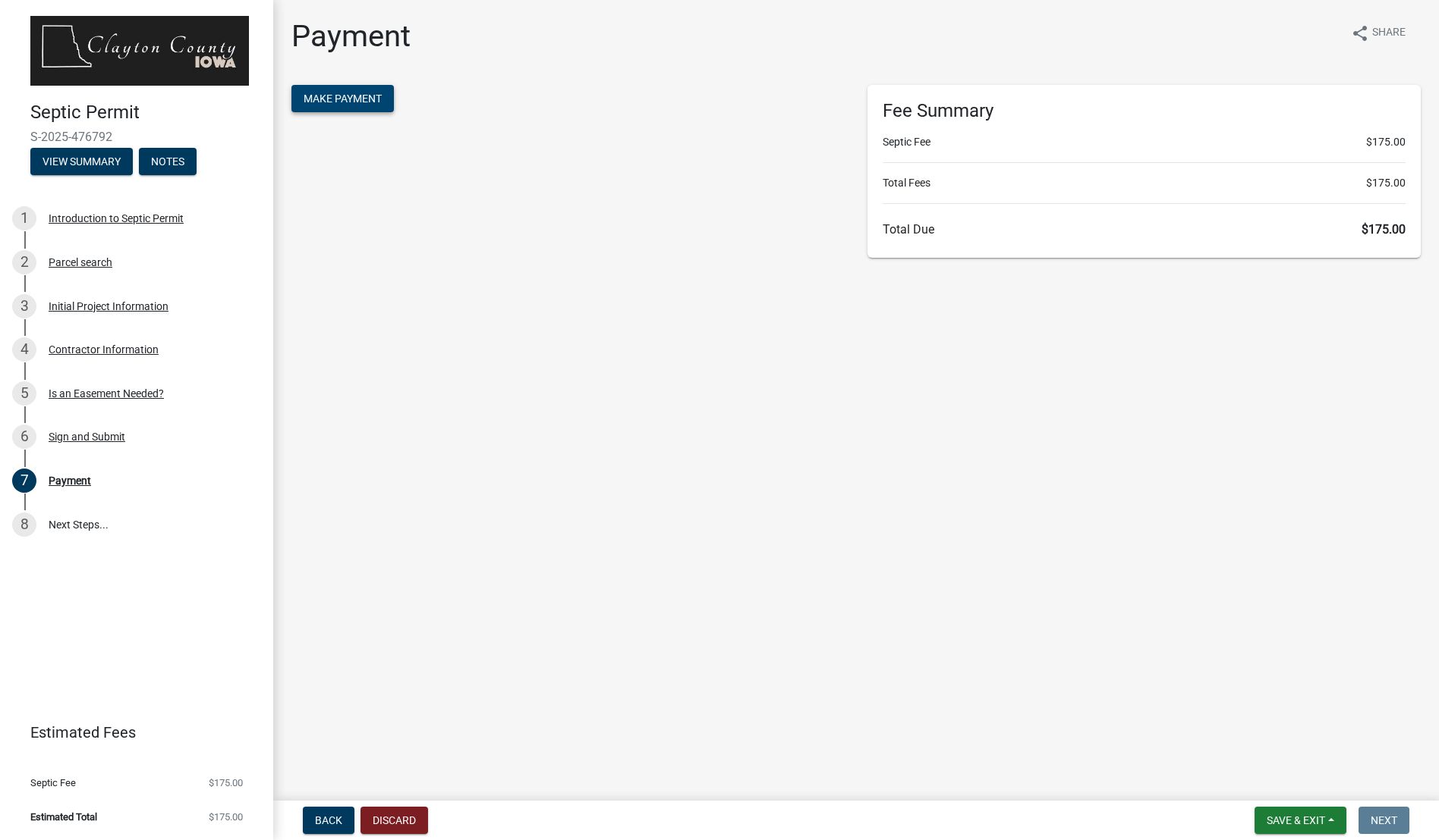
click at [350, 93] on span "Make Payment" at bounding box center [342, 99] width 78 height 12
